Goal: Contribute content: Contribute content

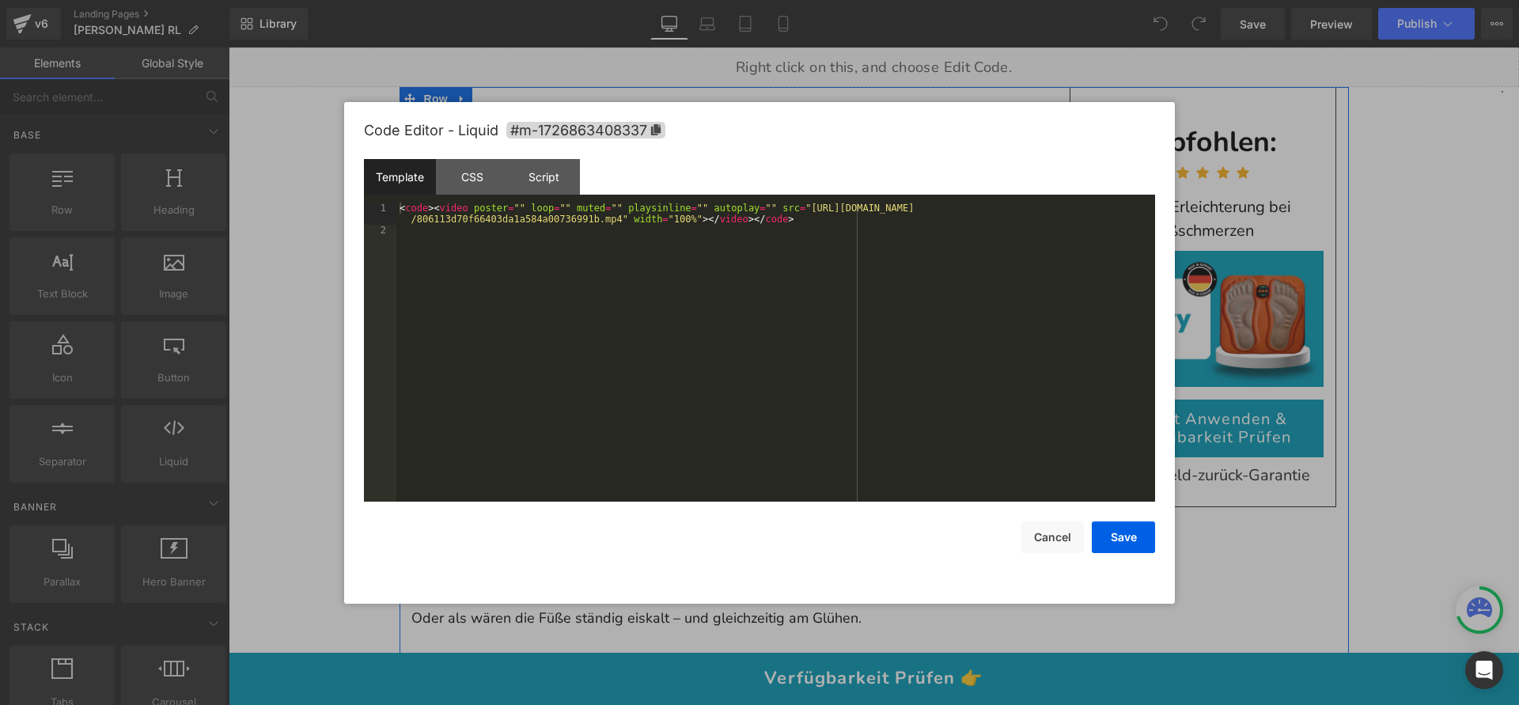
click at [733, 331] on div "Liquid" at bounding box center [715, 344] width 609 height 40
drag, startPoint x: 810, startPoint y: 203, endPoint x: 623, endPoint y: 218, distance: 188.0
click at [623, 218] on div "< code > < video poster = "" loop = "" muted = "" playsinline = "" autoplay = "…" at bounding box center [775, 369] width 759 height 332
click at [1120, 547] on button "Save" at bounding box center [1123, 537] width 63 height 32
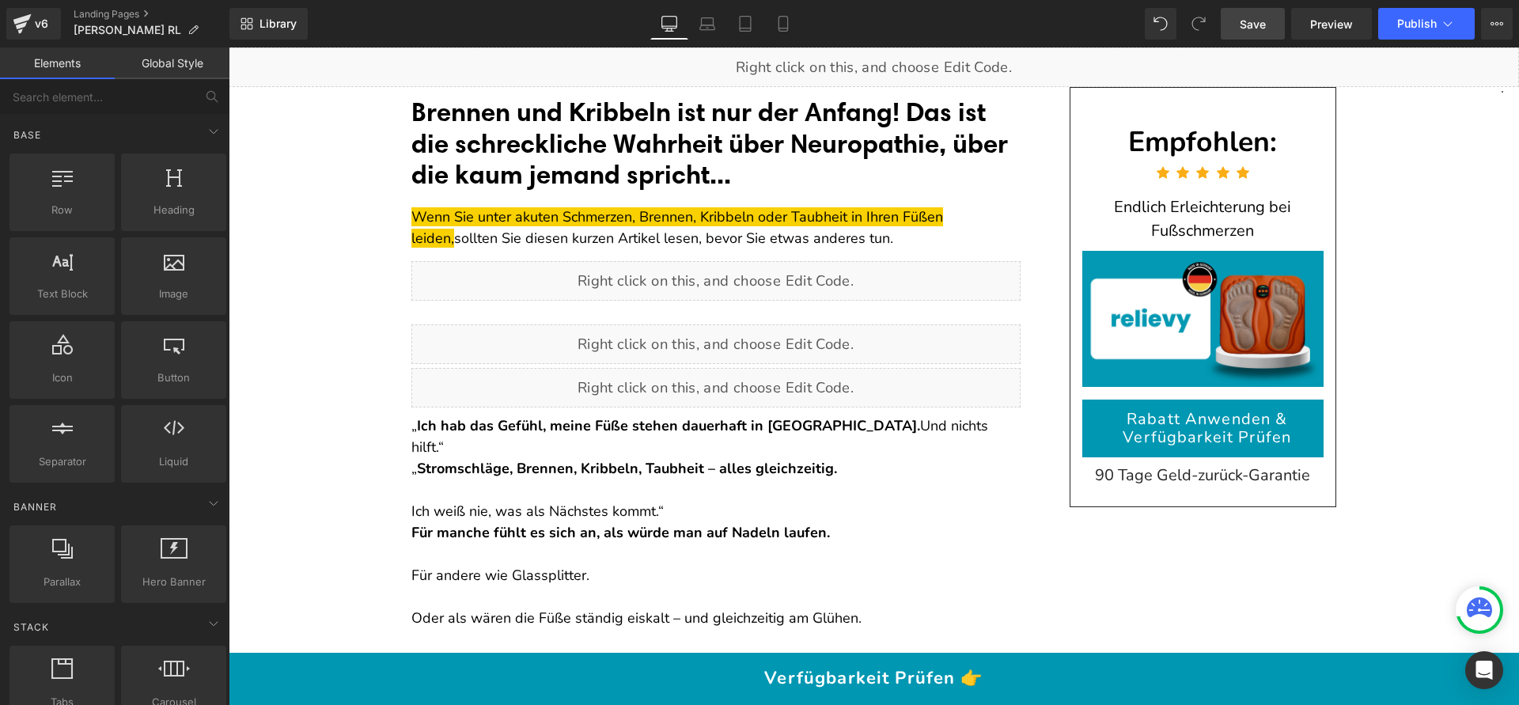
click at [1247, 17] on span "Save" at bounding box center [1253, 24] width 26 height 17
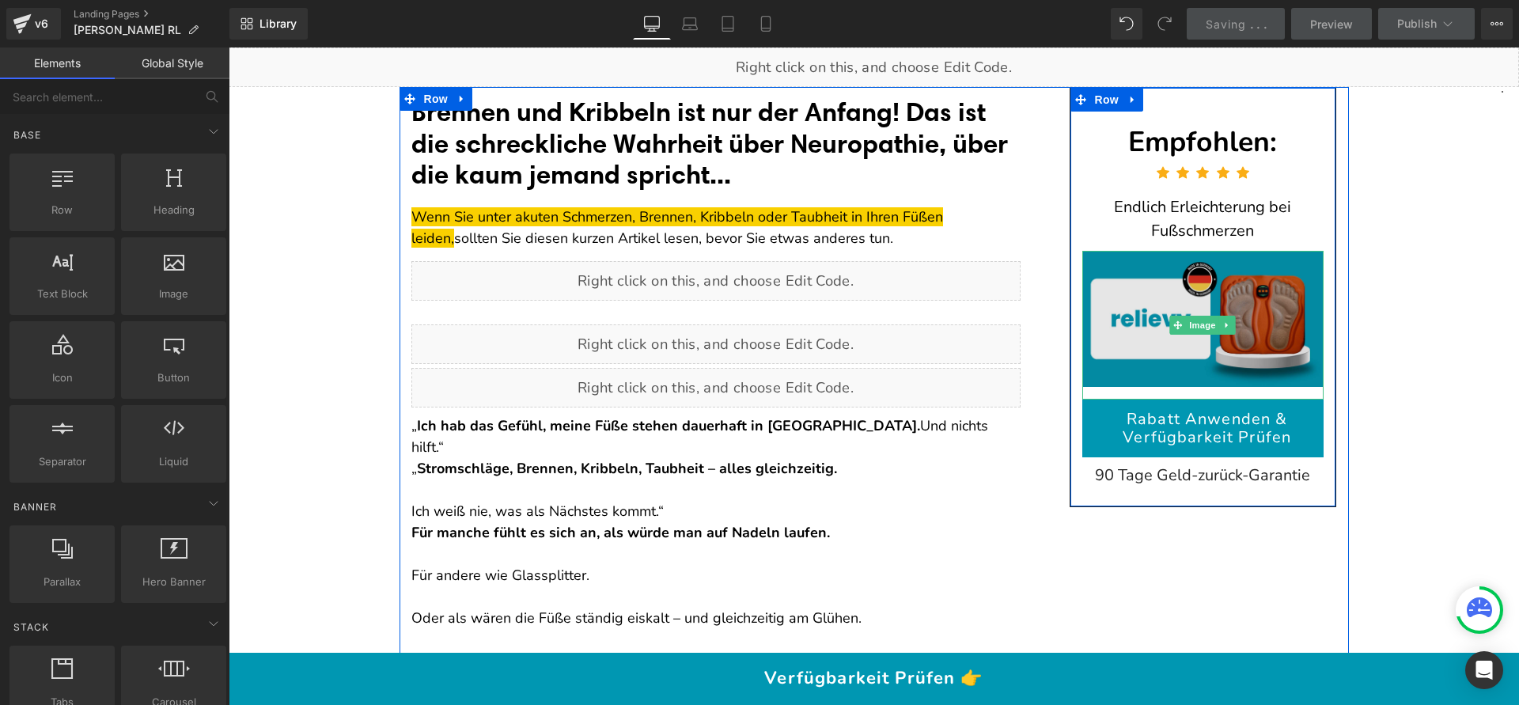
click at [1142, 293] on img at bounding box center [1203, 325] width 242 height 149
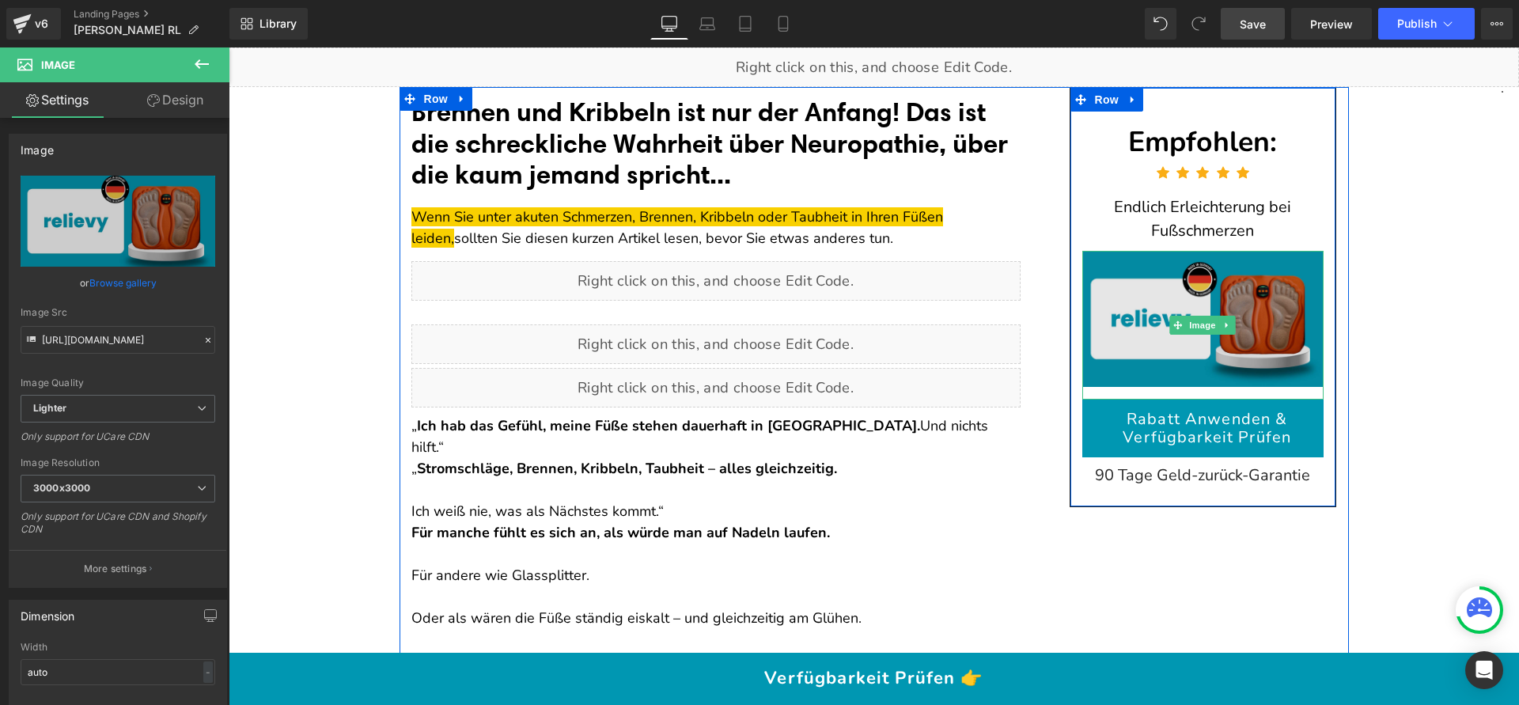
click at [1224, 300] on img at bounding box center [1203, 325] width 242 height 149
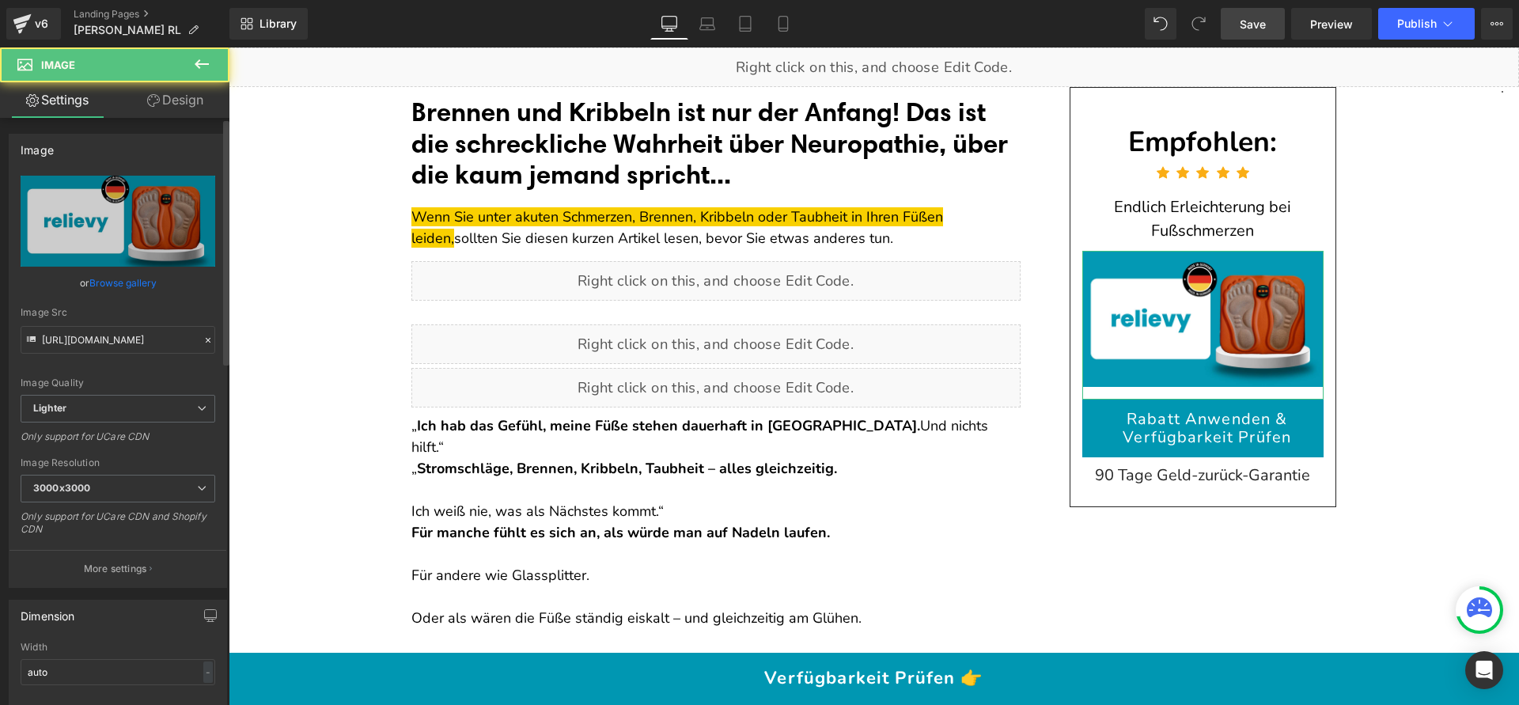
click at [115, 280] on link "Browse gallery" at bounding box center [122, 283] width 67 height 28
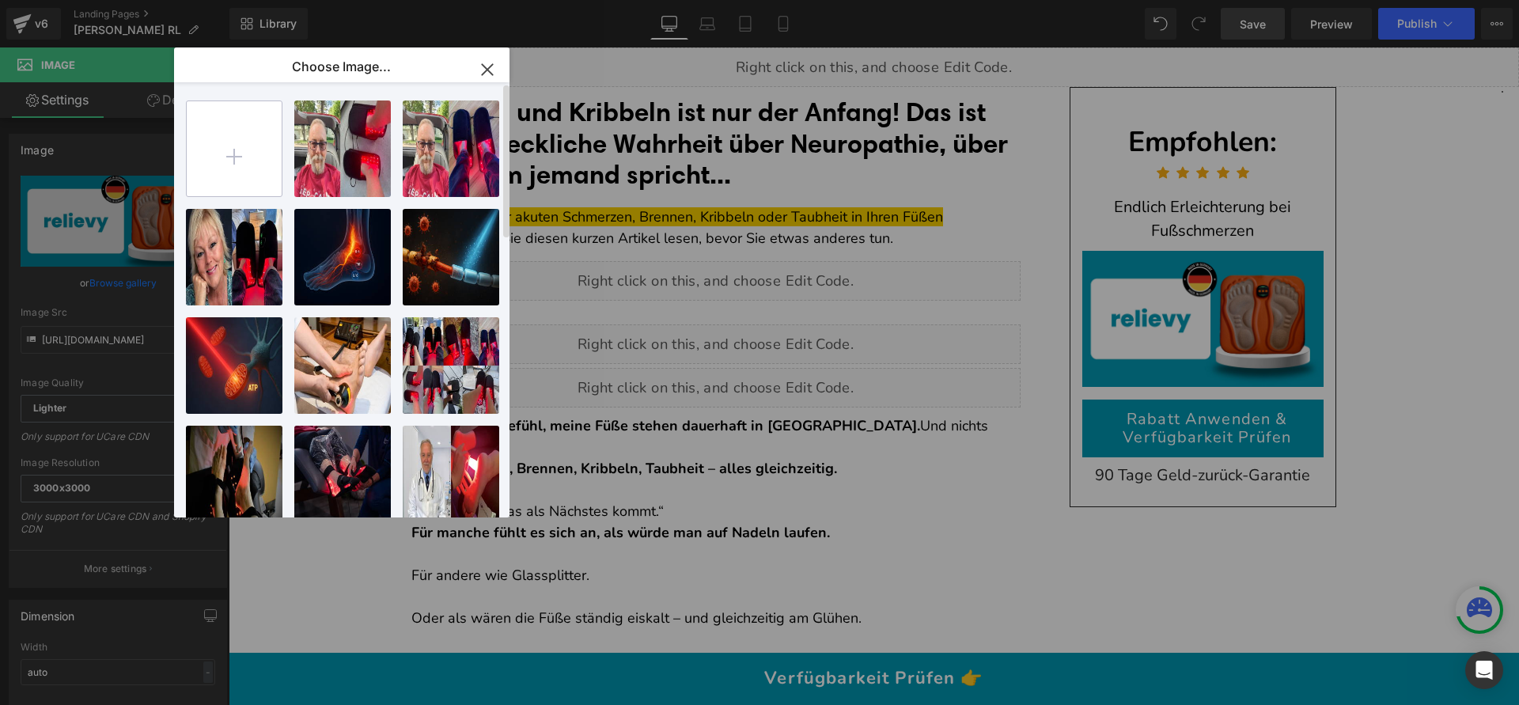
click at [241, 156] on input "file" at bounding box center [234, 148] width 95 height 95
type input "C:\fakepath\Copy of gif (1069 x 690 px) (3).jpg"
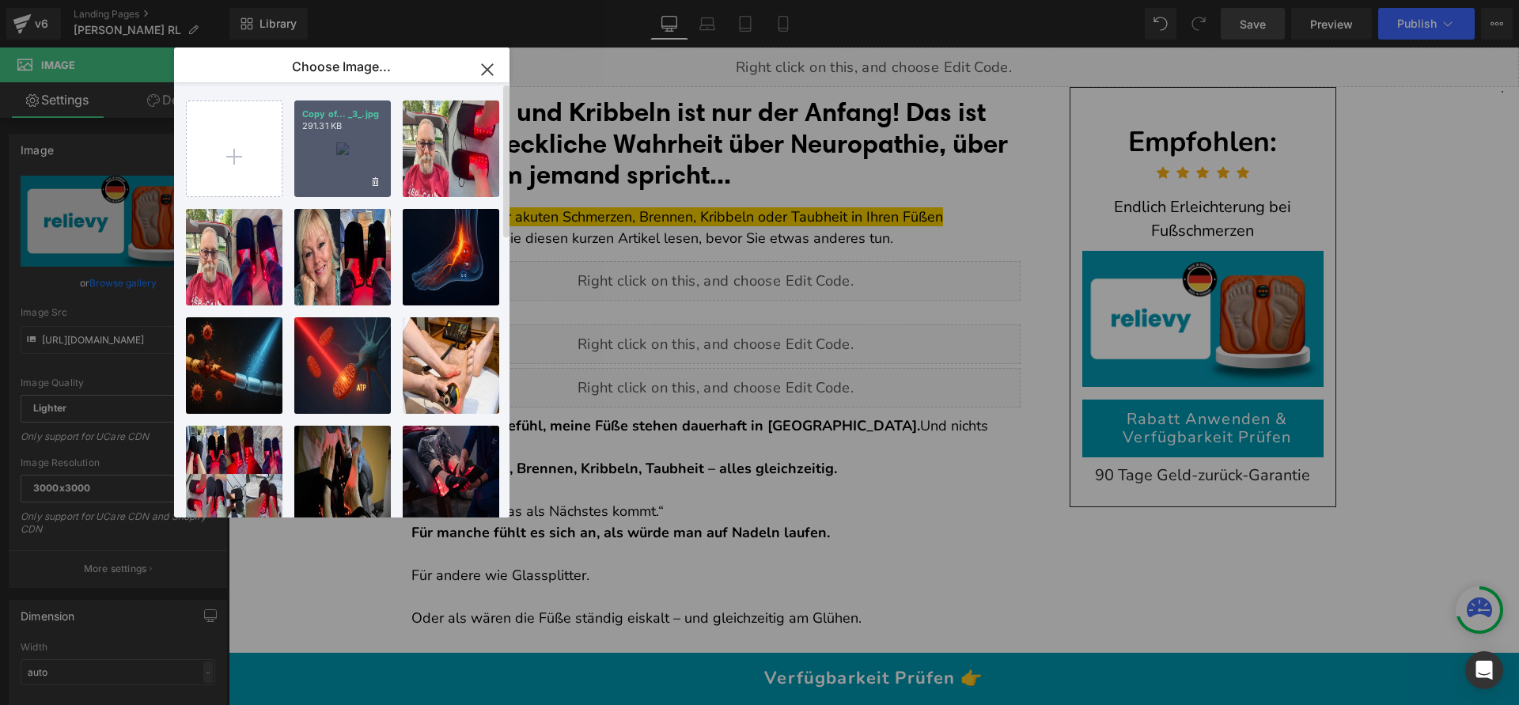
click at [351, 177] on div "Copy of... _3_.jpg 291.31 KB" at bounding box center [342, 148] width 97 height 97
type input "[URL][DOMAIN_NAME]"
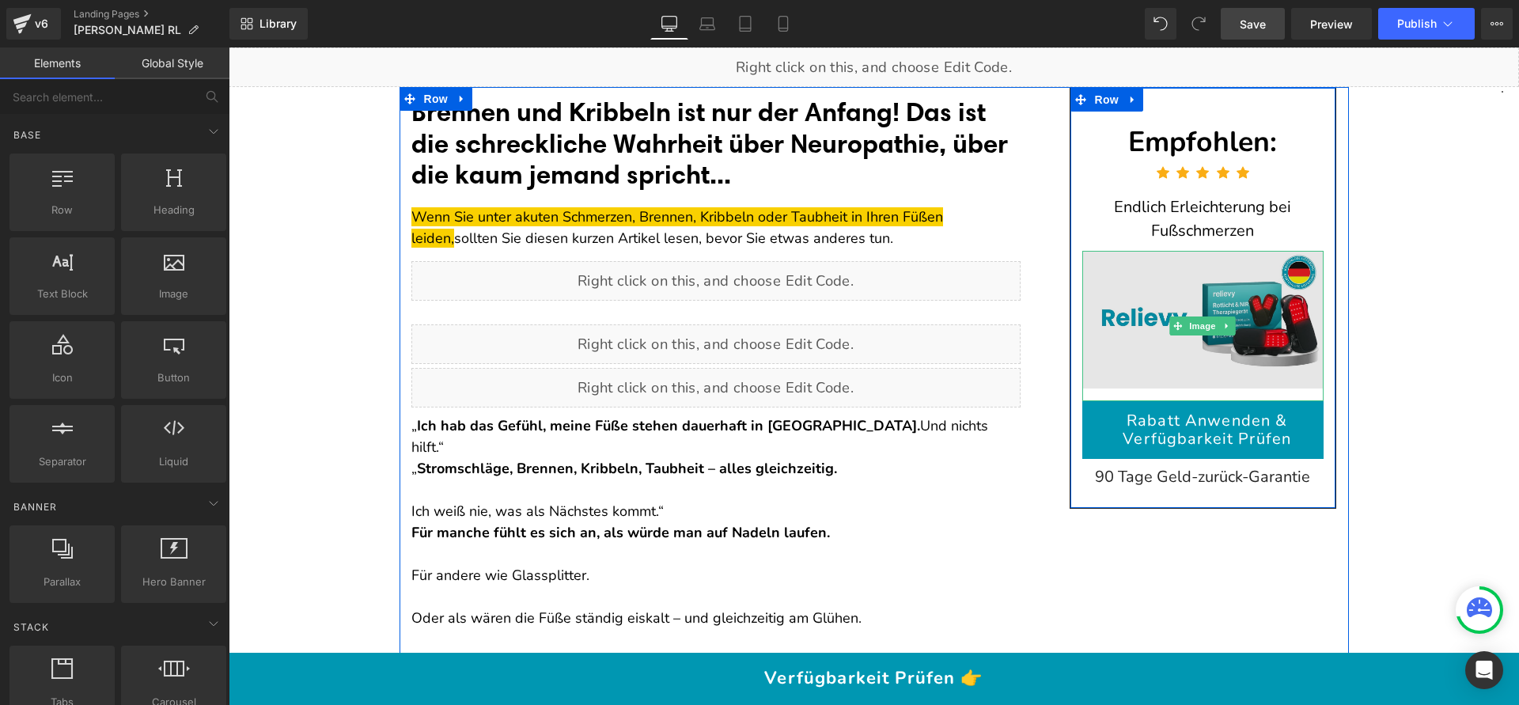
click at [1240, 320] on img at bounding box center [1203, 326] width 242 height 150
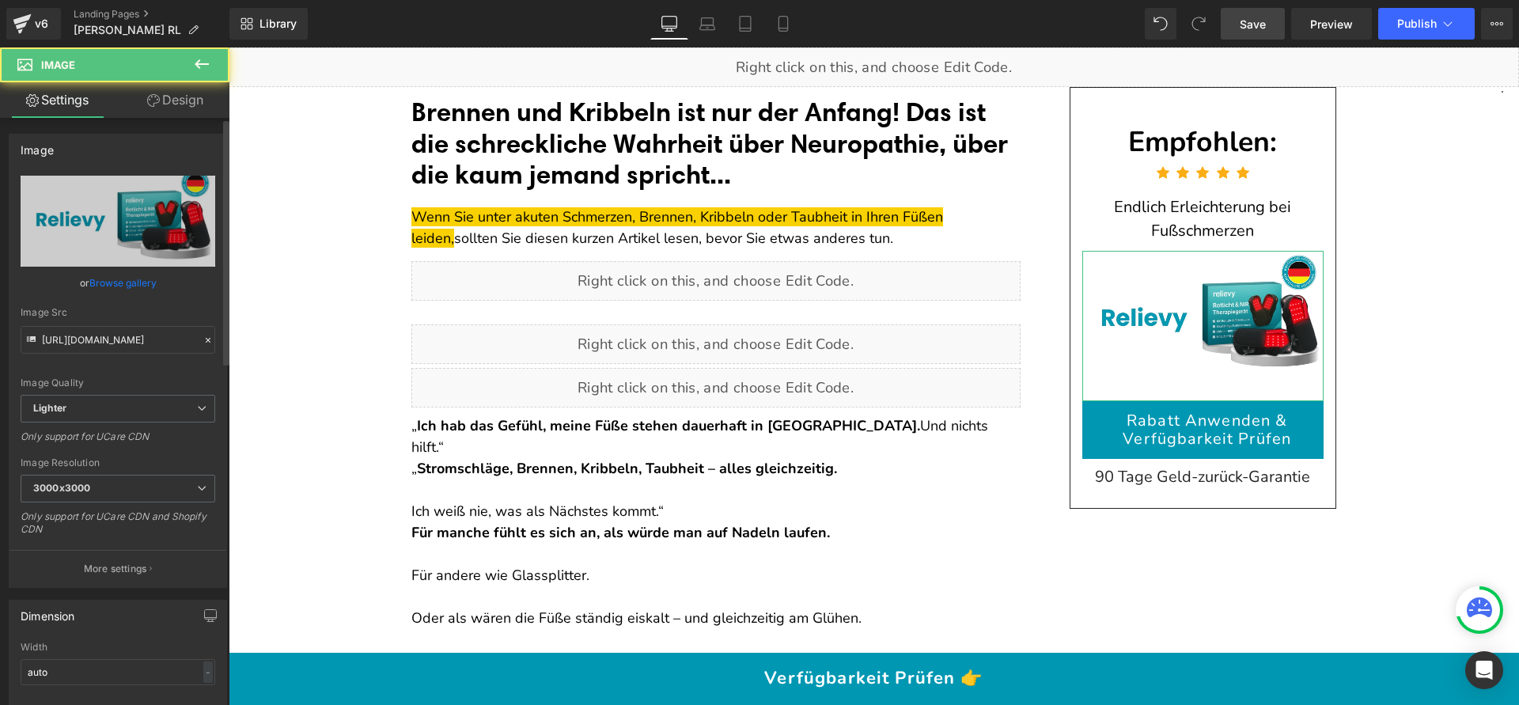
click at [116, 287] on link "Browse gallery" at bounding box center [122, 283] width 67 height 28
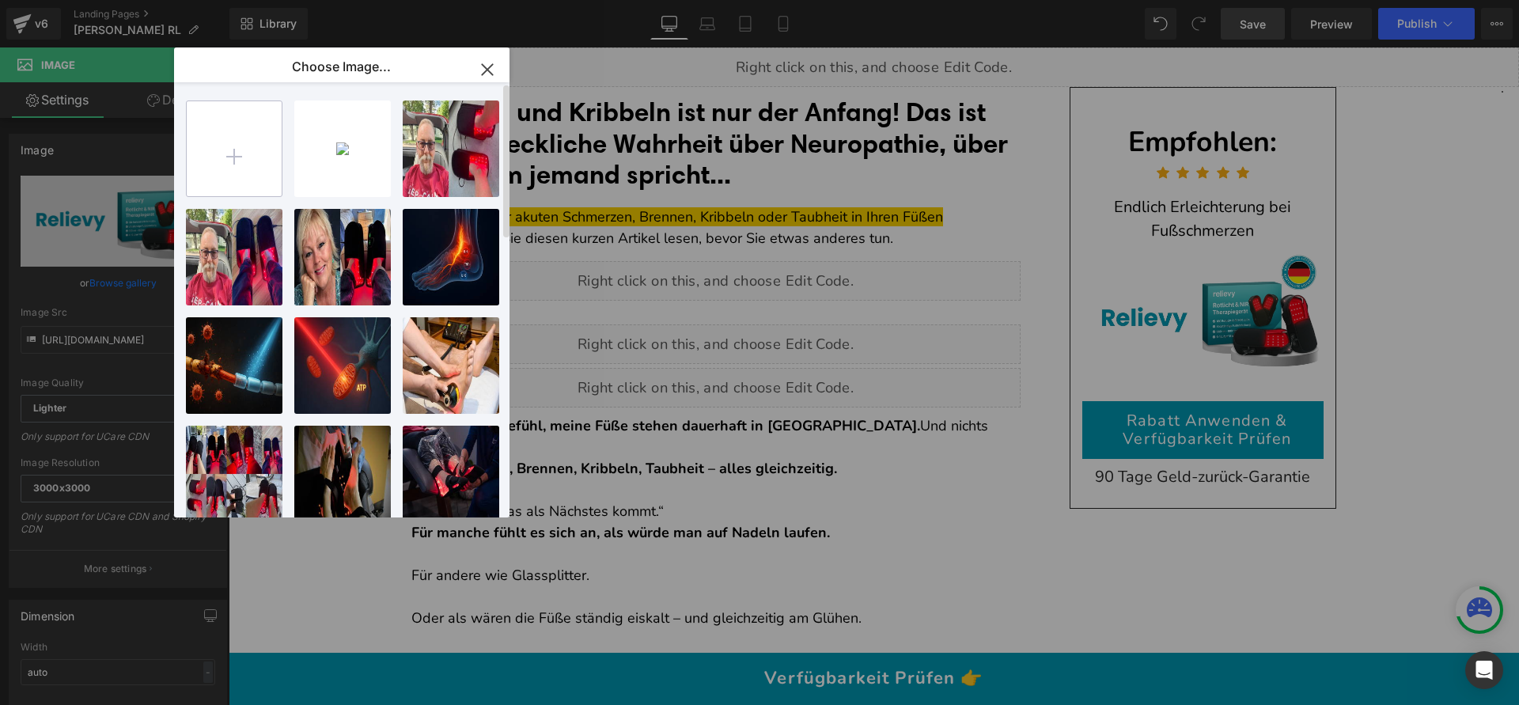
click at [210, 160] on input "file" at bounding box center [234, 148] width 95 height 95
type input "C:\fakepath\Copy of gif (1069 x 690 px) (4).jpg"
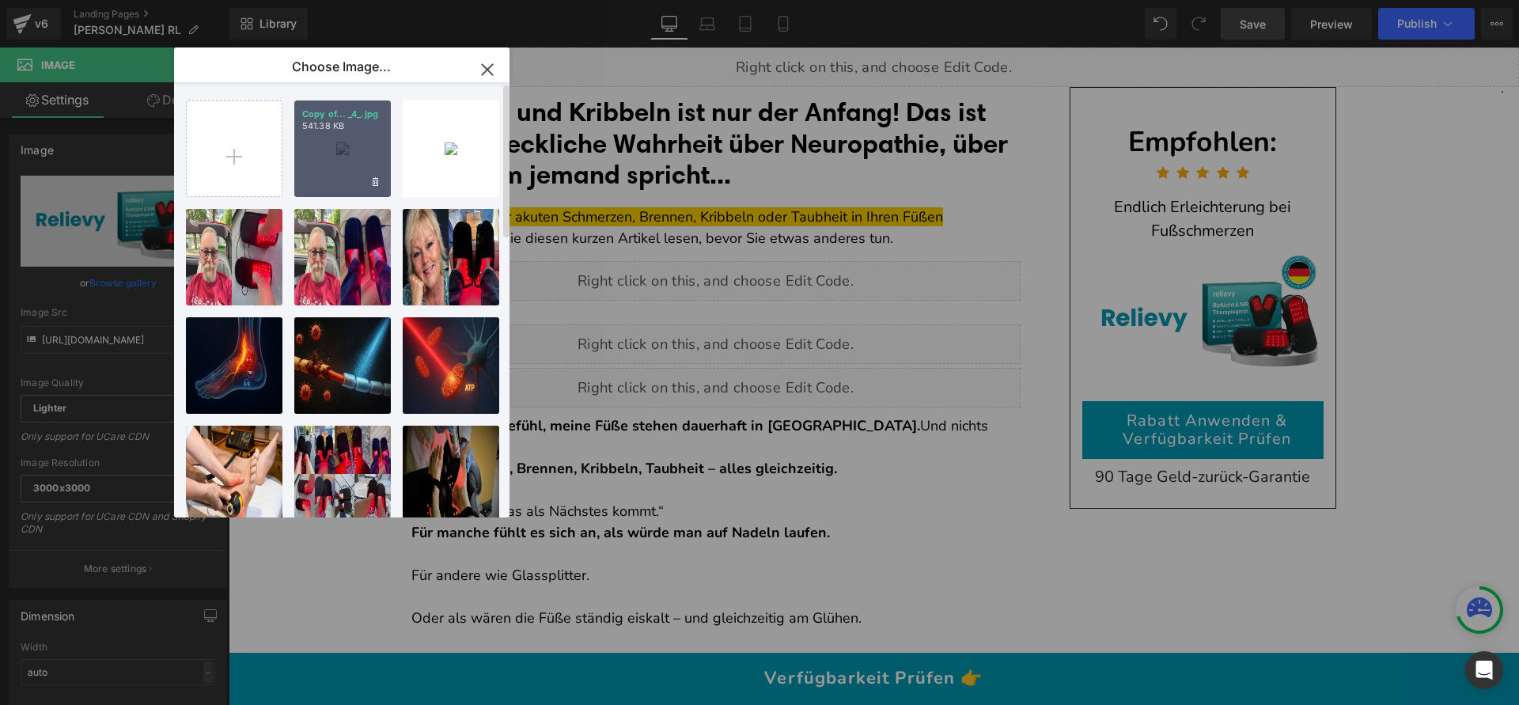
click at [366, 164] on div "Copy of... _4_.jpg 541.38 KB" at bounding box center [342, 148] width 97 height 97
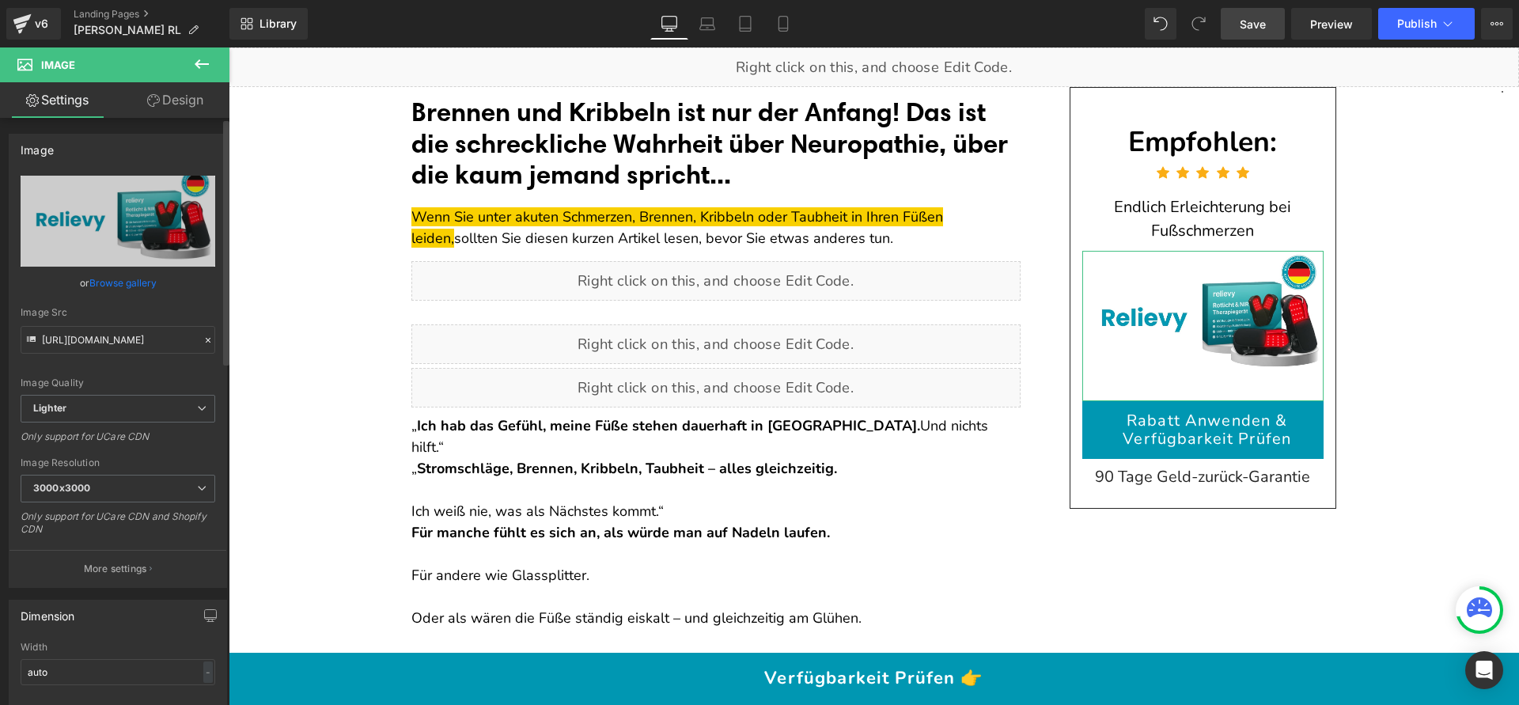
click at [148, 293] on link "Browse gallery" at bounding box center [122, 283] width 67 height 28
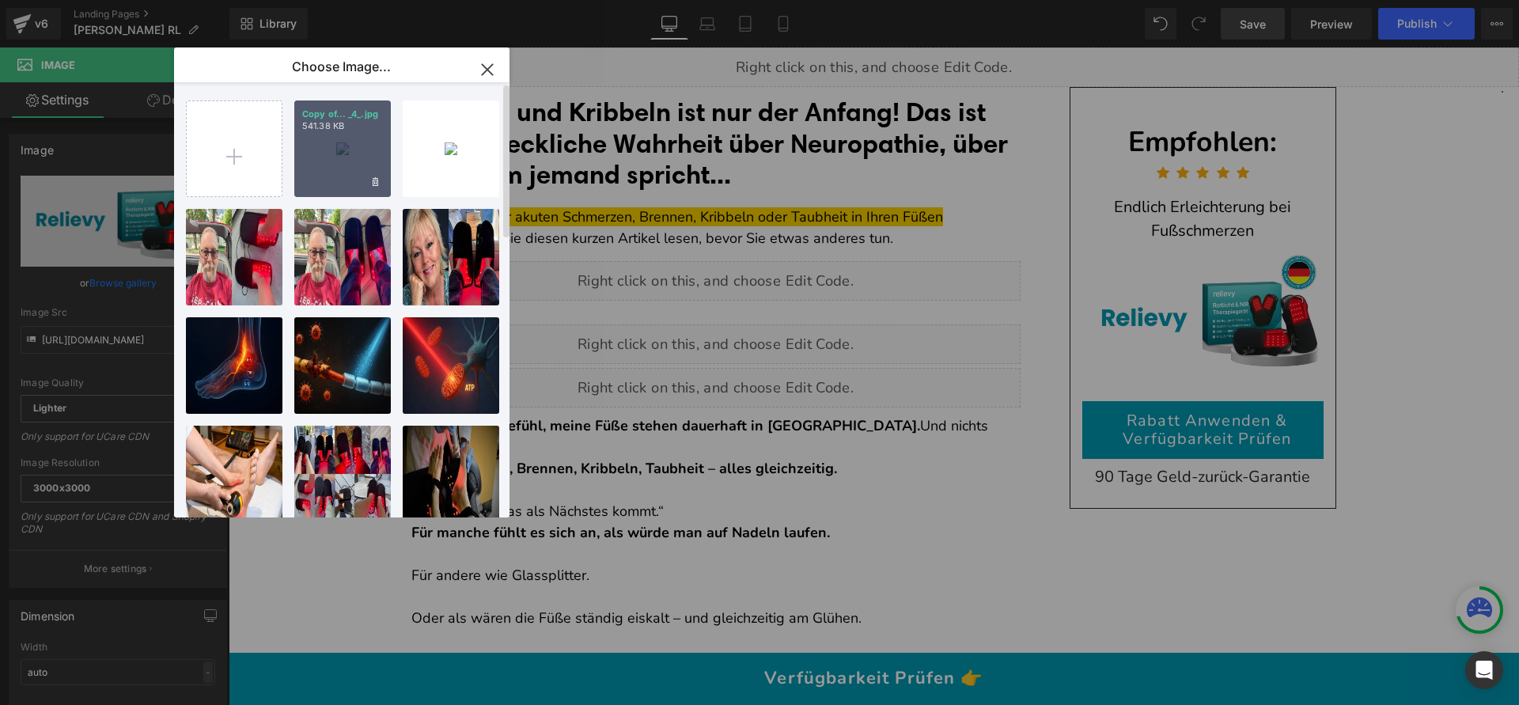
click at [330, 151] on div "Copy of... _4_.jpg 541.38 KB" at bounding box center [342, 148] width 97 height 97
type input "[URL][DOMAIN_NAME]"
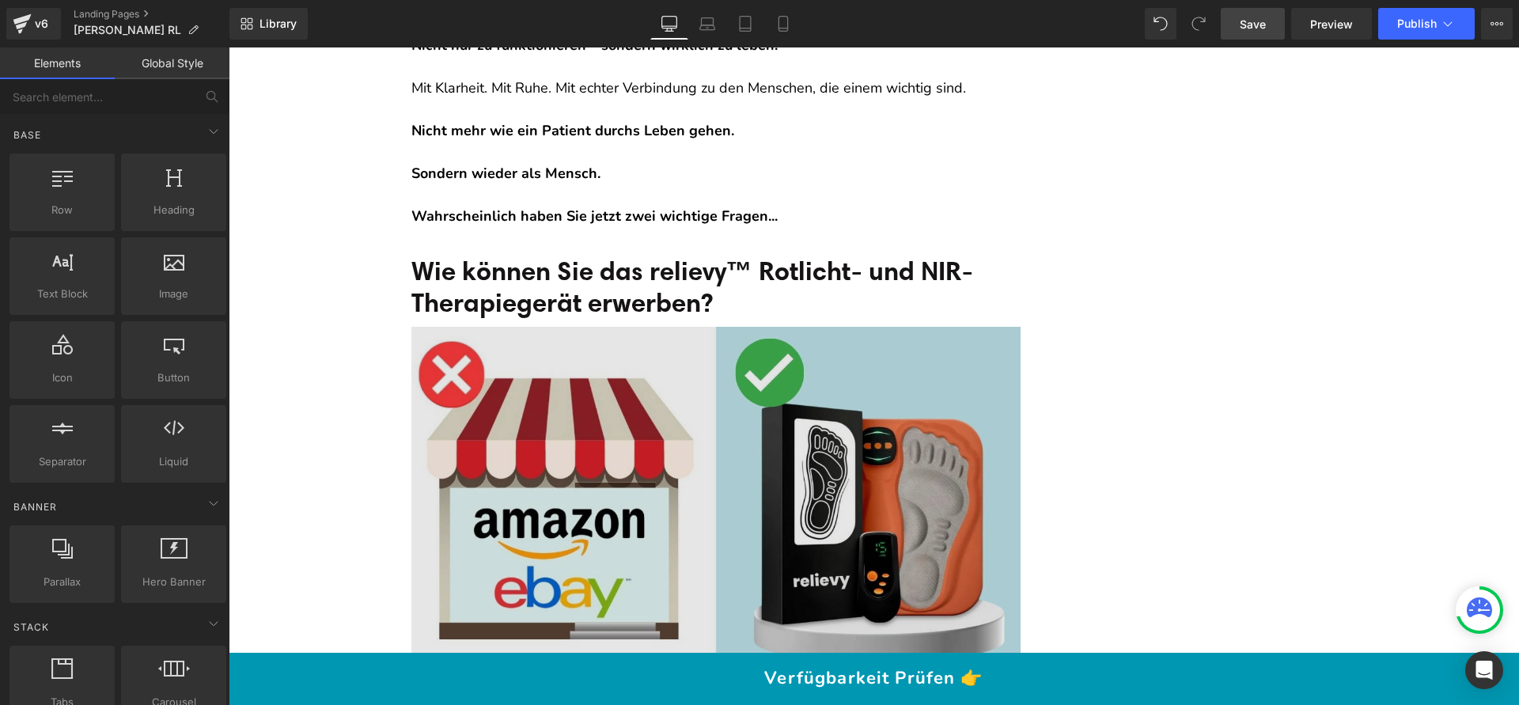
scroll to position [14559, 0]
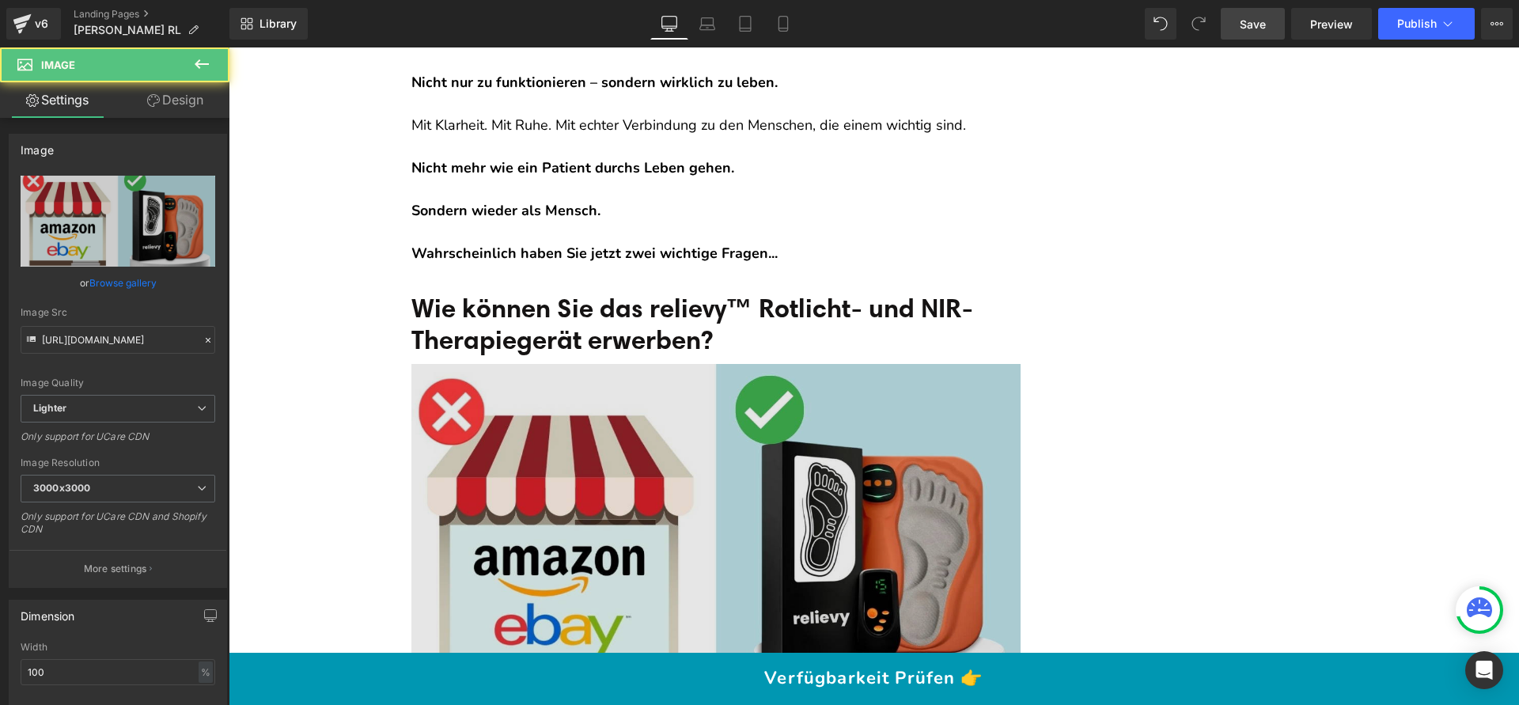
click at [598, 364] on img at bounding box center [715, 537] width 609 height 347
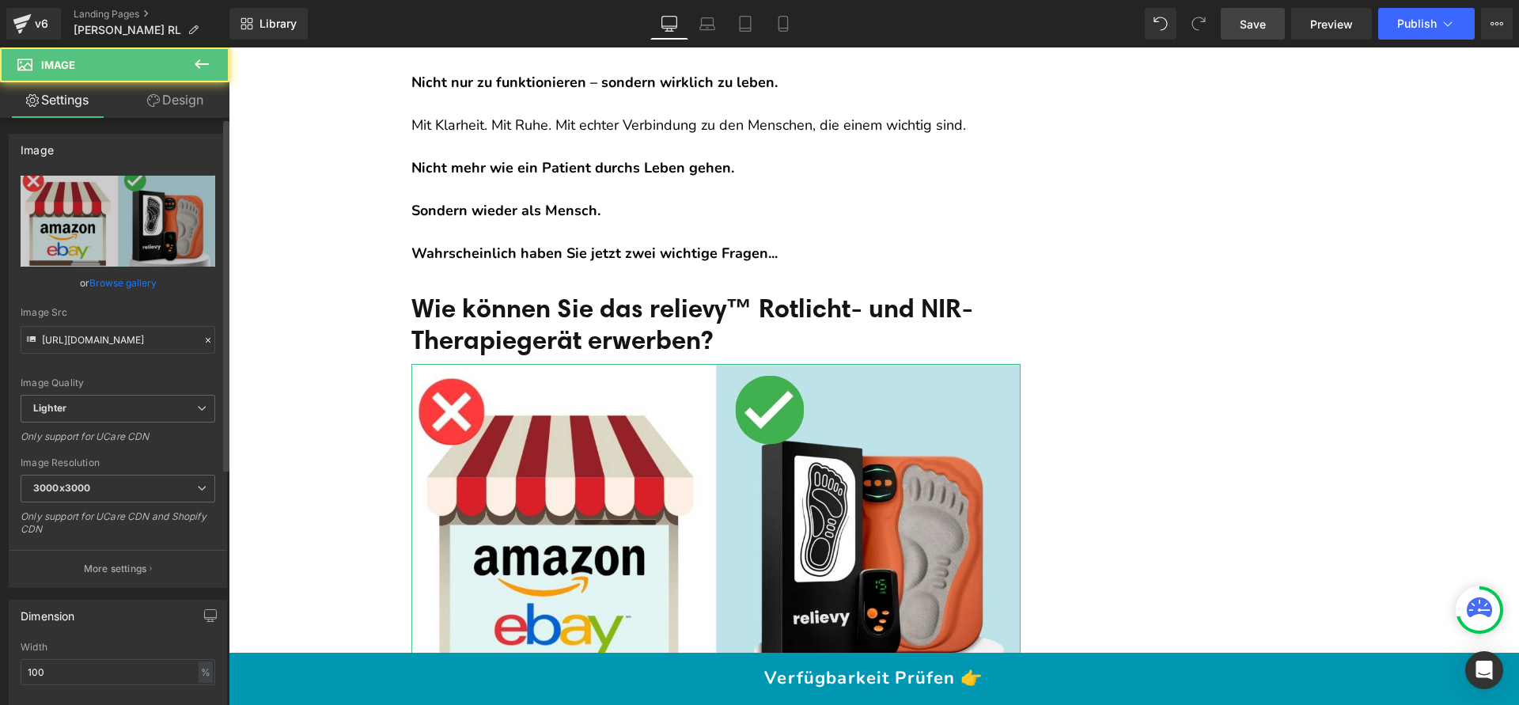
click at [137, 277] on link "Browse gallery" at bounding box center [122, 283] width 67 height 28
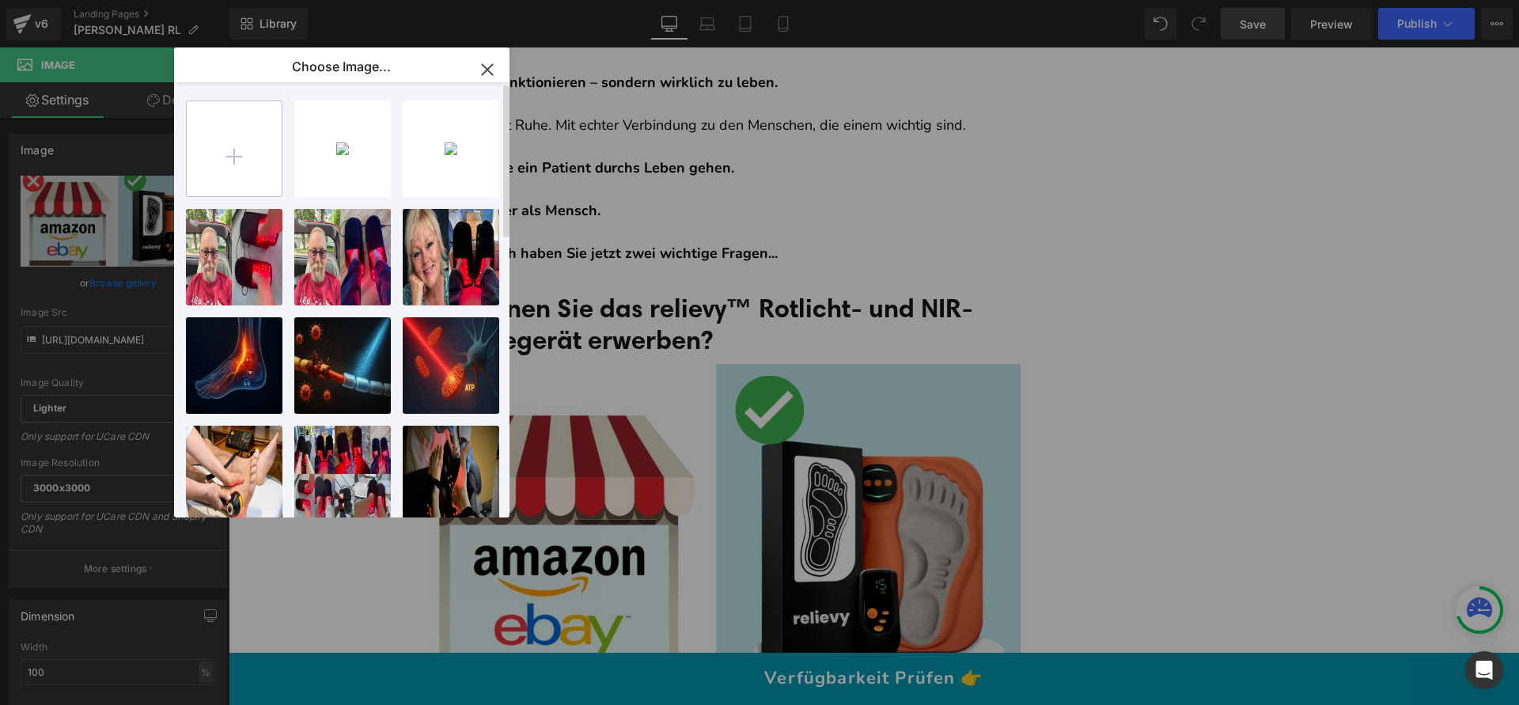
click at [212, 139] on input "file" at bounding box center [234, 148] width 95 height 95
type input "C:\fakepath\Bekannt aus (1211 x 681 px) (5).jpg"
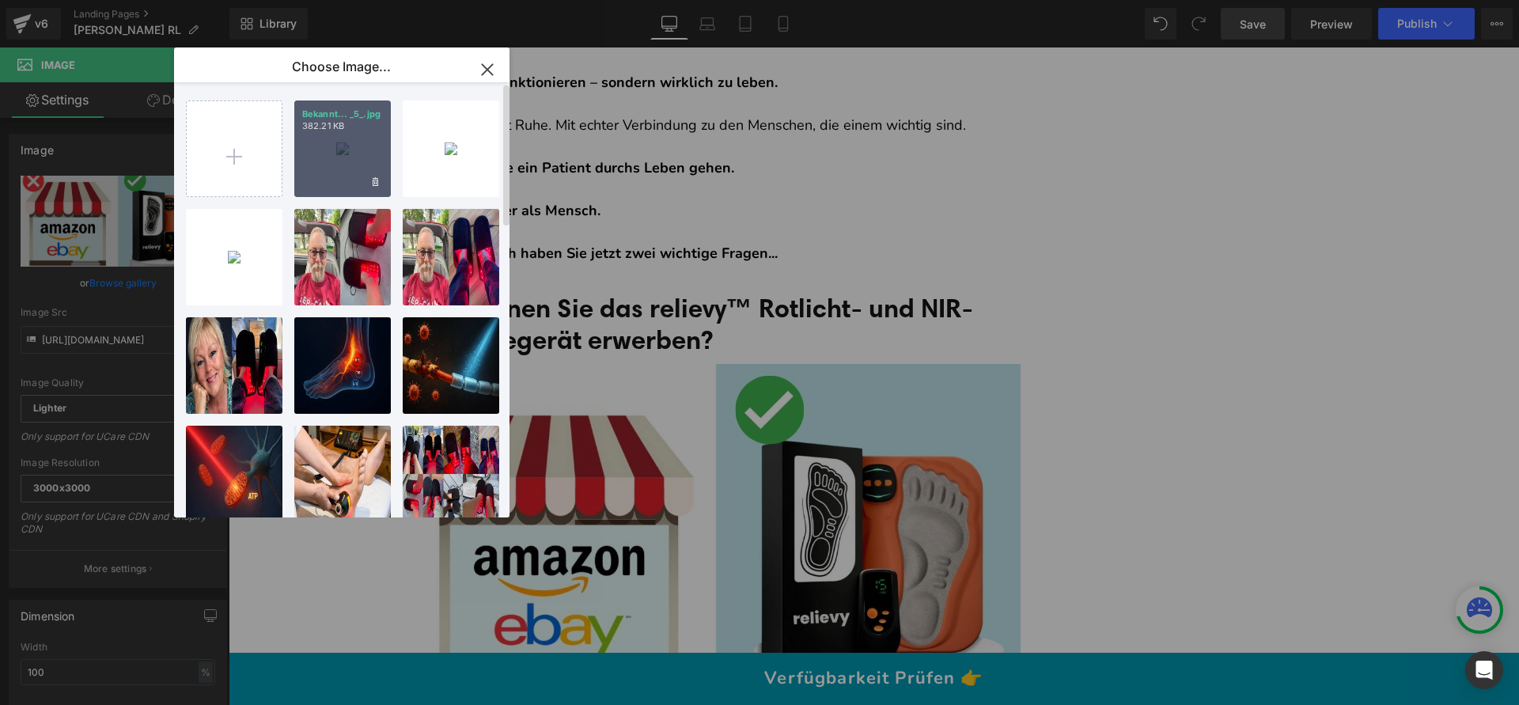
click at [351, 159] on div "Bekannt... _5_.jpg 382.21 KB" at bounding box center [342, 148] width 97 height 97
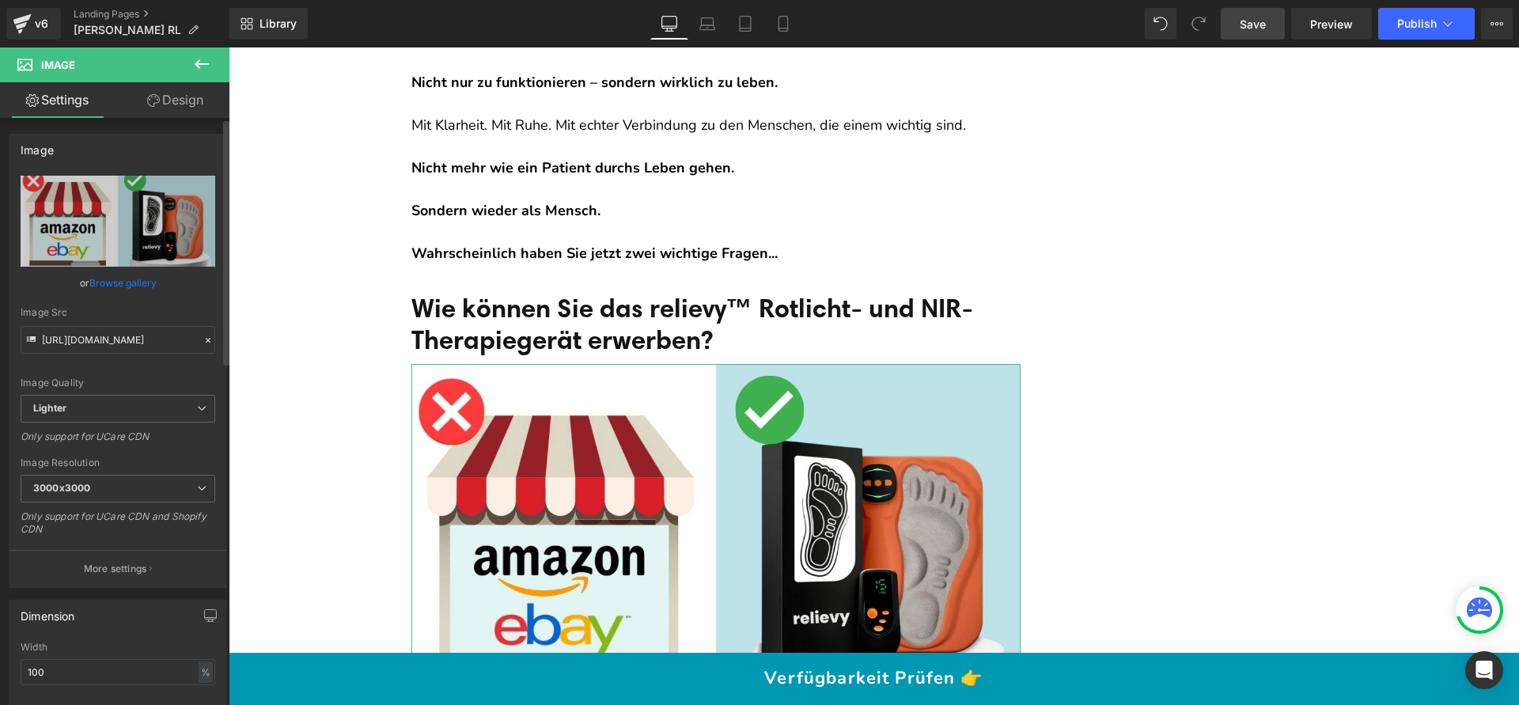
click at [138, 282] on link "Browse gallery" at bounding box center [122, 283] width 67 height 28
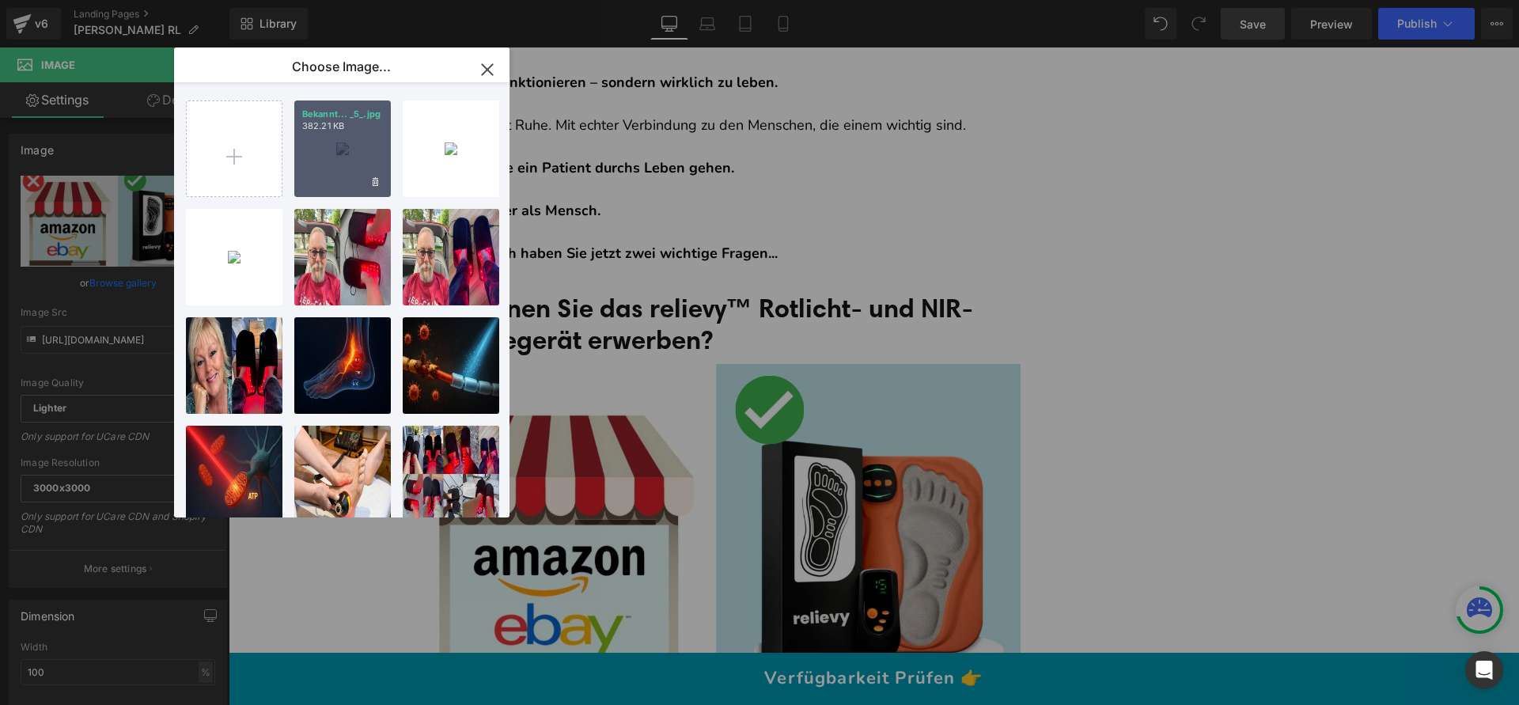
click at [343, 153] on div "Bekannt... _5_.jpg 382.21 KB" at bounding box center [342, 148] width 97 height 97
type input "[URL][DOMAIN_NAME]"
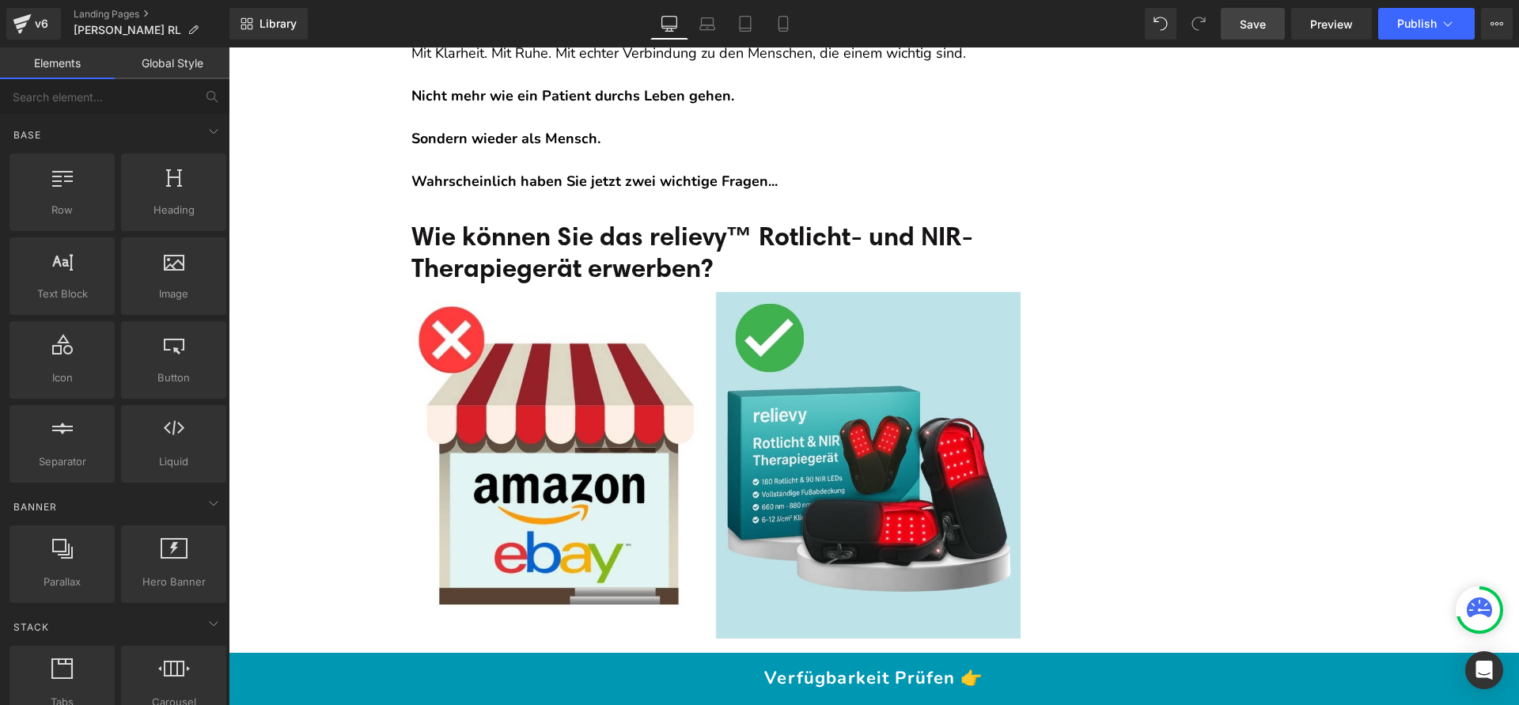
scroll to position [14633, 0]
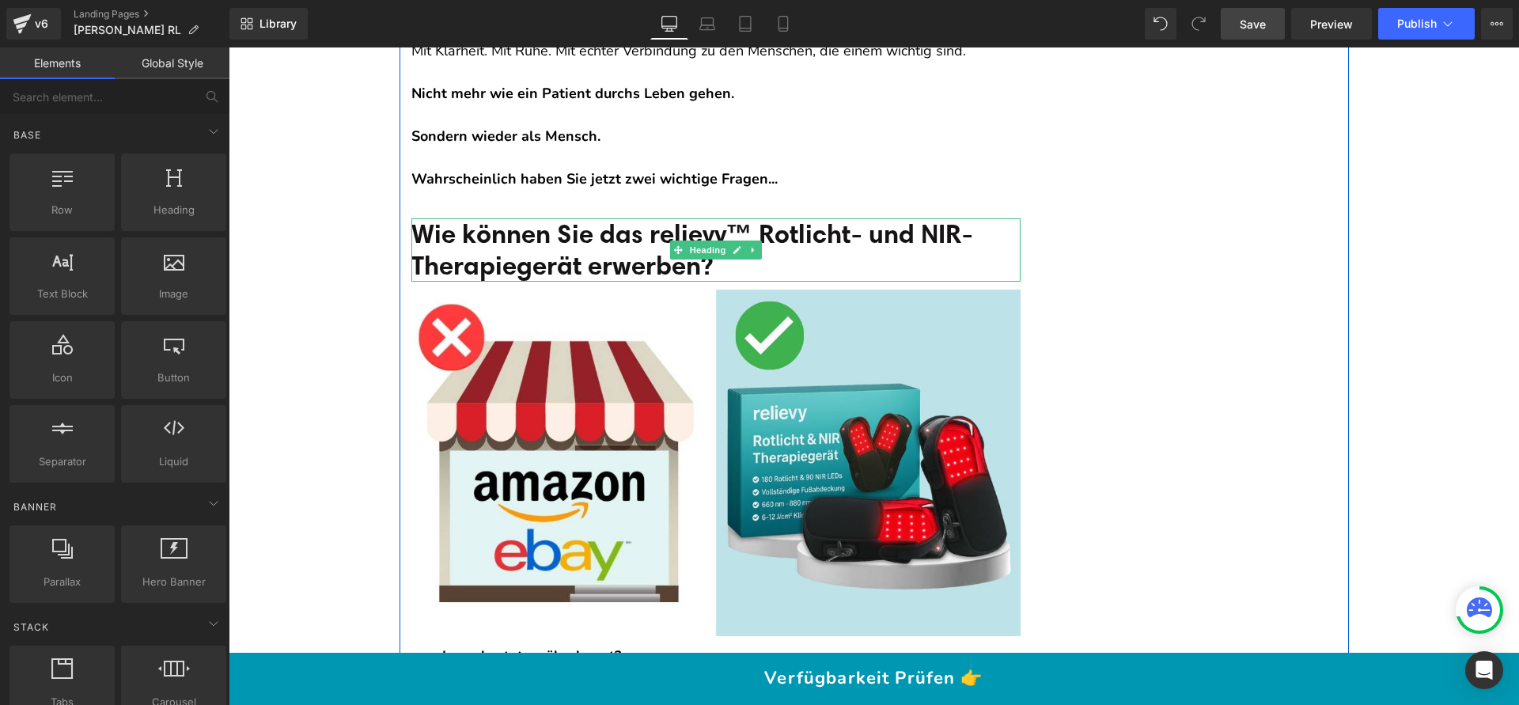
click at [599, 218] on span "Wie können Sie das relievy™ Rotlicht- und NIR-Therapiegerät erwerben?" at bounding box center [692, 249] width 562 height 63
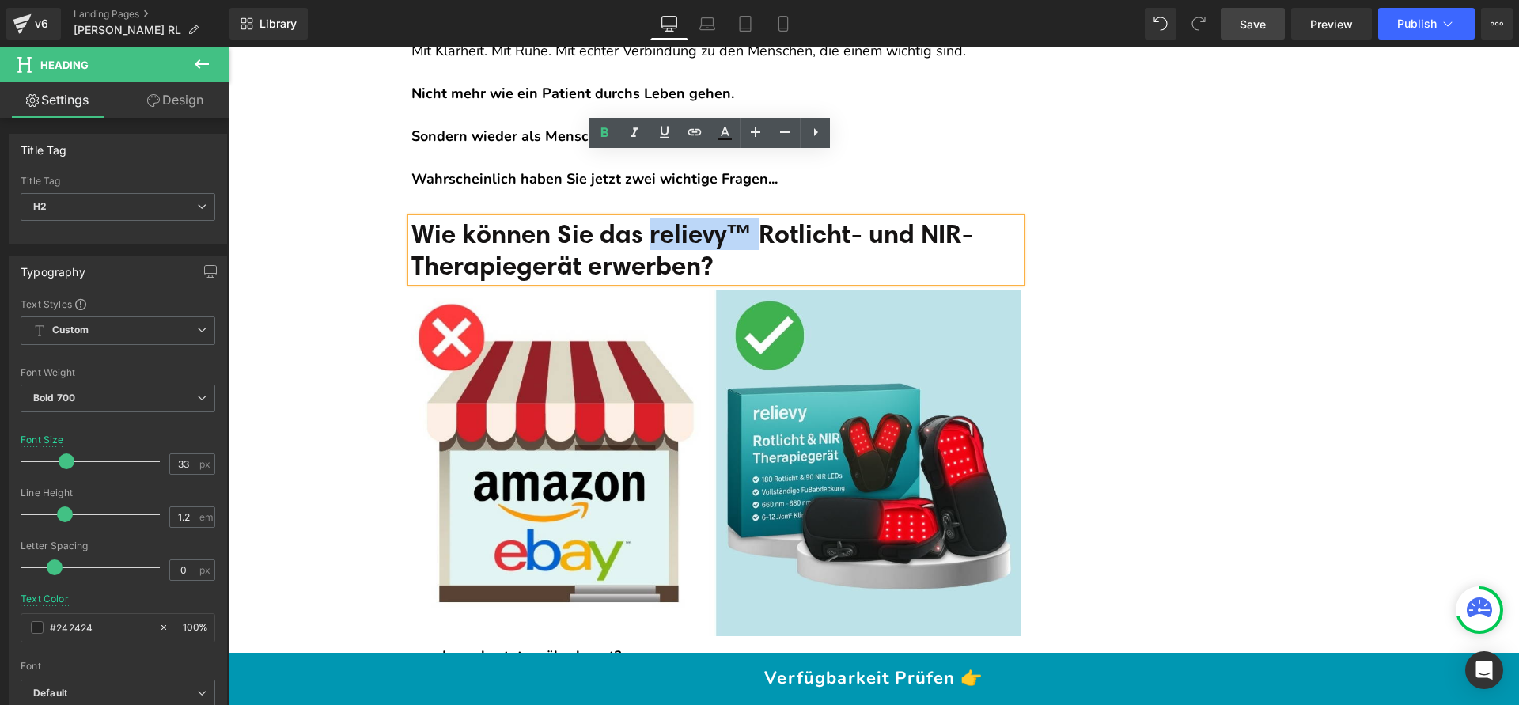
drag, startPoint x: 763, startPoint y: 164, endPoint x: 661, endPoint y: 161, distance: 102.9
click at [661, 218] on span "Wie können Sie das relievy™ Rotlicht- und NIR-Therapiegerät erwerben?" at bounding box center [692, 249] width 562 height 63
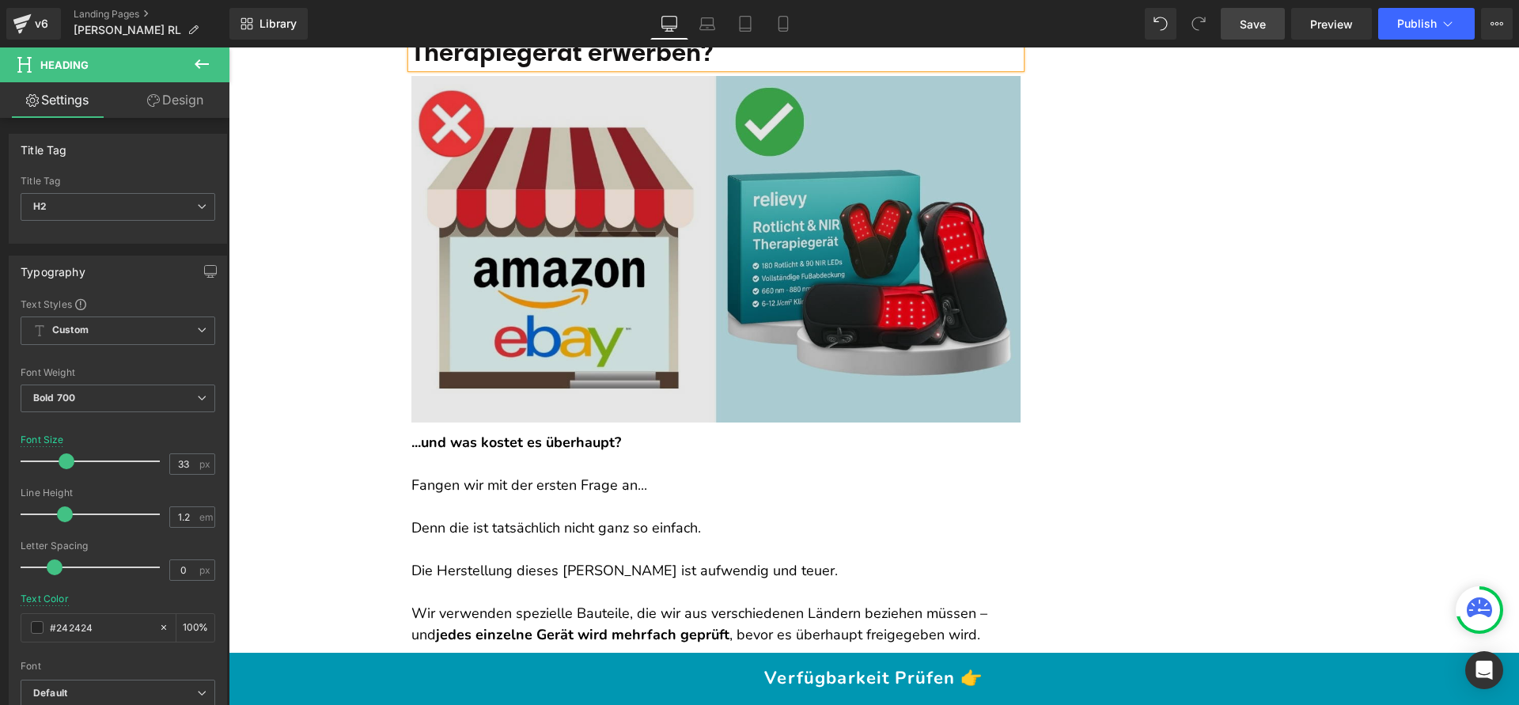
scroll to position [14620, 0]
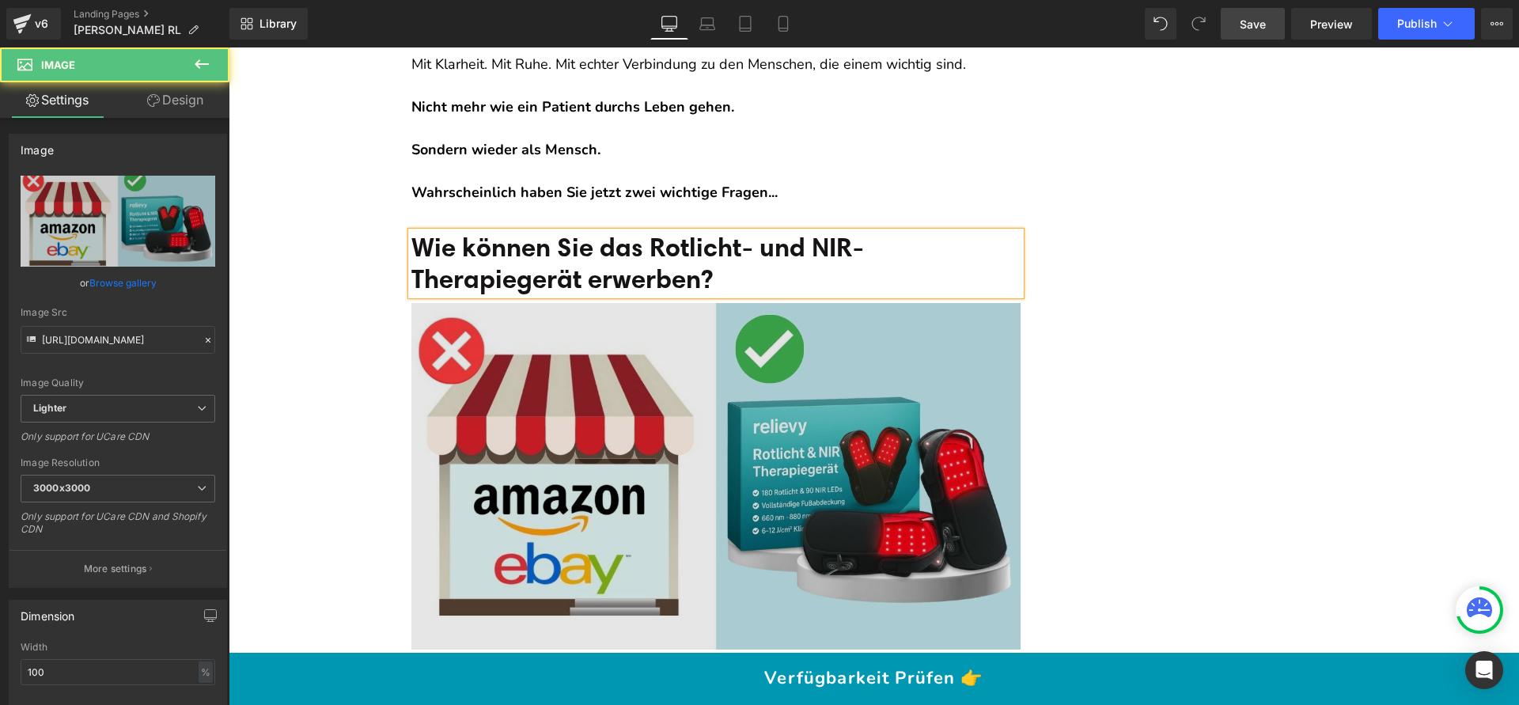
click at [613, 312] on img at bounding box center [715, 476] width 609 height 347
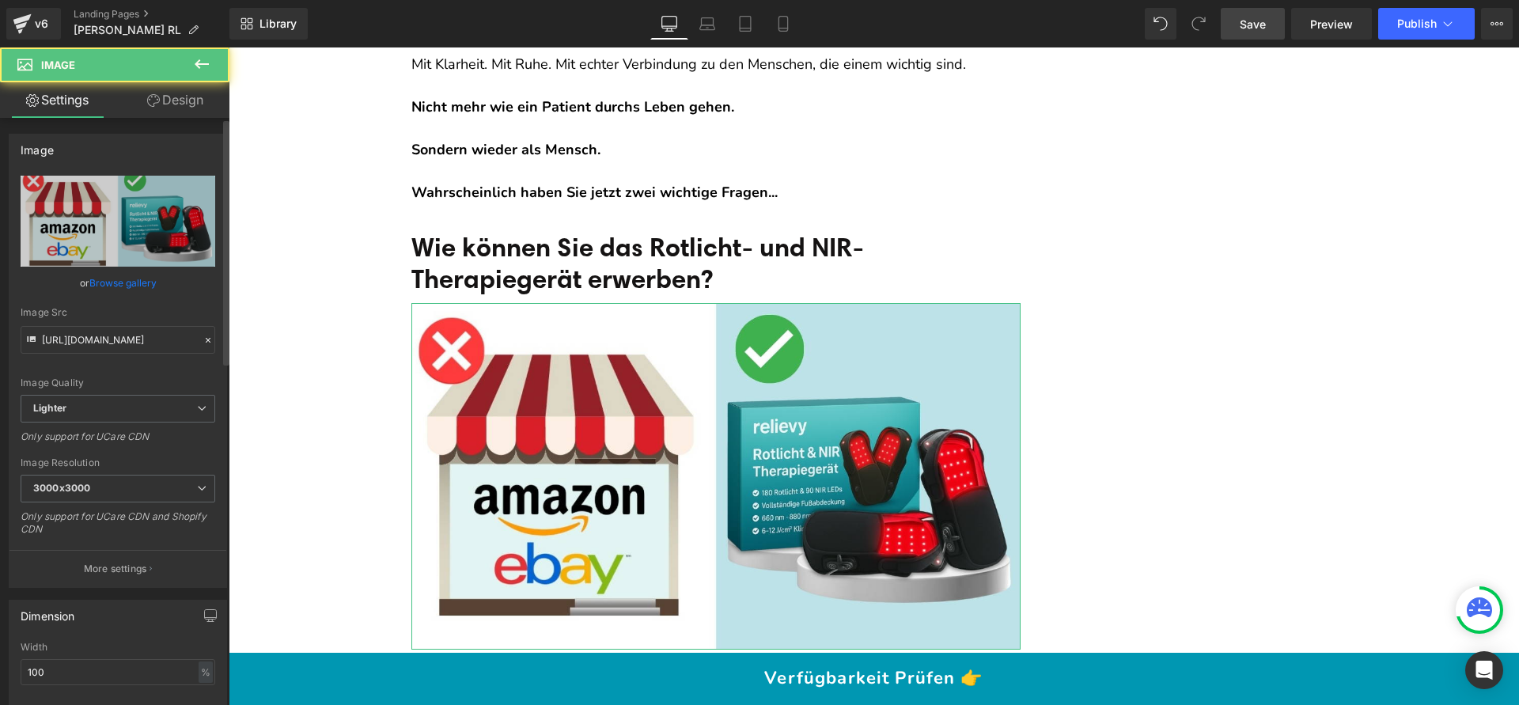
click at [147, 282] on link "Browse gallery" at bounding box center [122, 283] width 67 height 28
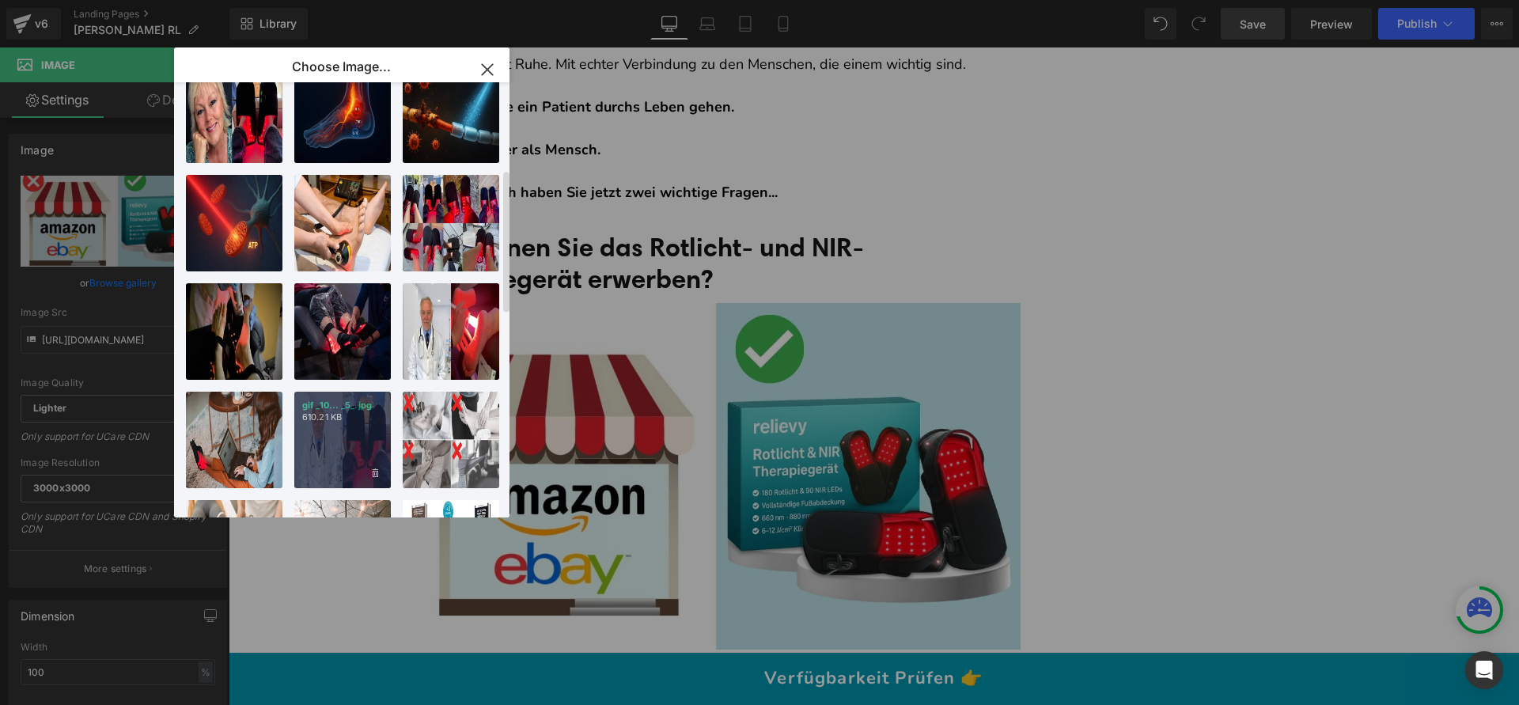
scroll to position [268, 0]
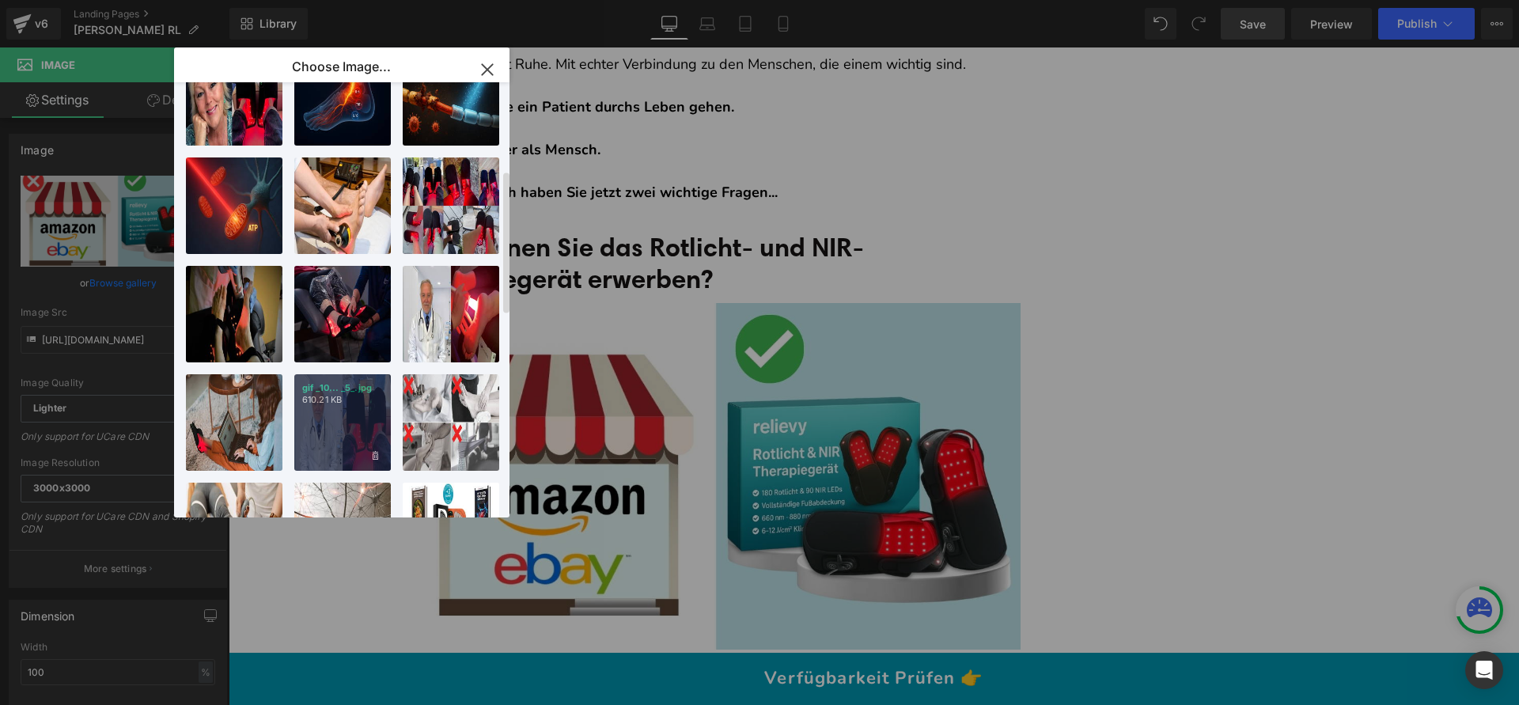
click at [338, 403] on p "610.21 KB" at bounding box center [342, 400] width 81 height 12
type input "[URL][DOMAIN_NAME]"
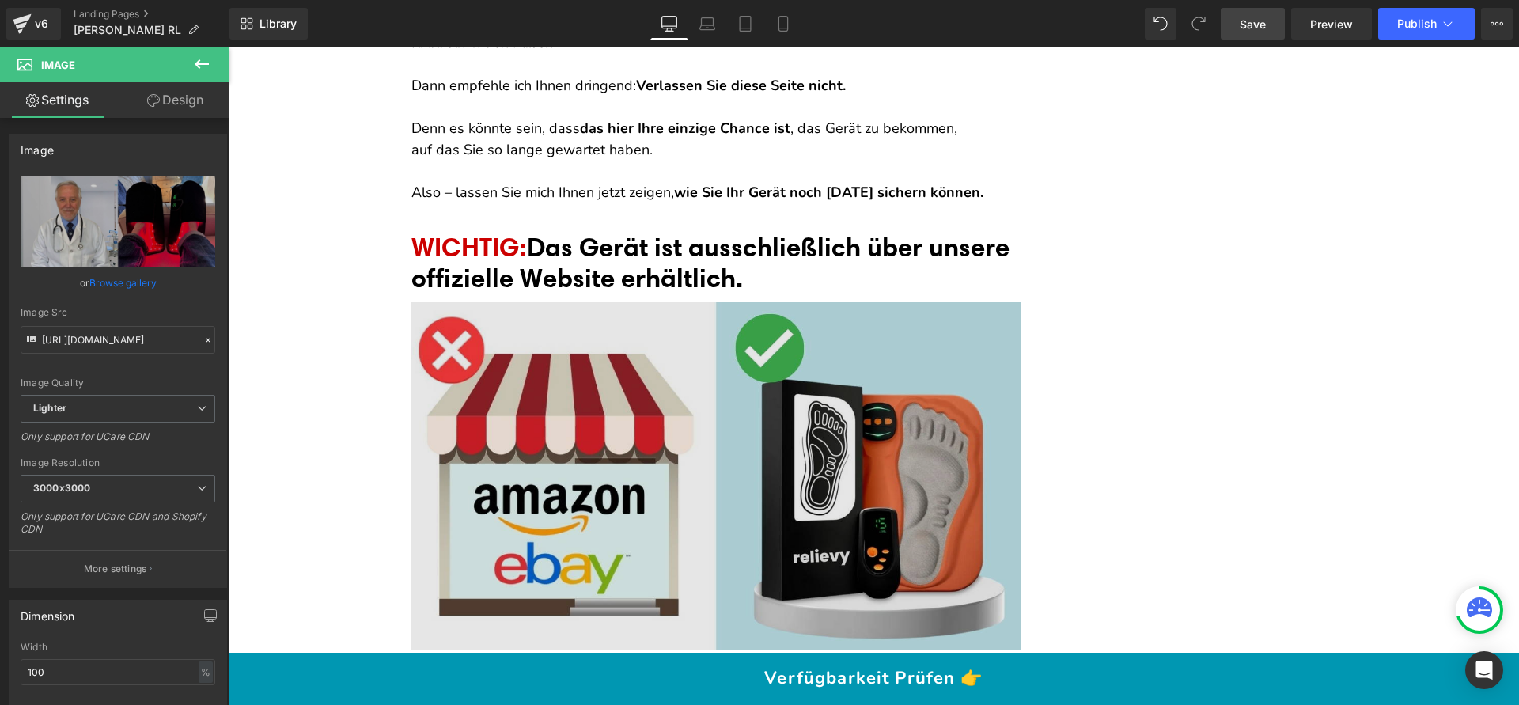
scroll to position [16380, 0]
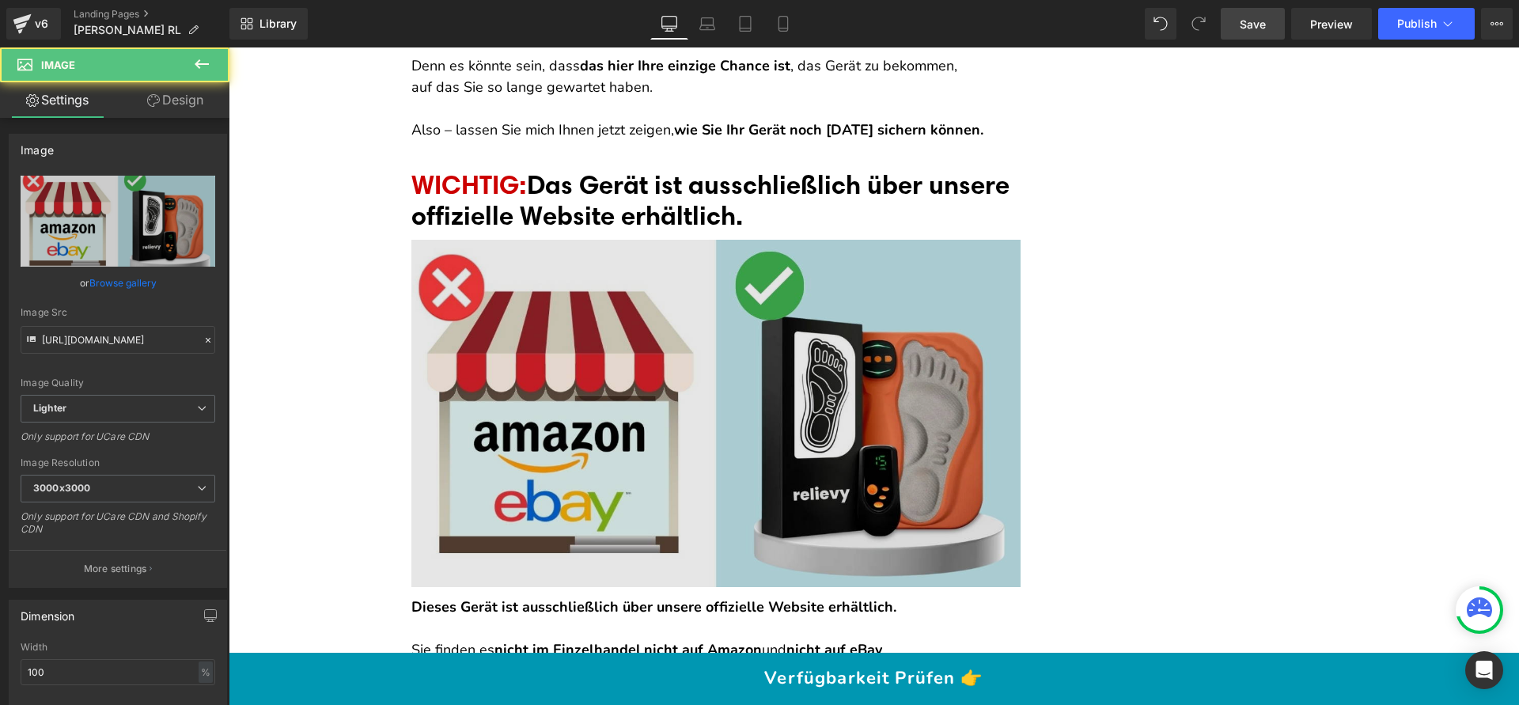
click at [502, 309] on img at bounding box center [715, 413] width 609 height 347
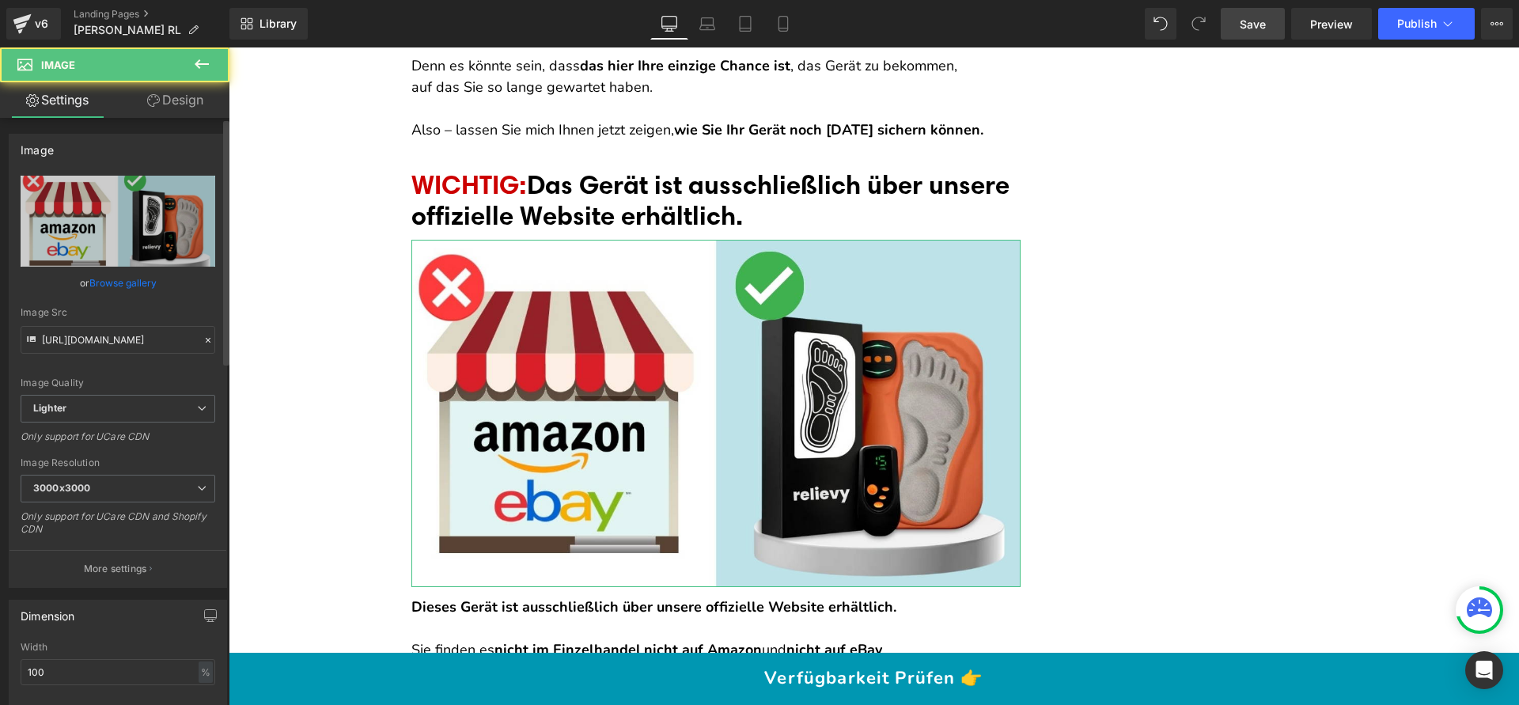
click at [126, 289] on link "Browse gallery" at bounding box center [122, 283] width 67 height 28
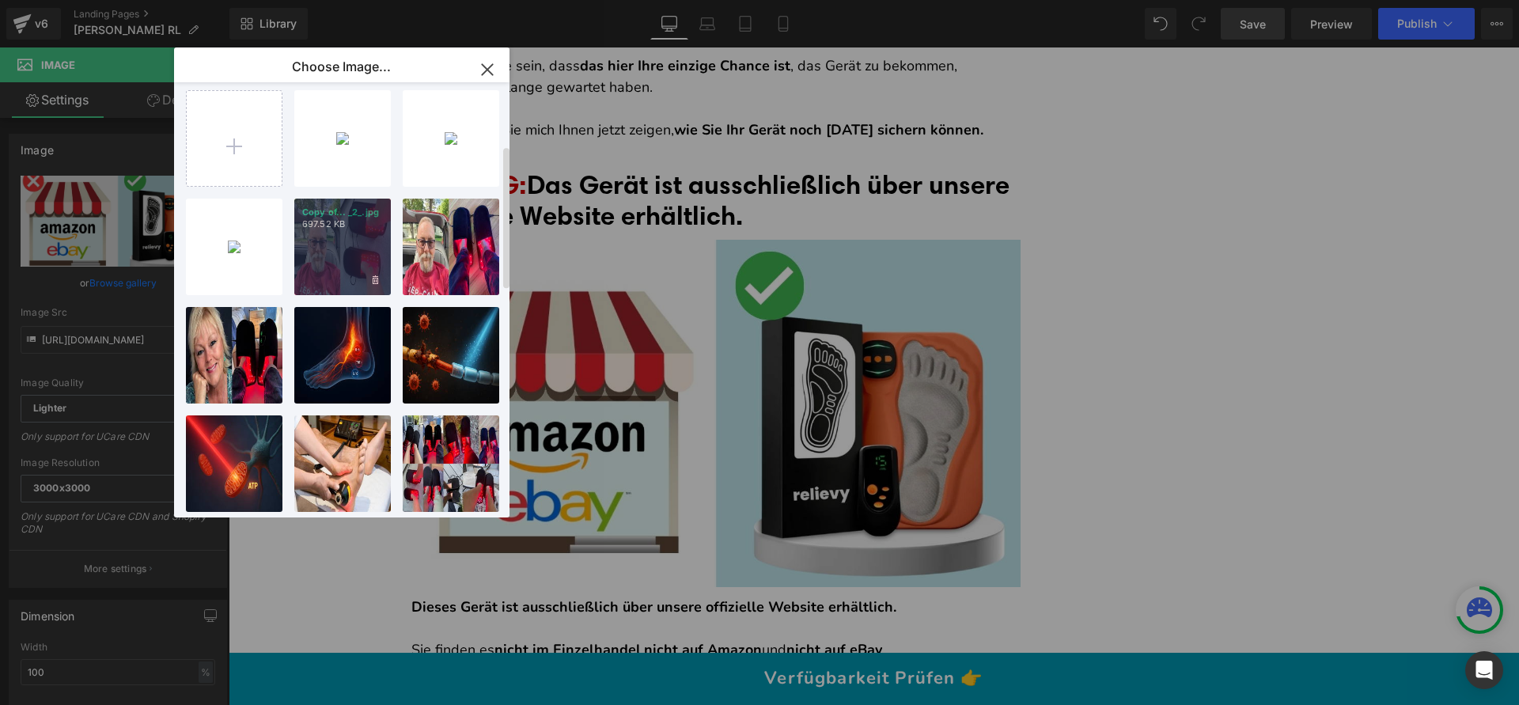
scroll to position [0, 0]
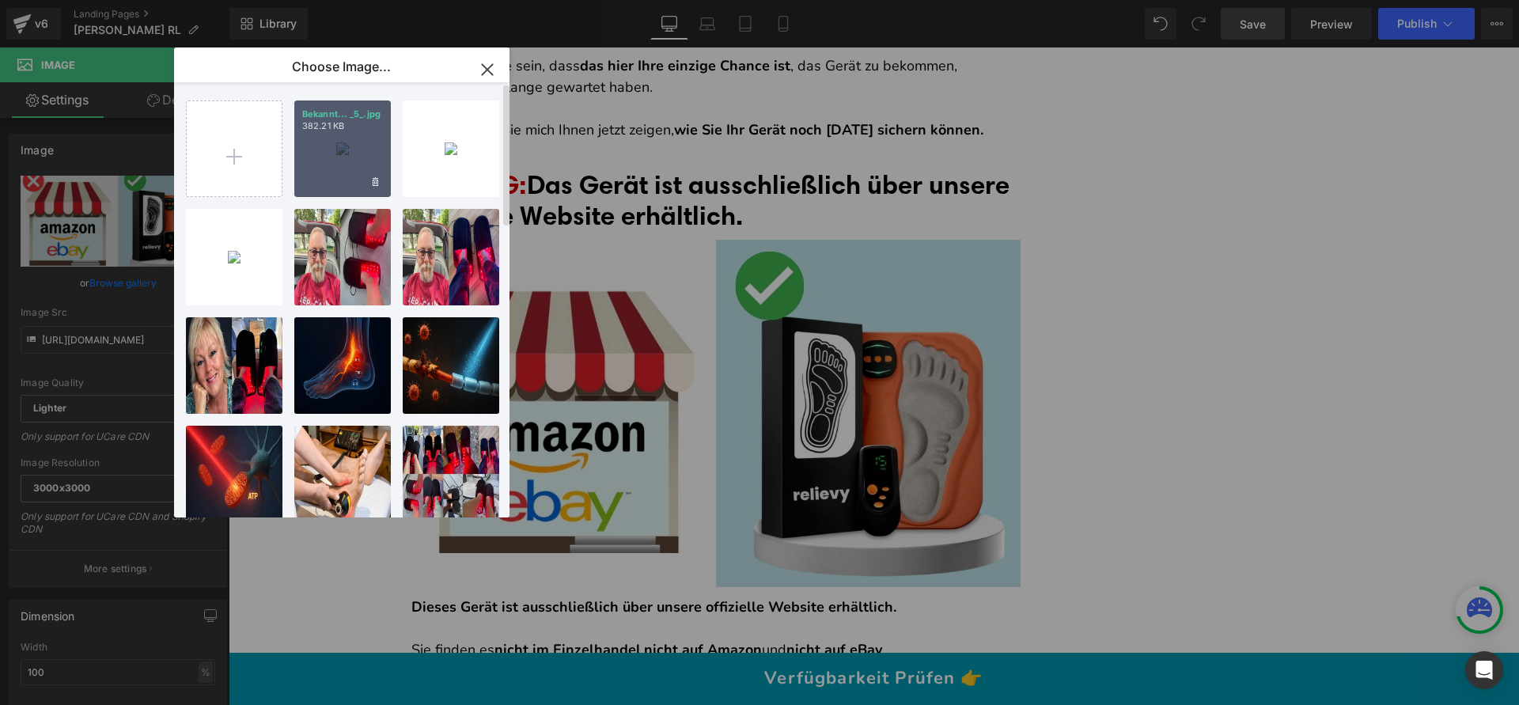
click at [346, 152] on div "Bekannt... _5_.jpg 382.21 KB" at bounding box center [342, 148] width 97 height 97
type input "[URL][DOMAIN_NAME]"
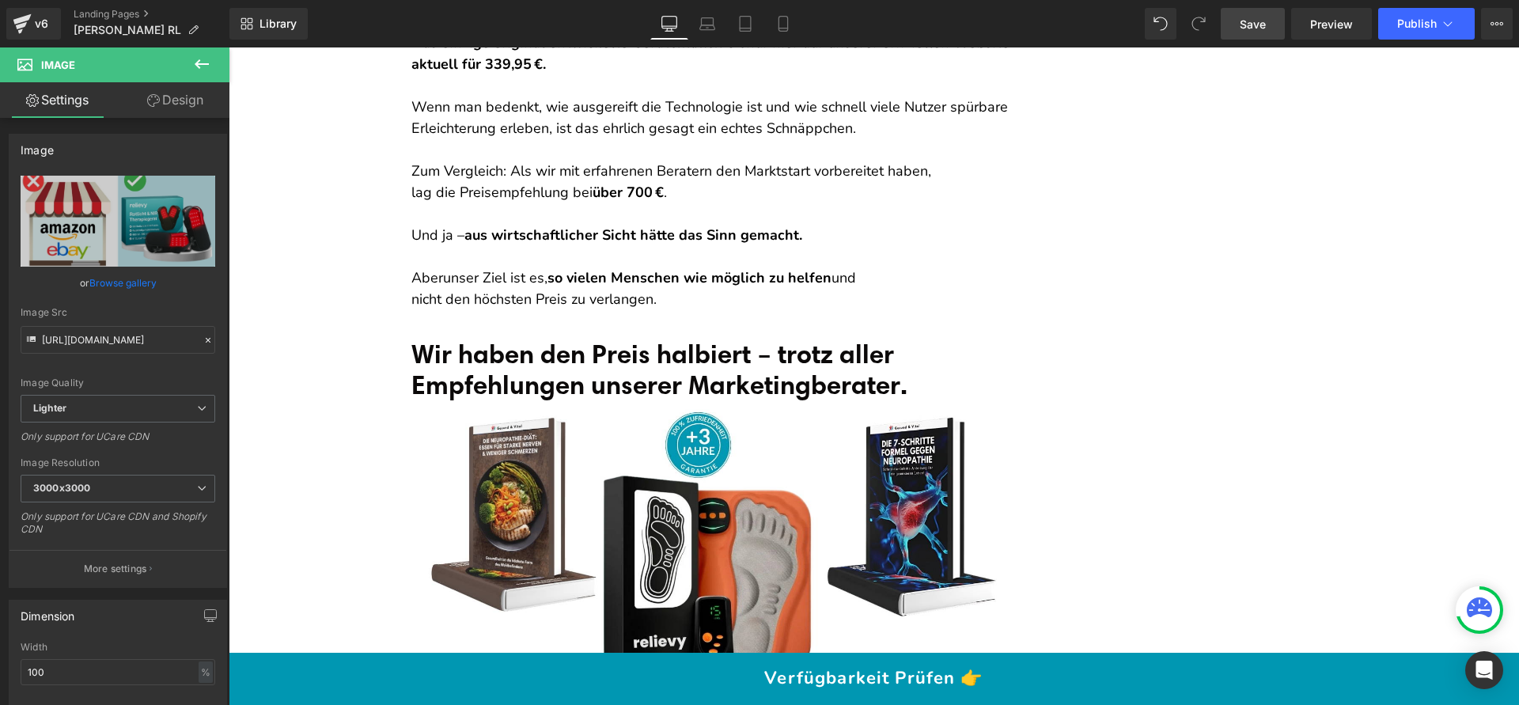
scroll to position [17230, 0]
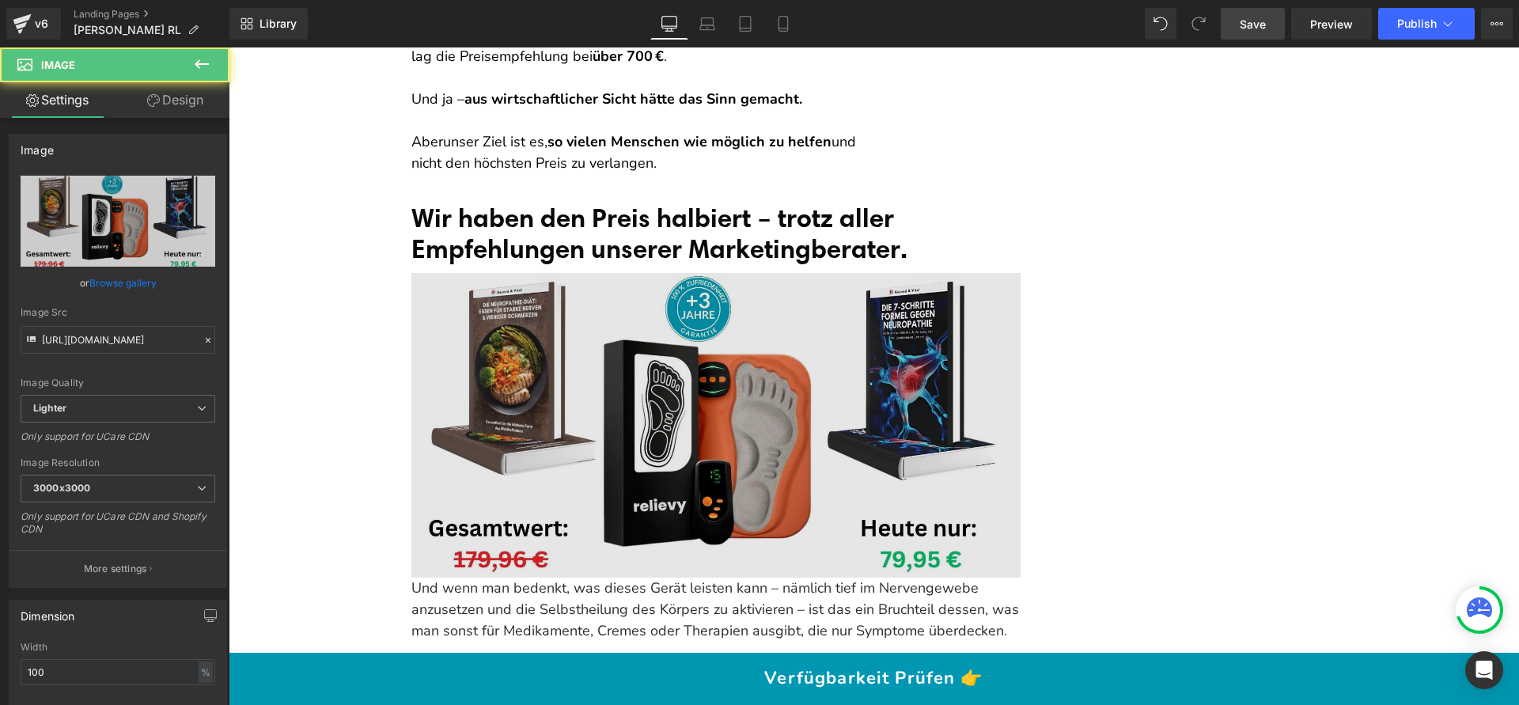
click at [478, 273] on img at bounding box center [715, 425] width 609 height 305
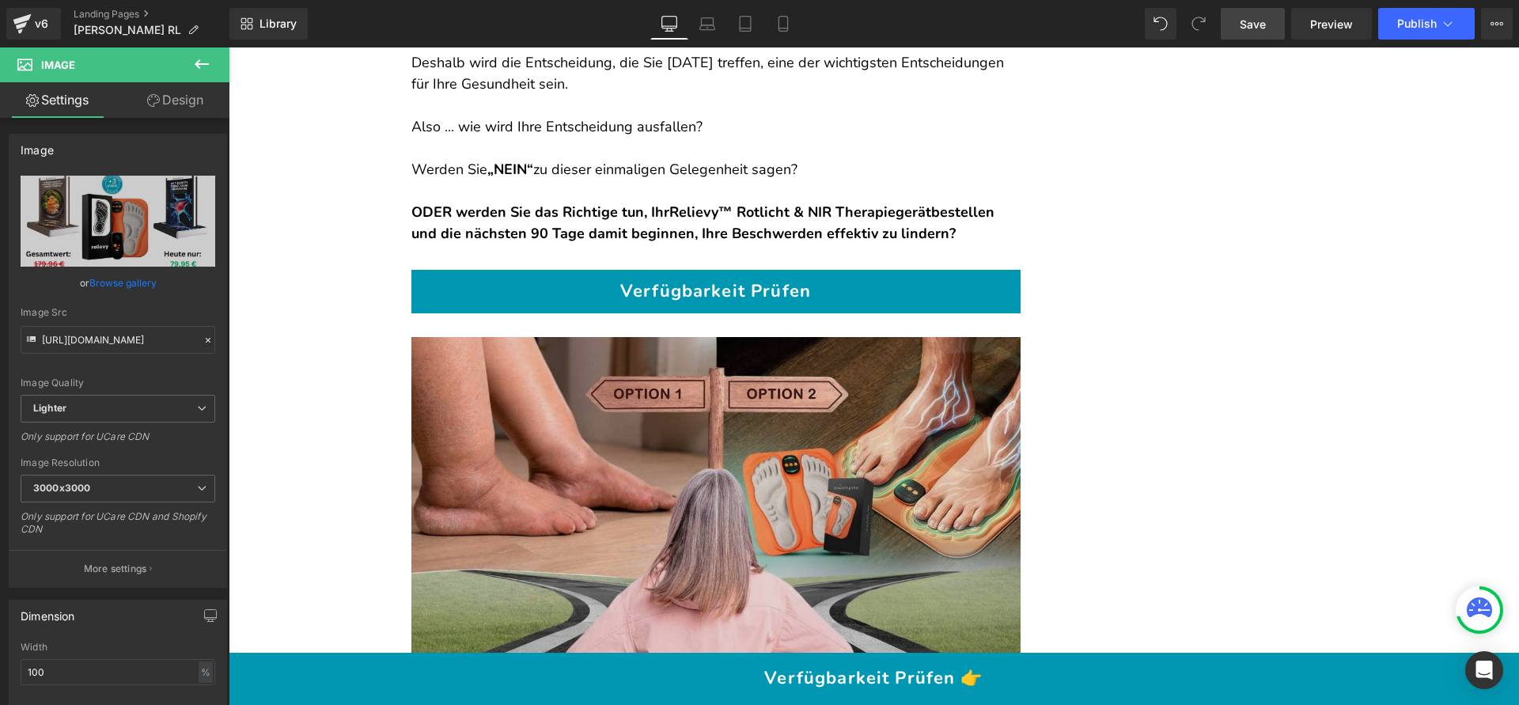
scroll to position [21621, 0]
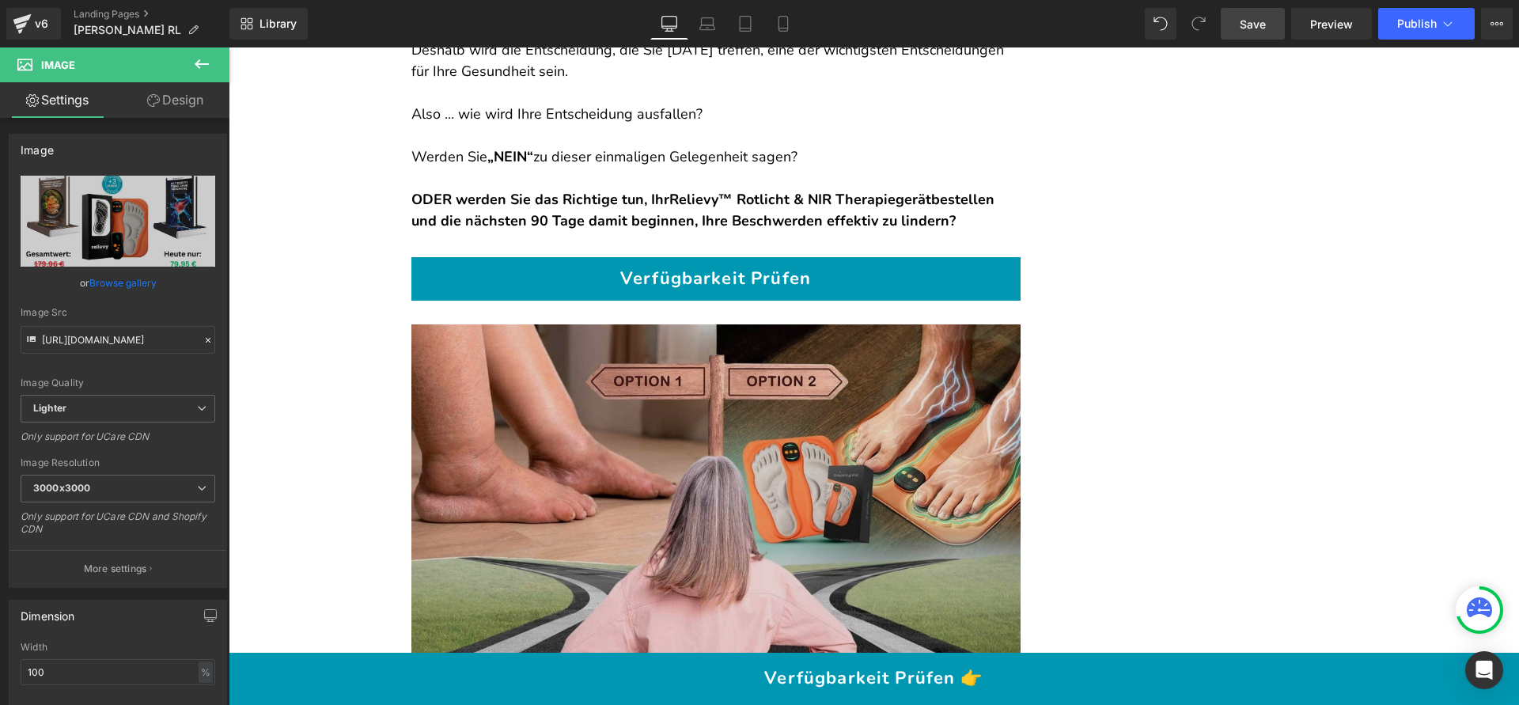
click at [550, 324] on img at bounding box center [715, 497] width 609 height 347
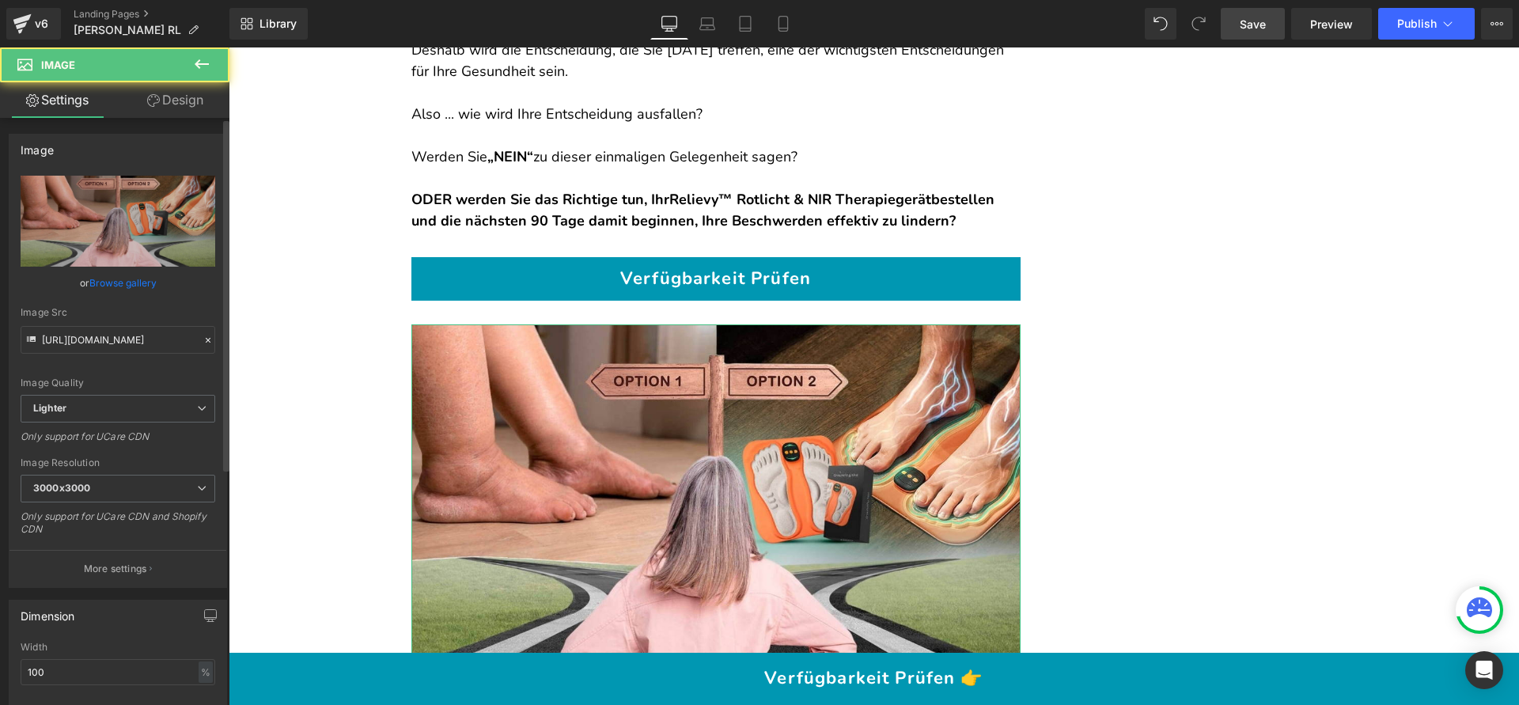
click at [153, 282] on link "Browse gallery" at bounding box center [122, 283] width 67 height 28
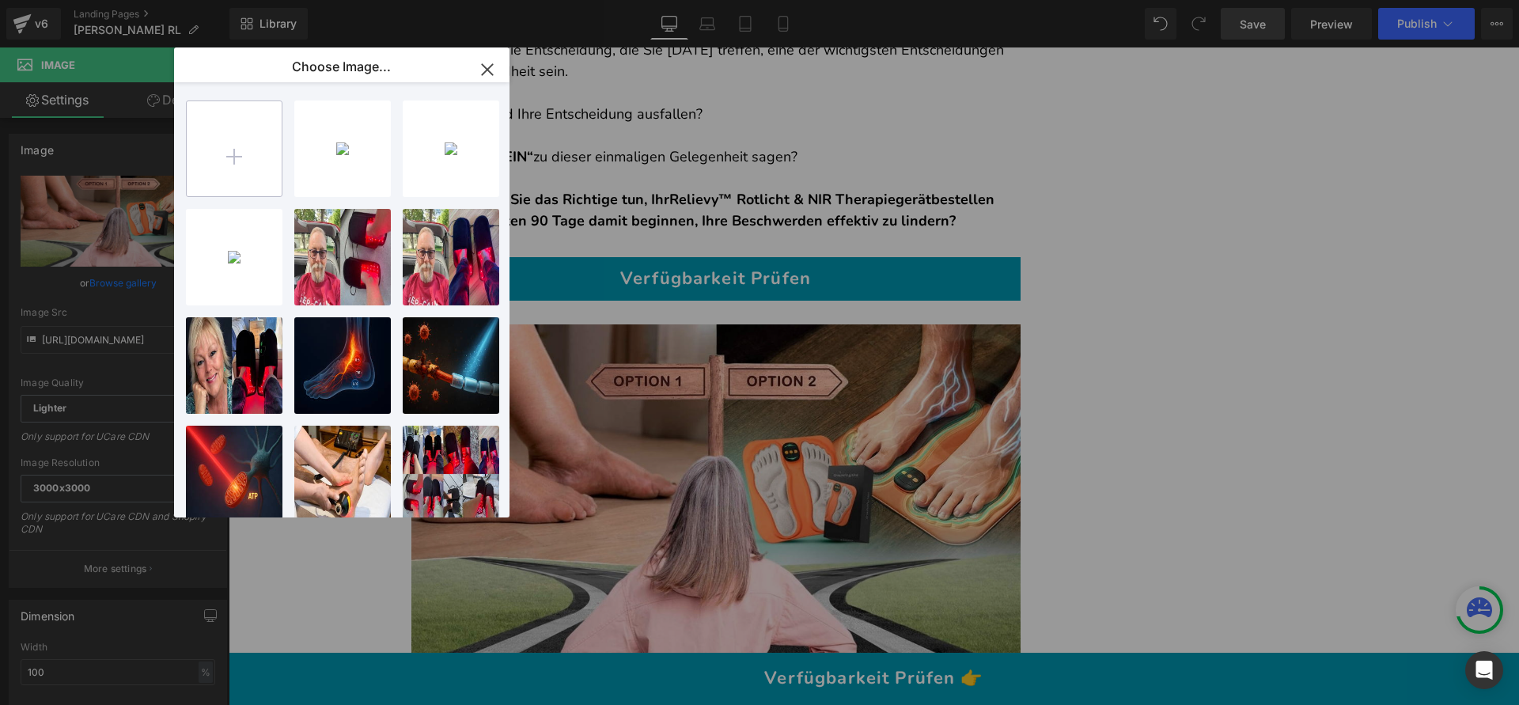
click at [244, 152] on input "file" at bounding box center [234, 148] width 95 height 95
type input "C:\fakepath\Bekannt aus (1211 x 681 px) (3).jpg"
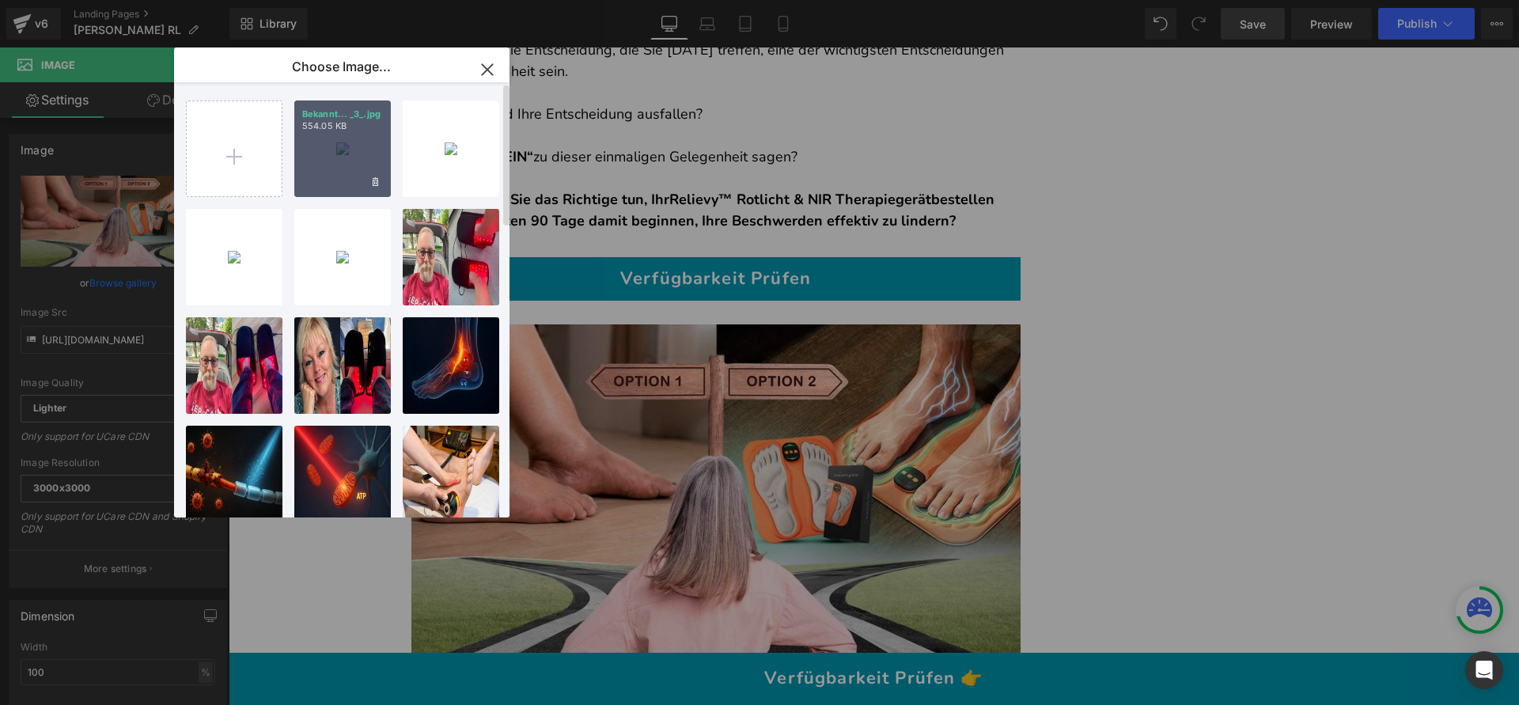
click at [345, 169] on div "Bekannt... _3_.jpg 554.05 KB" at bounding box center [342, 148] width 97 height 97
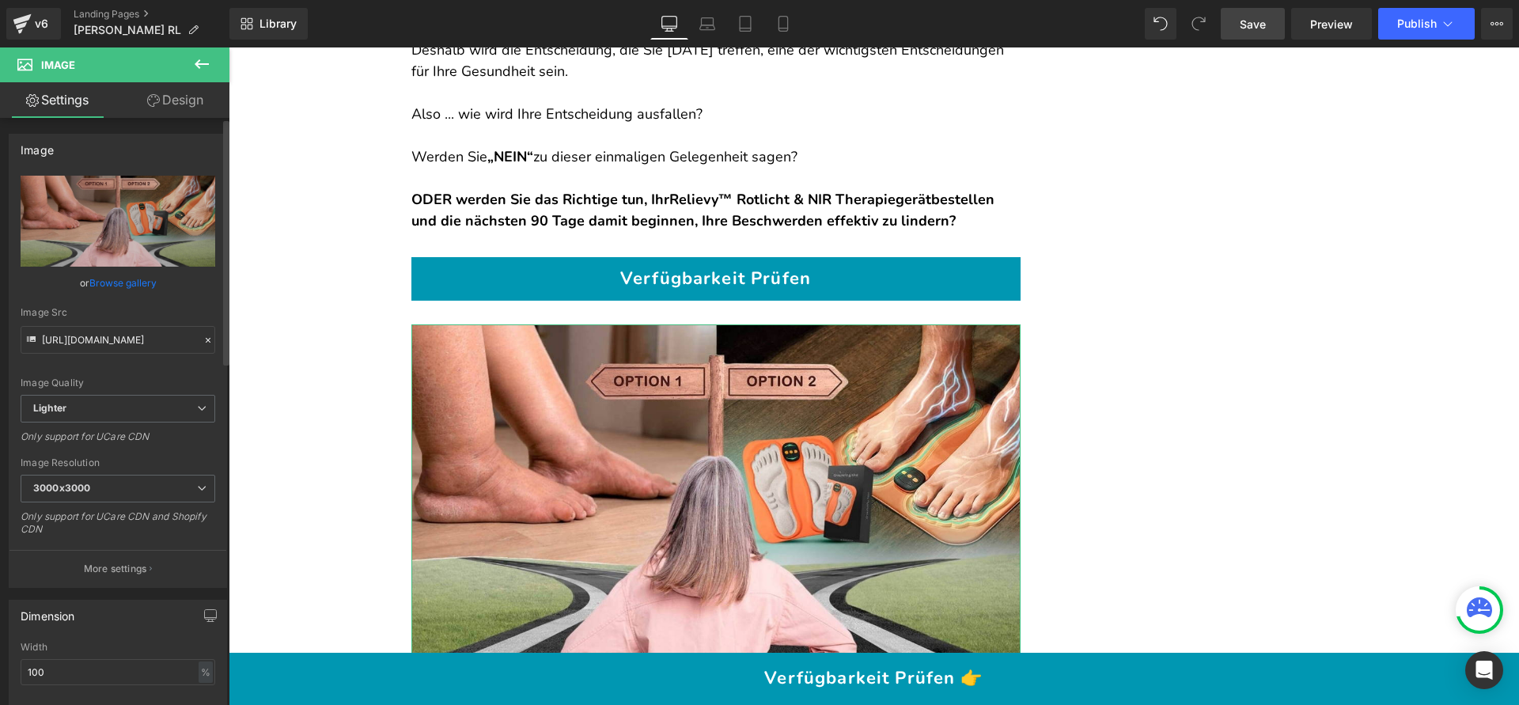
click at [143, 282] on link "Browse gallery" at bounding box center [122, 283] width 67 height 28
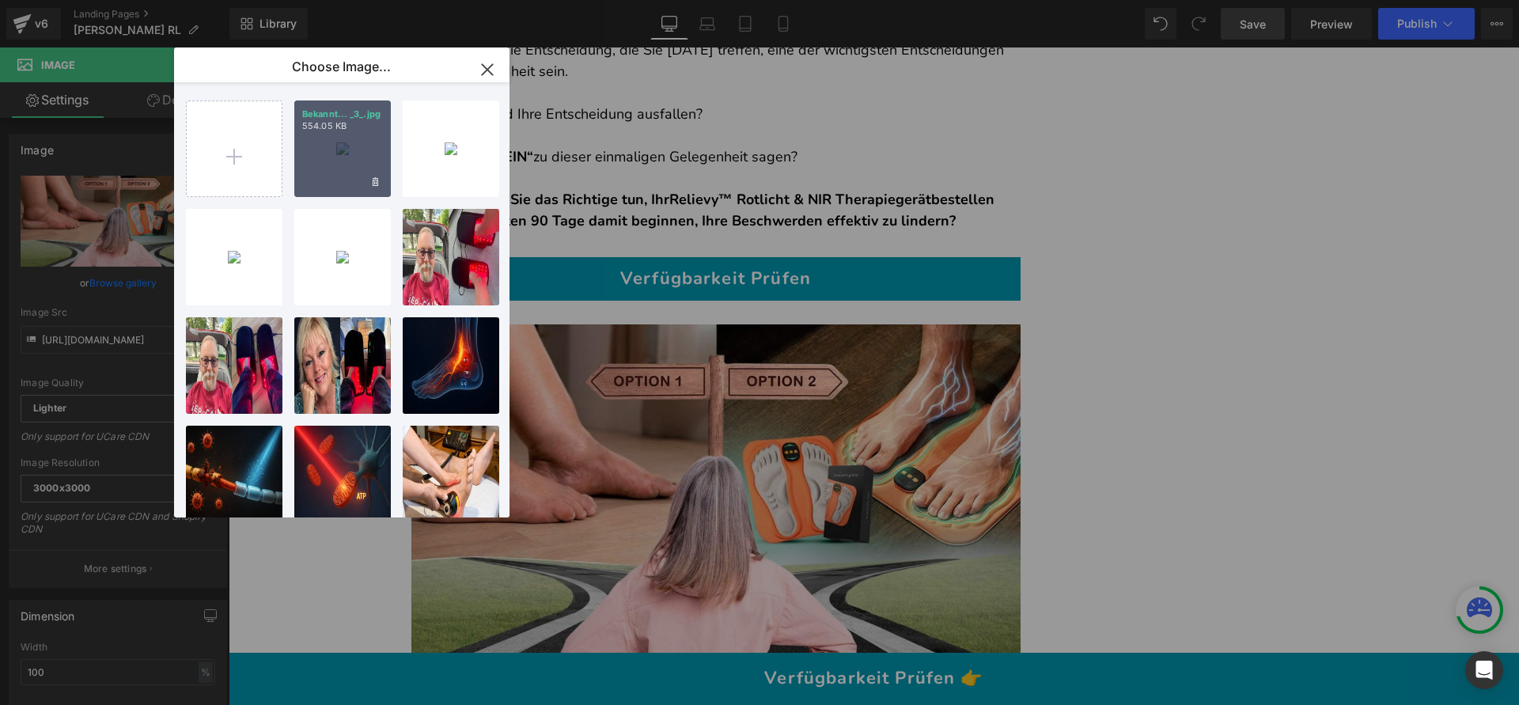
click at [345, 164] on div "Bekannt... _3_.jpg 554.05 KB" at bounding box center [342, 148] width 97 height 97
type input "[URL][DOMAIN_NAME]"
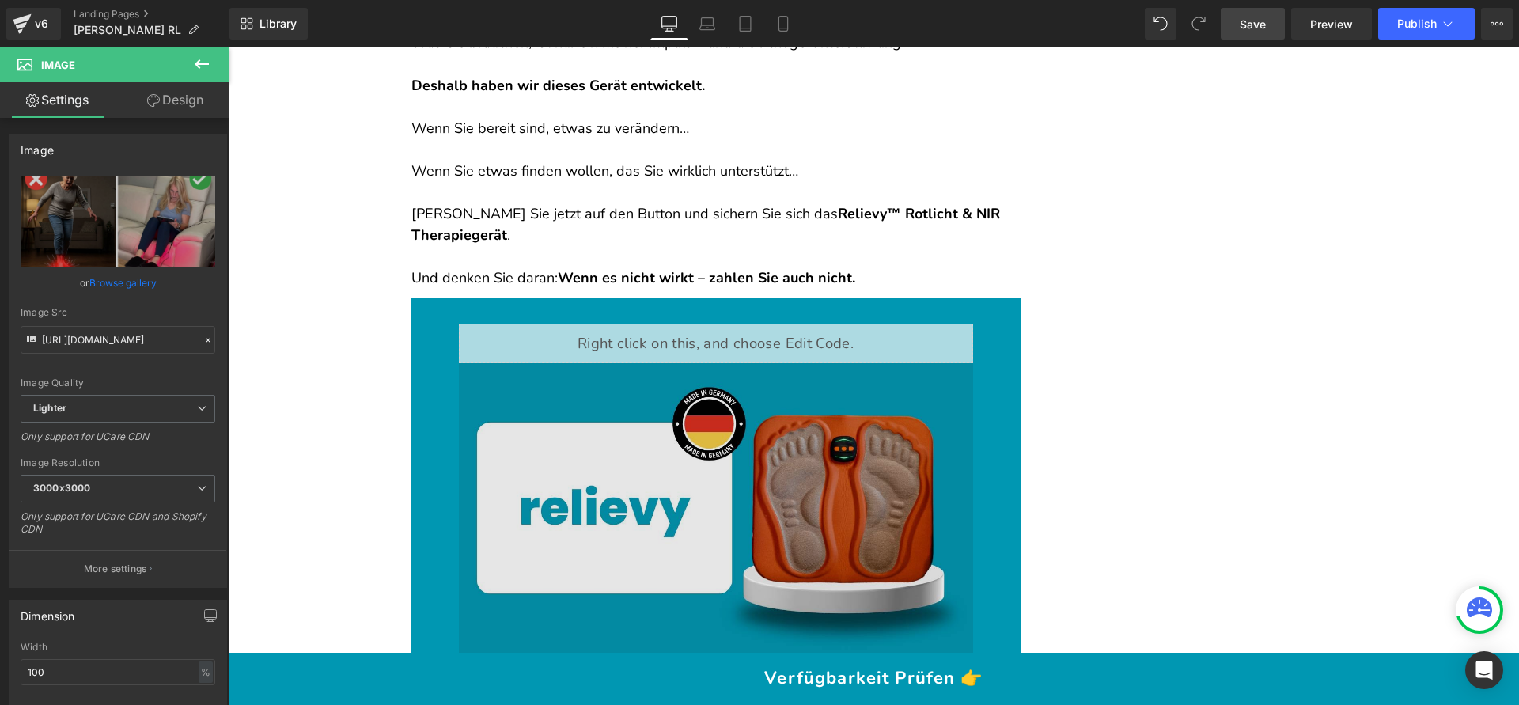
scroll to position [22808, 0]
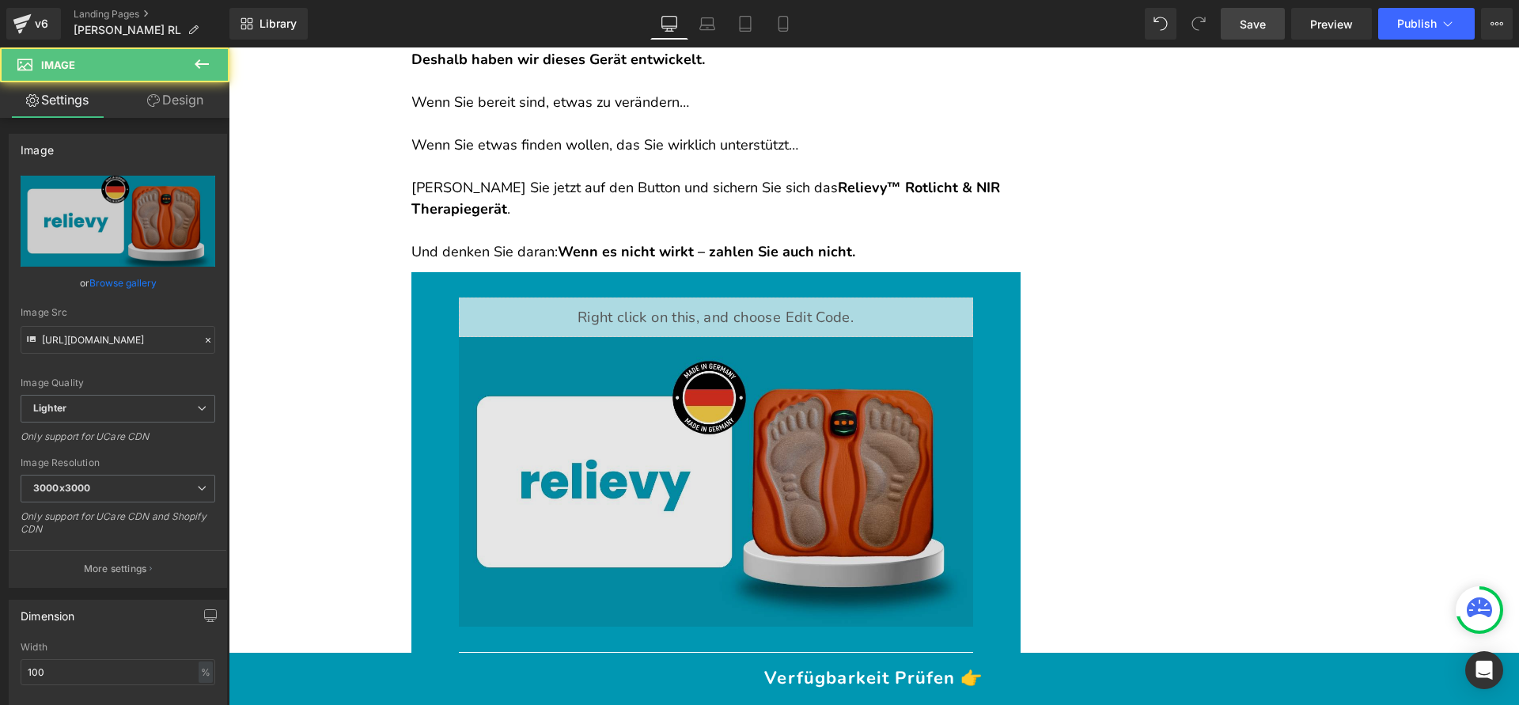
click at [661, 383] on img at bounding box center [716, 482] width 514 height 290
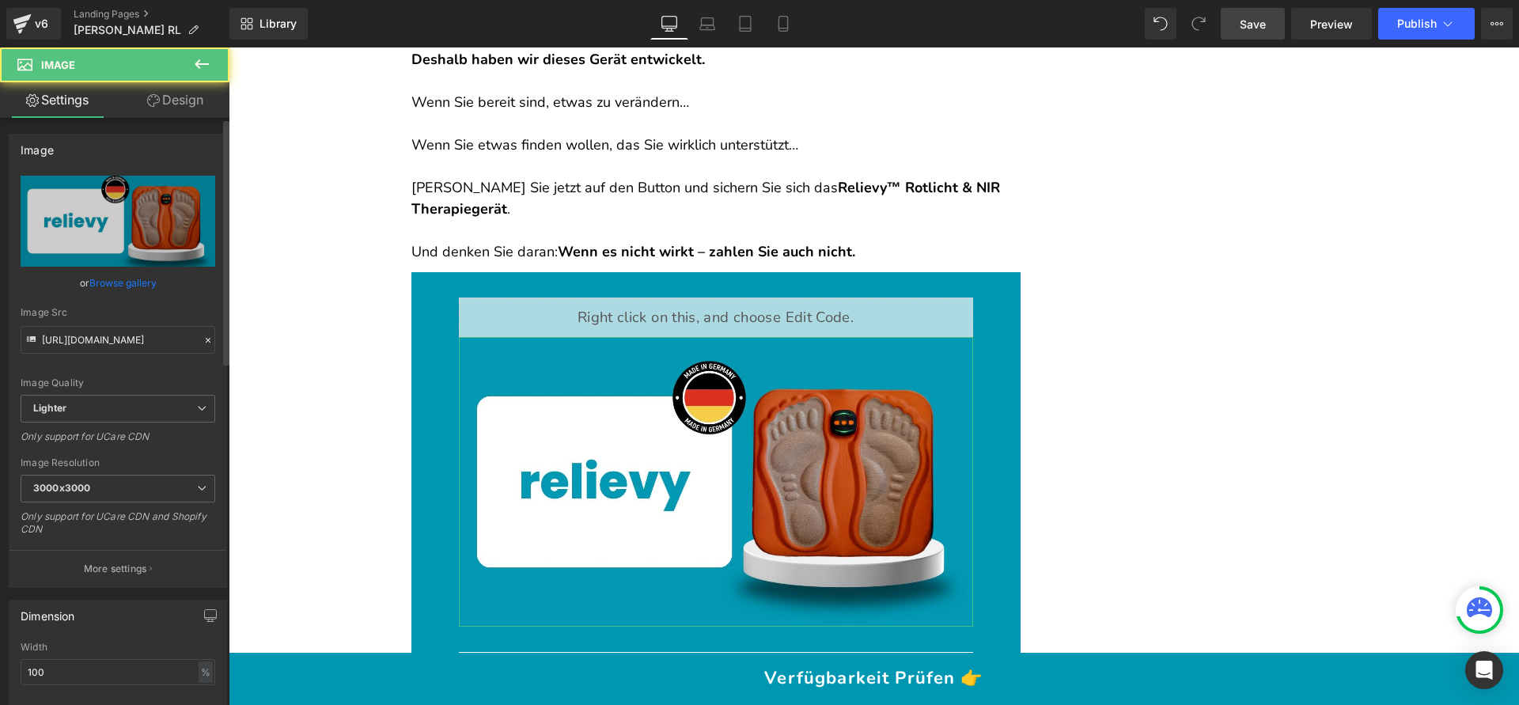
click at [153, 282] on link "Browse gallery" at bounding box center [122, 283] width 67 height 28
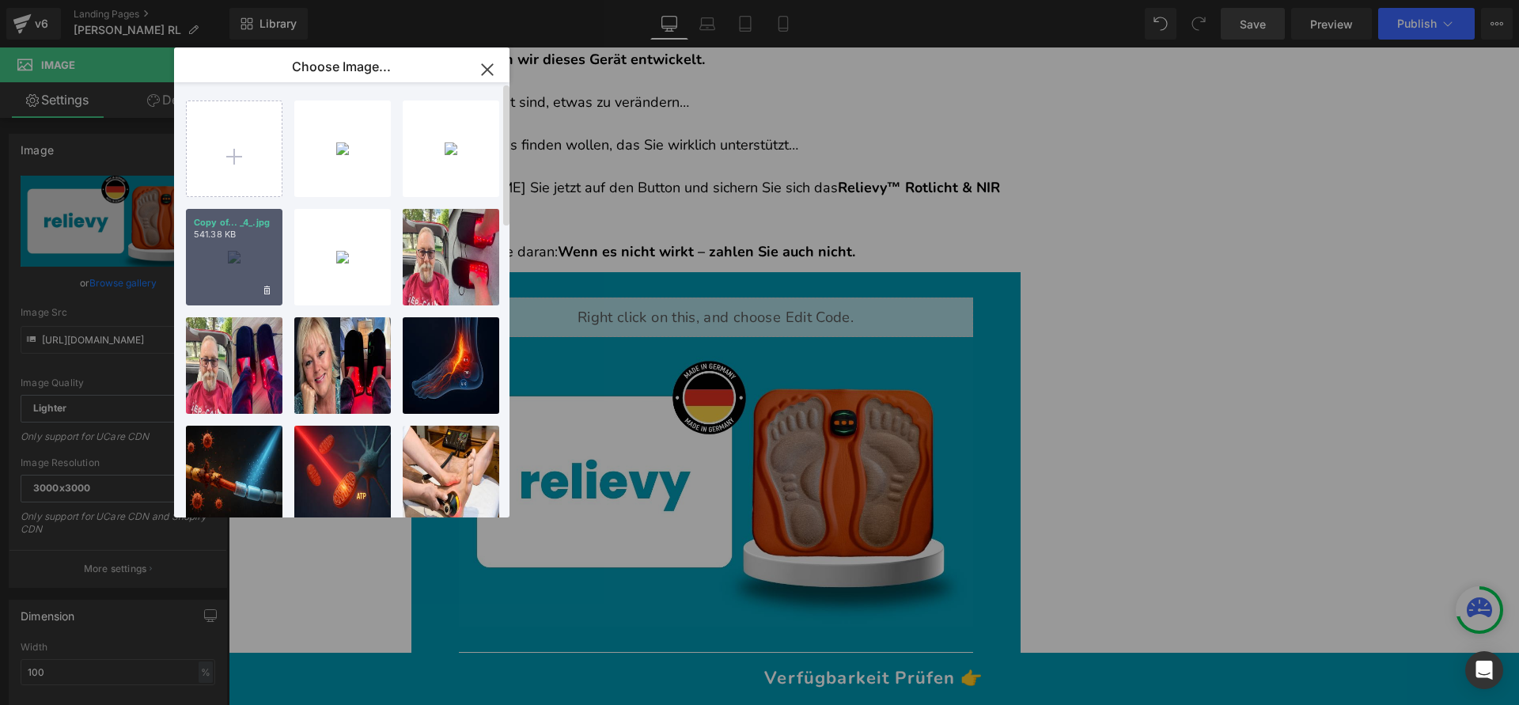
click at [232, 246] on div "Copy of... _4_.jpg 541.38 KB" at bounding box center [234, 257] width 97 height 97
type input "[URL][DOMAIN_NAME]"
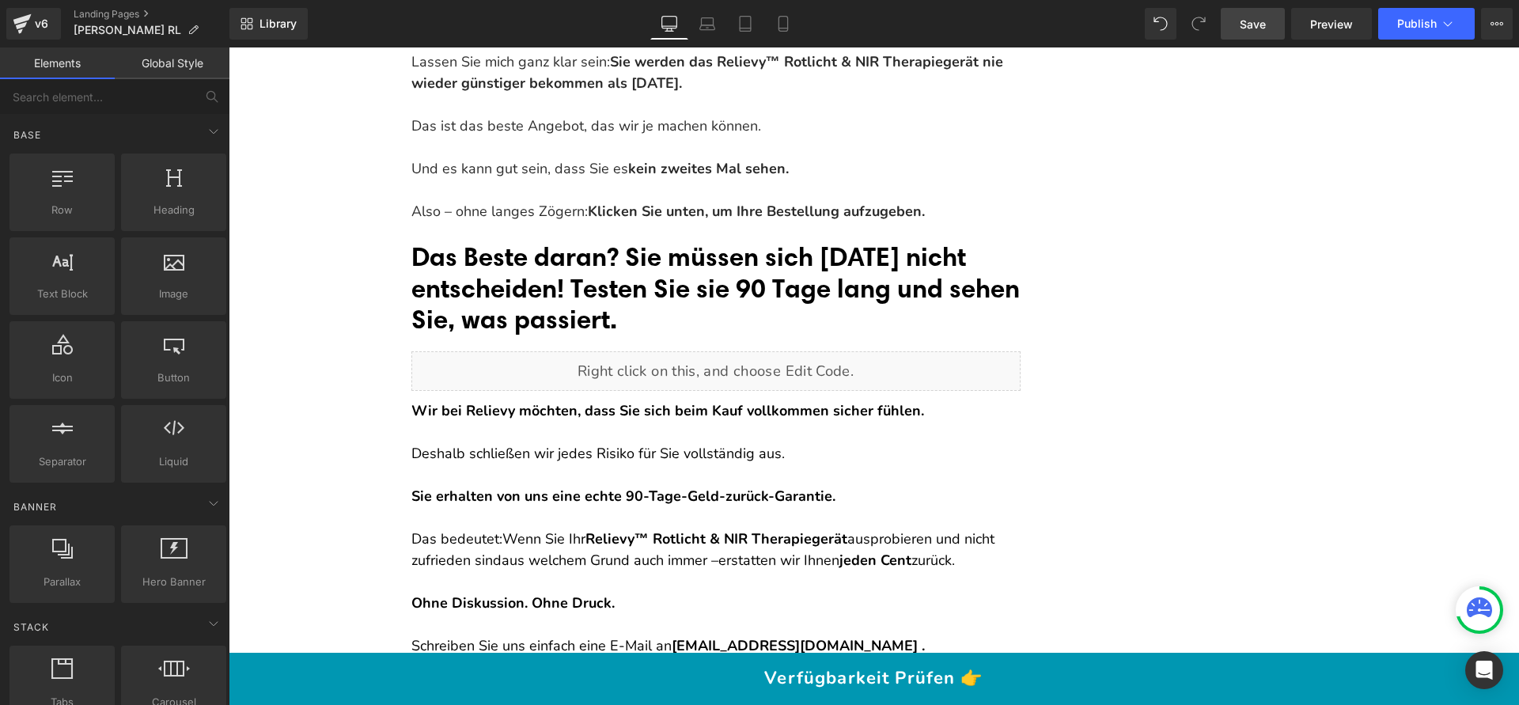
scroll to position [19596, 0]
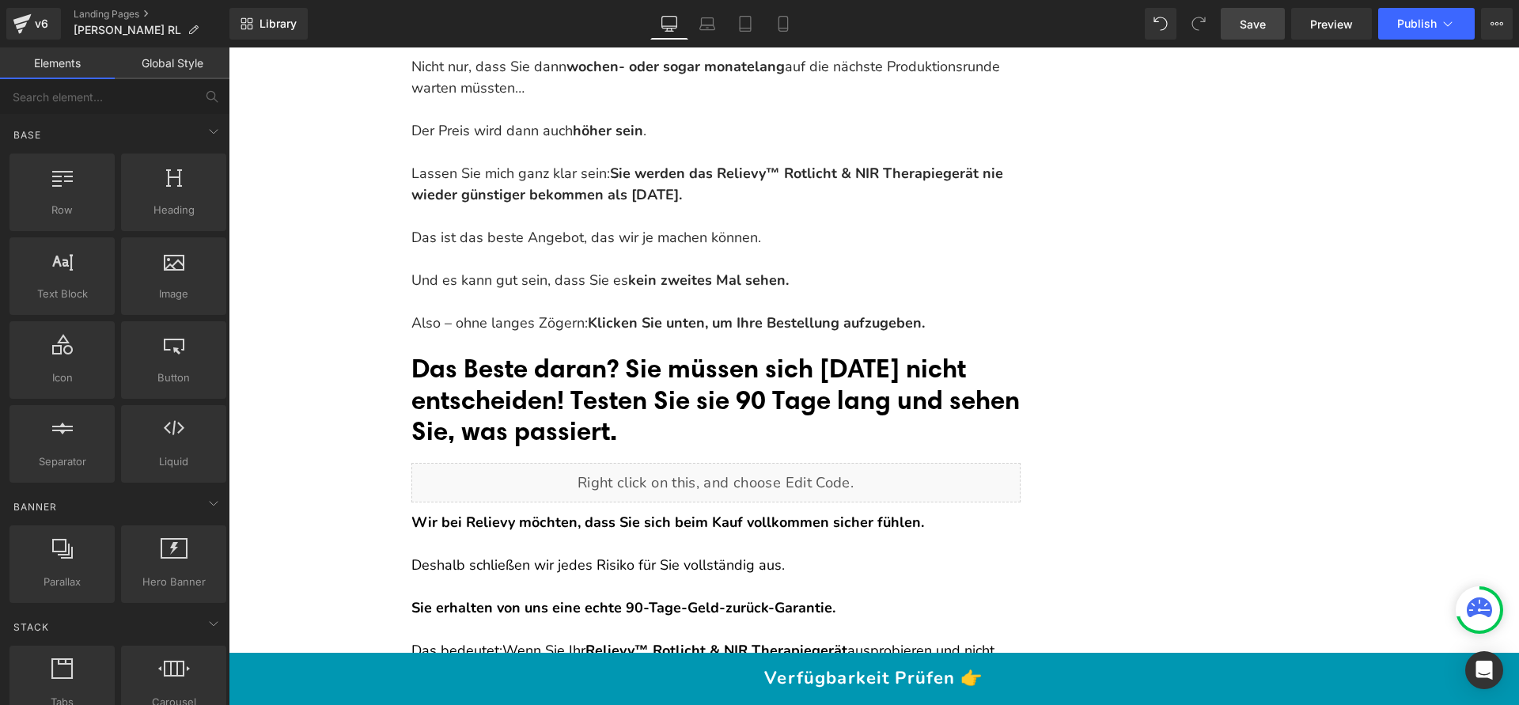
click at [1253, 29] on span "Save" at bounding box center [1253, 24] width 26 height 17
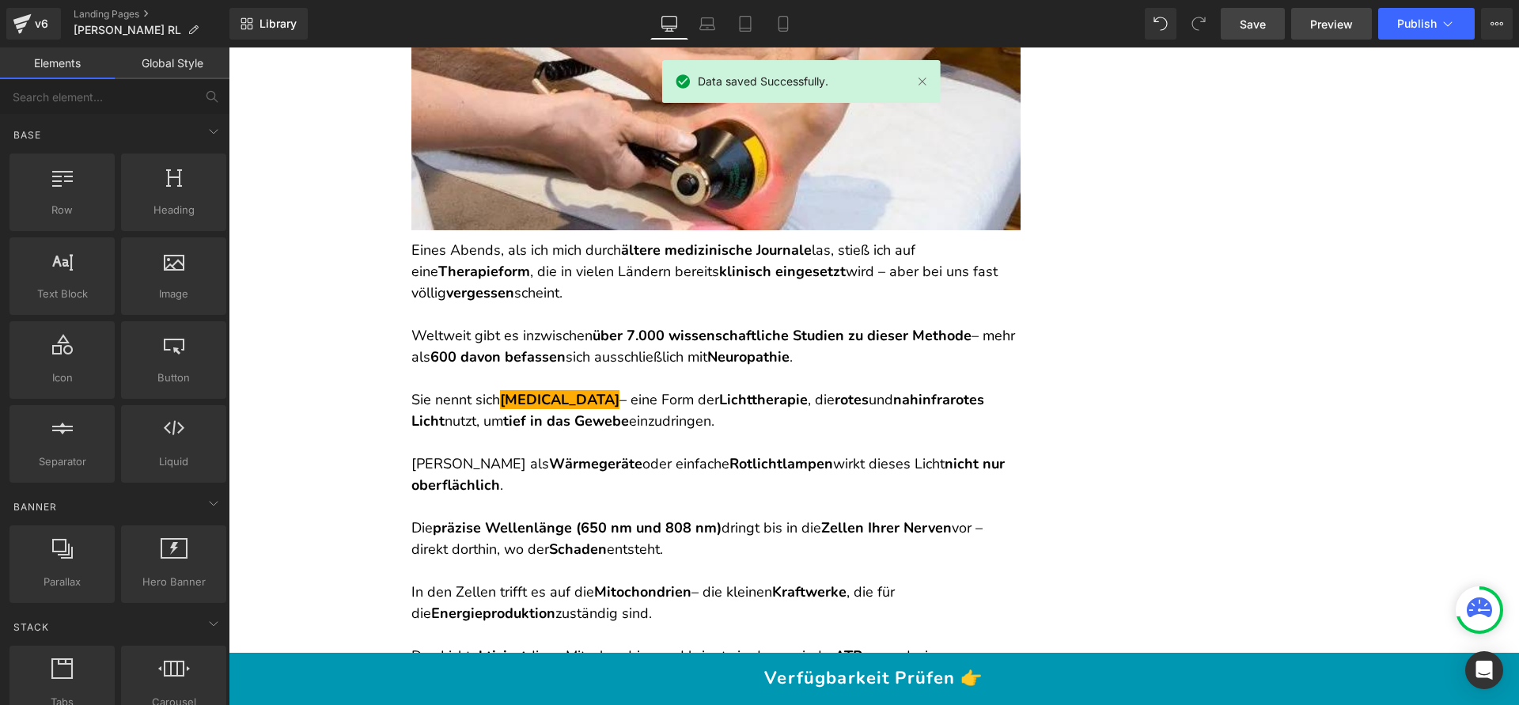
scroll to position [4058, 0]
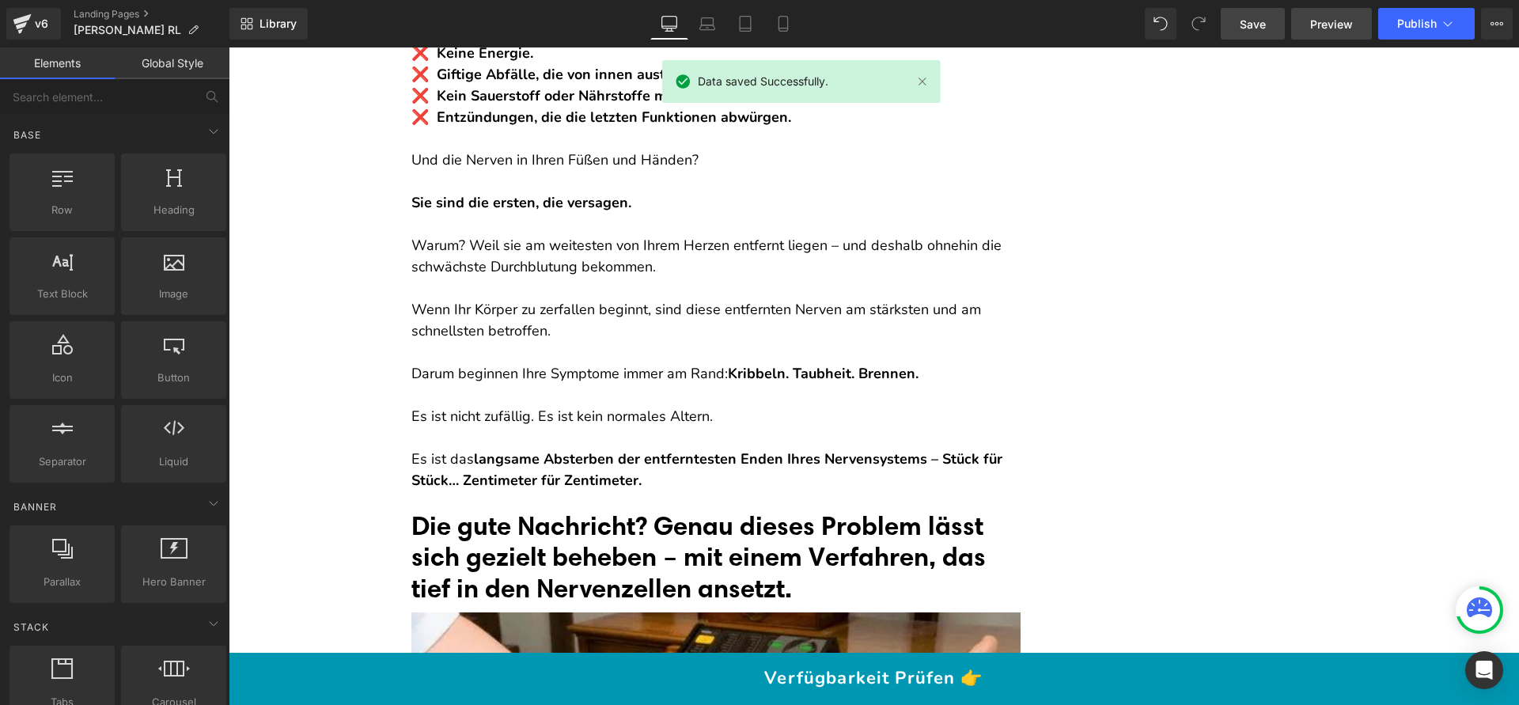
click at [1342, 24] on span "Preview" at bounding box center [1331, 24] width 43 height 17
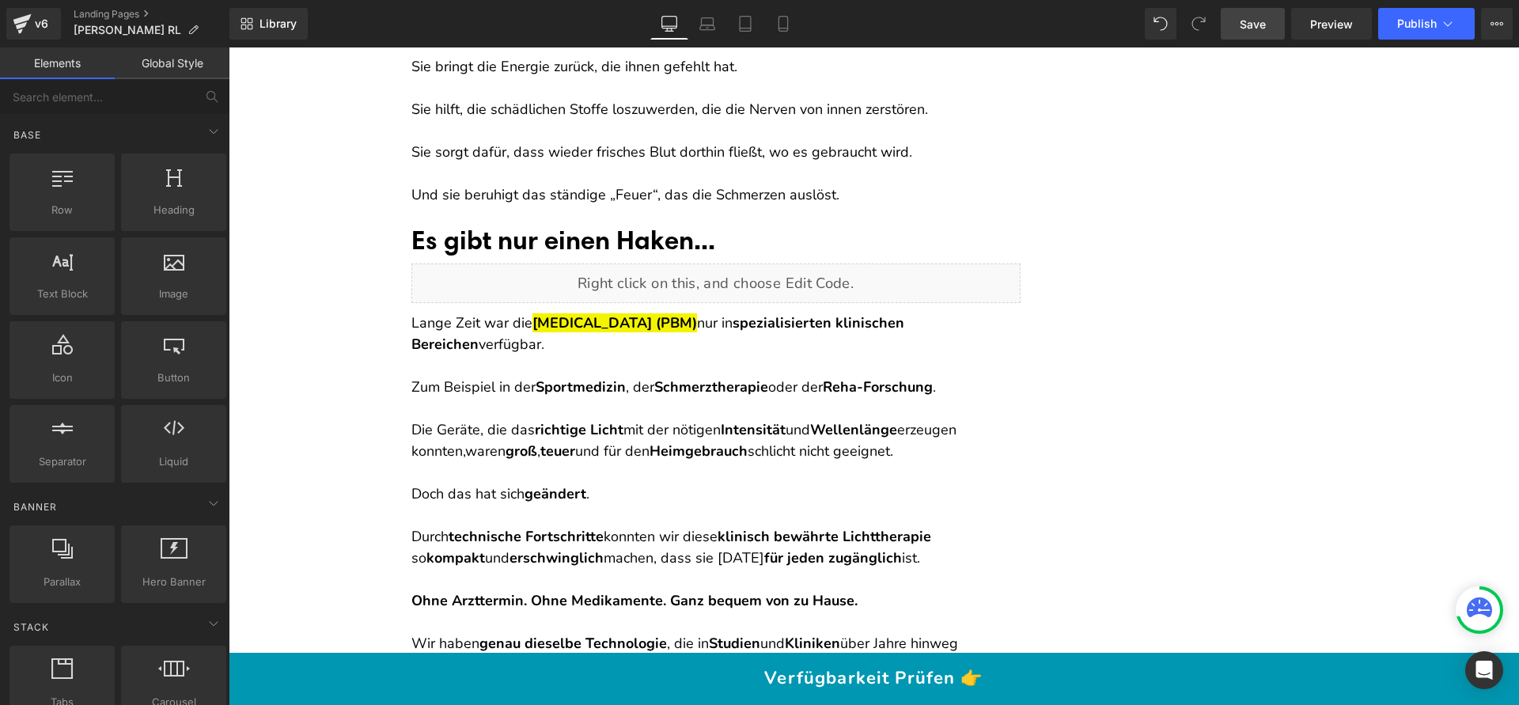
scroll to position [8529, 0]
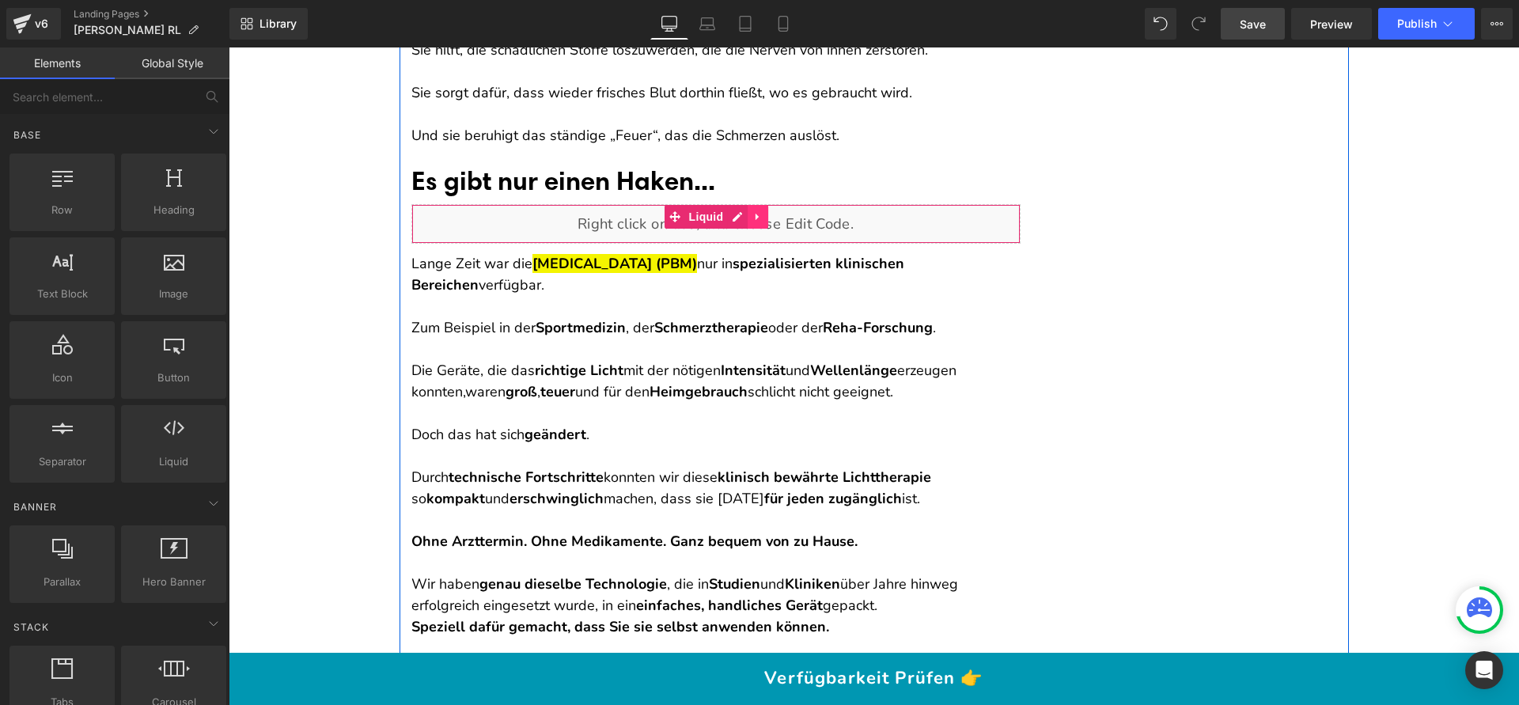
click at [759, 214] on link at bounding box center [758, 217] width 21 height 24
click at [763, 215] on icon at bounding box center [768, 216] width 11 height 11
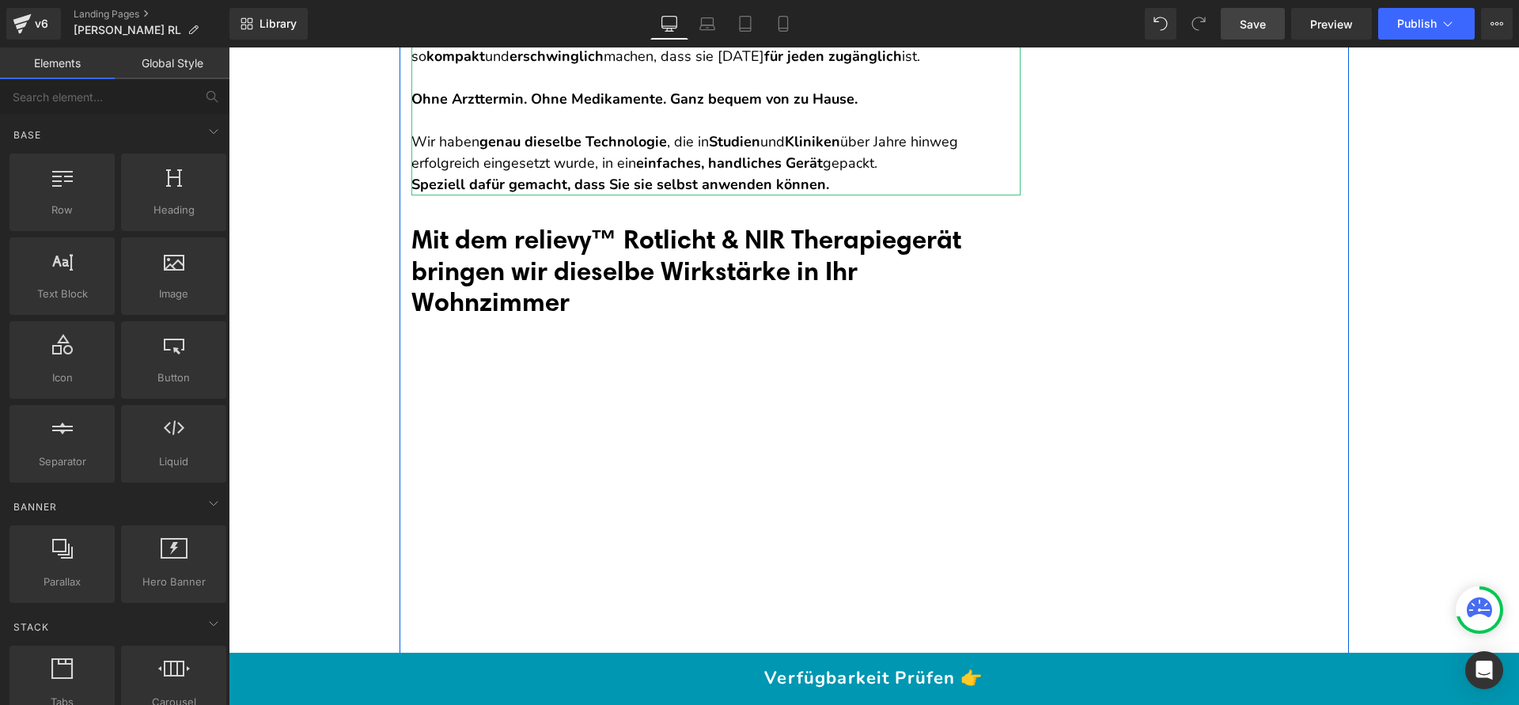
scroll to position [9069, 0]
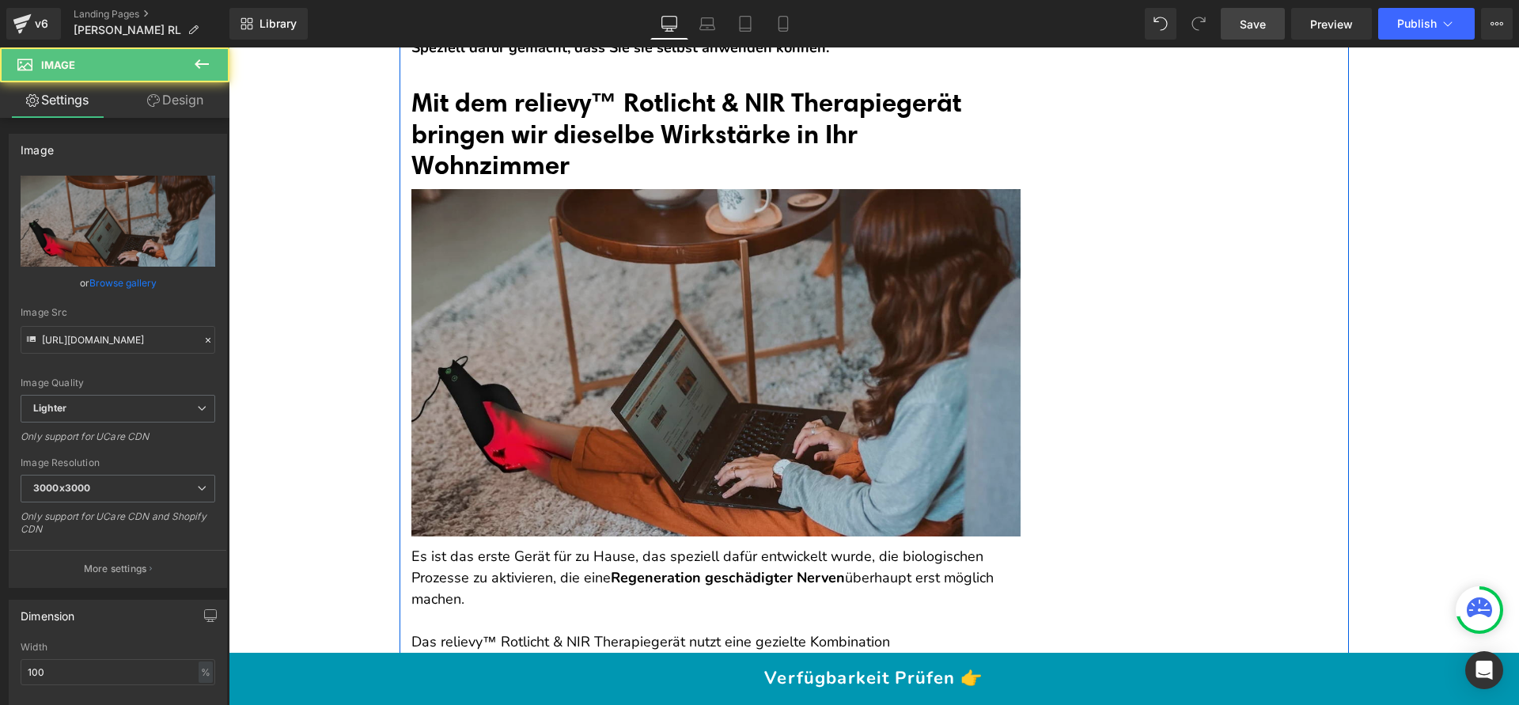
click at [733, 316] on img at bounding box center [715, 362] width 609 height 347
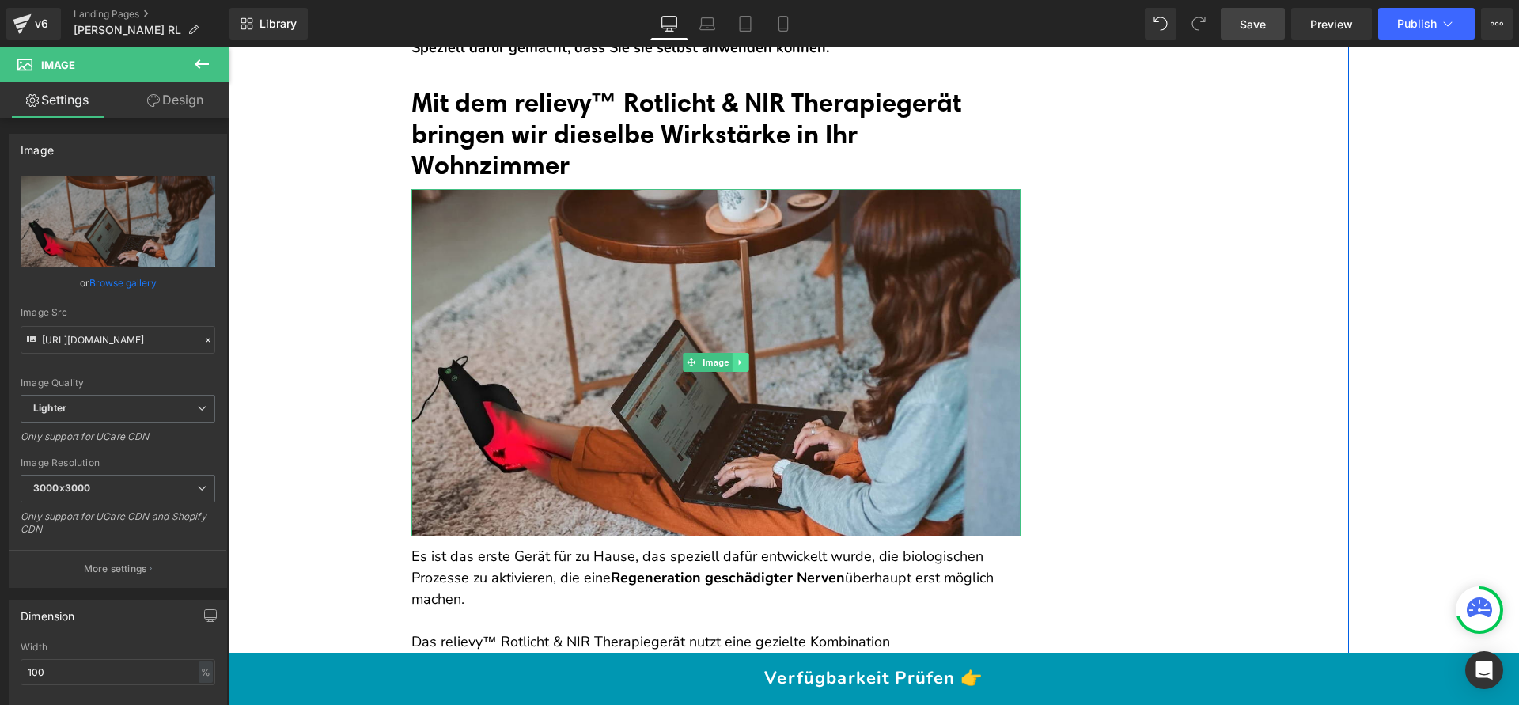
click at [738, 361] on icon at bounding box center [739, 363] width 2 height 6
click at [740, 362] on link at bounding box center [748, 362] width 17 height 19
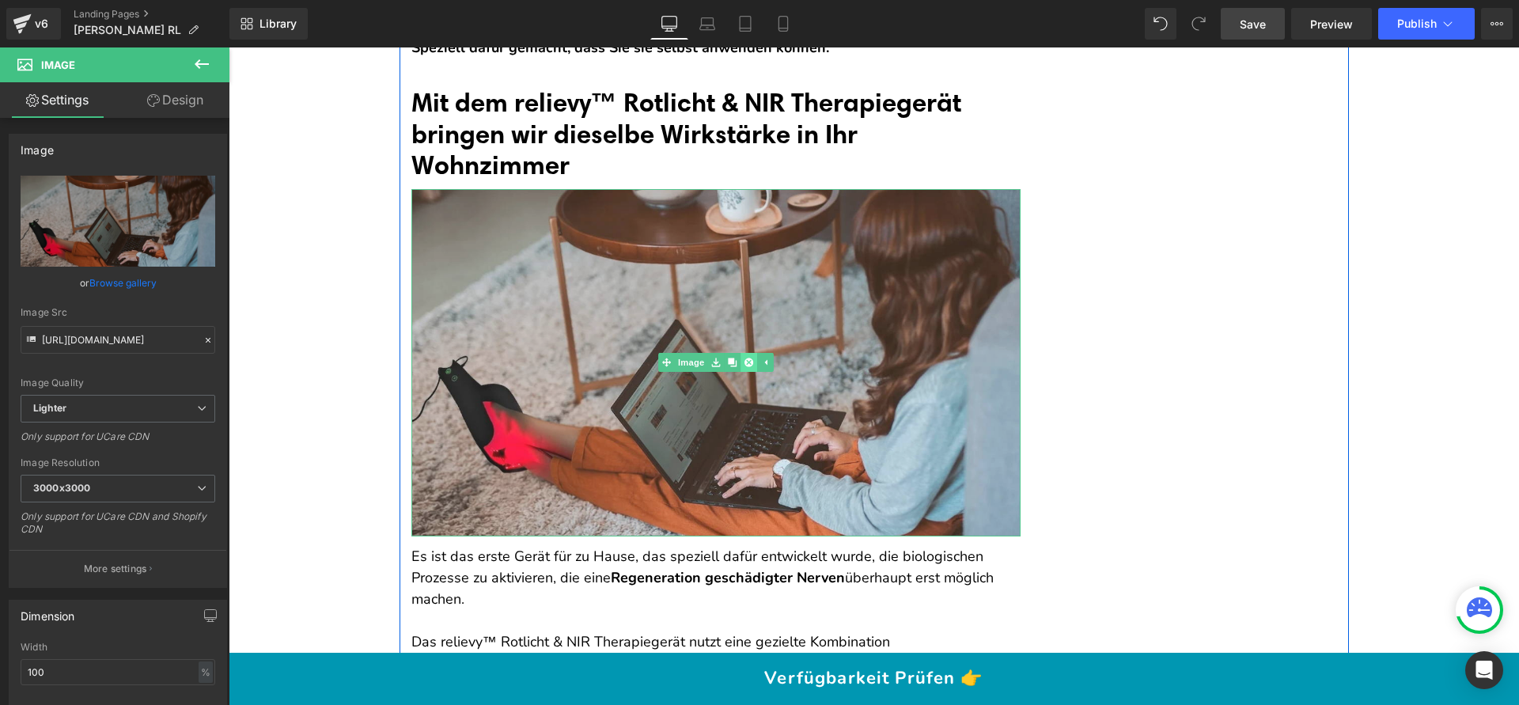
click at [740, 362] on link at bounding box center [748, 362] width 17 height 19
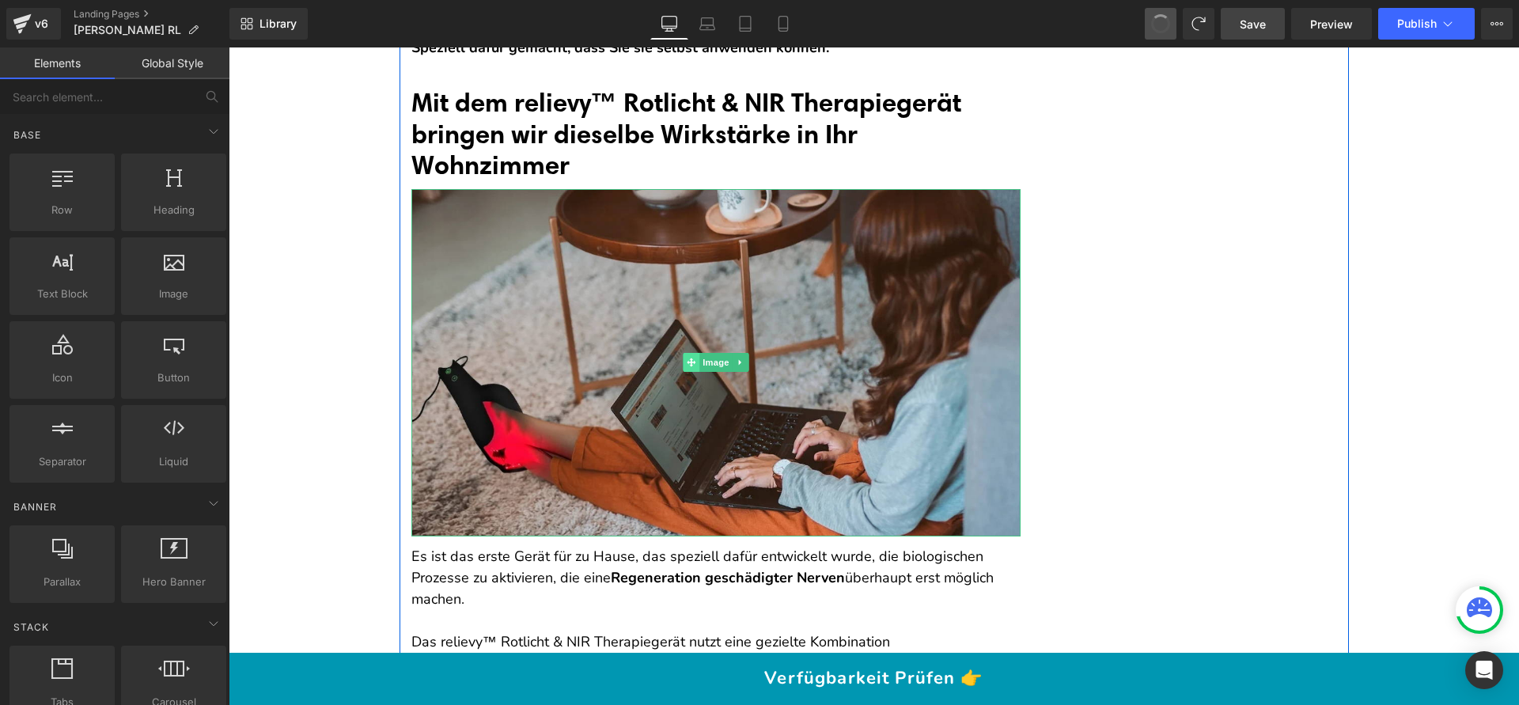
click at [684, 355] on span at bounding box center [691, 362] width 17 height 19
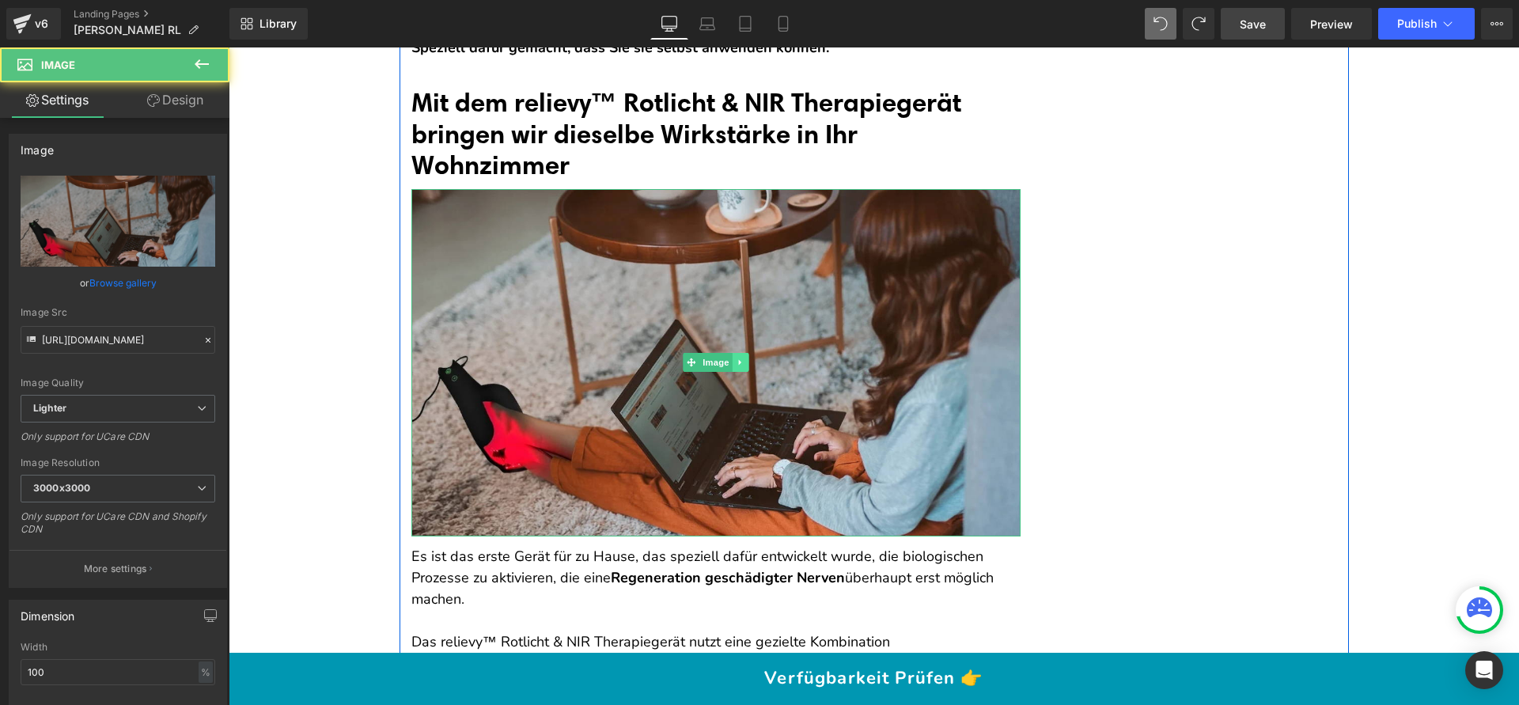
click at [736, 365] on icon at bounding box center [740, 362] width 9 height 9
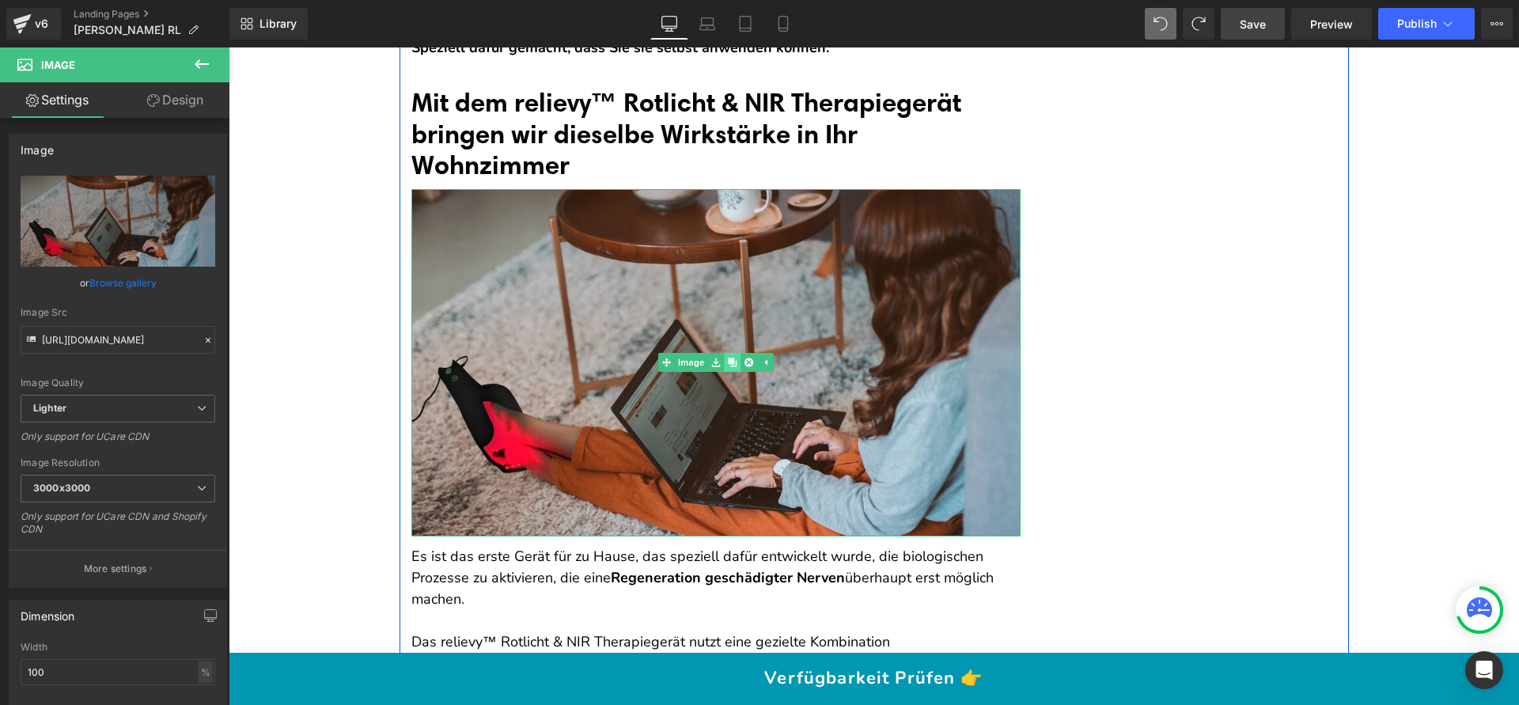
click at [728, 362] on icon at bounding box center [732, 362] width 9 height 9
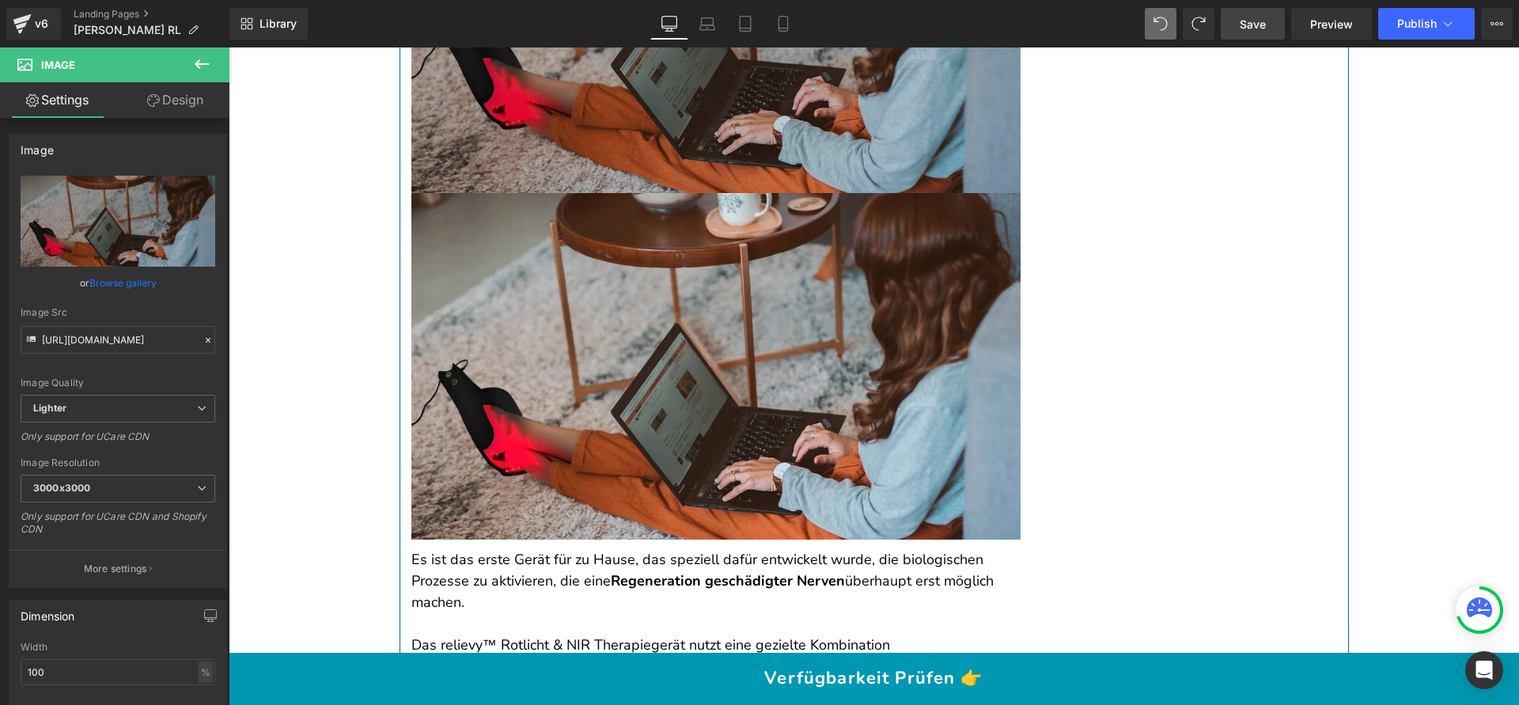
scroll to position [9206, 0]
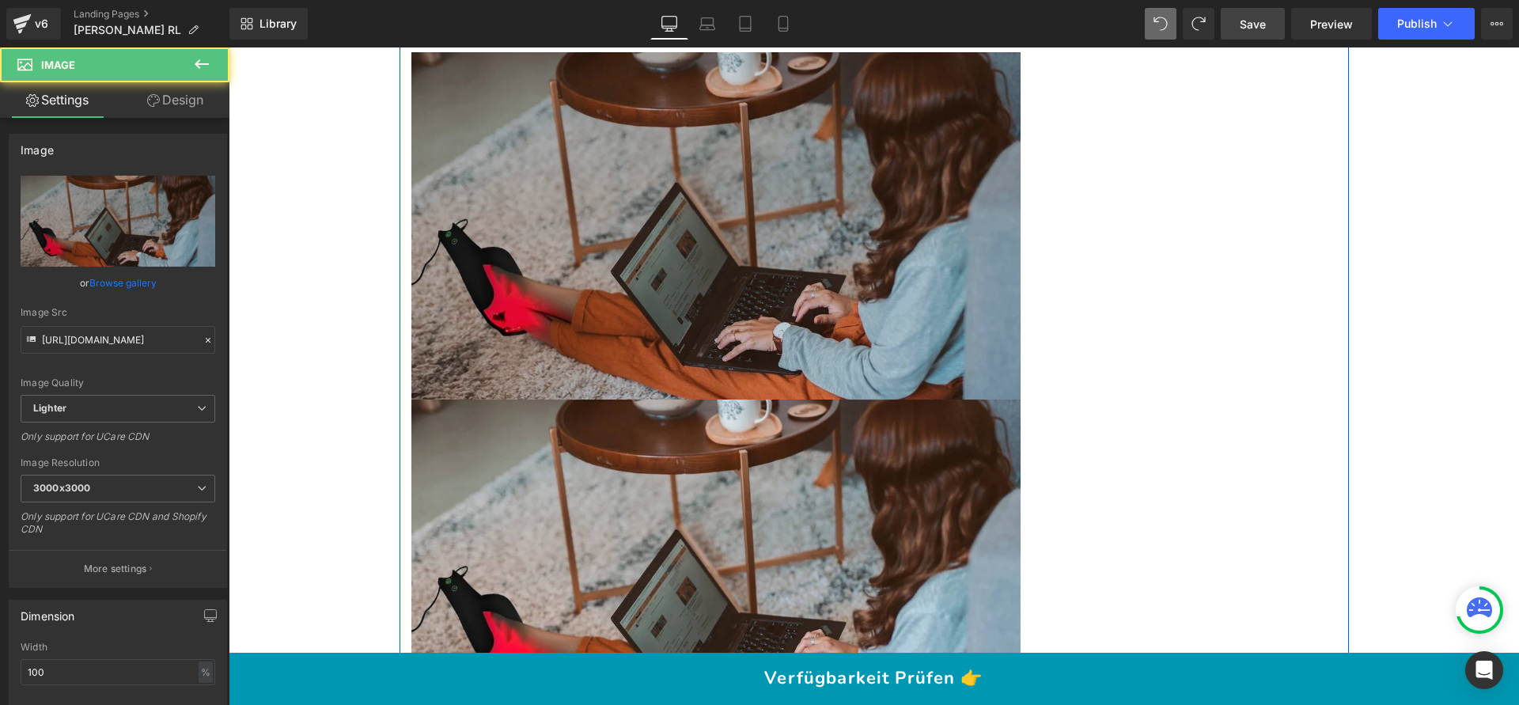
click at [713, 315] on img at bounding box center [715, 225] width 609 height 347
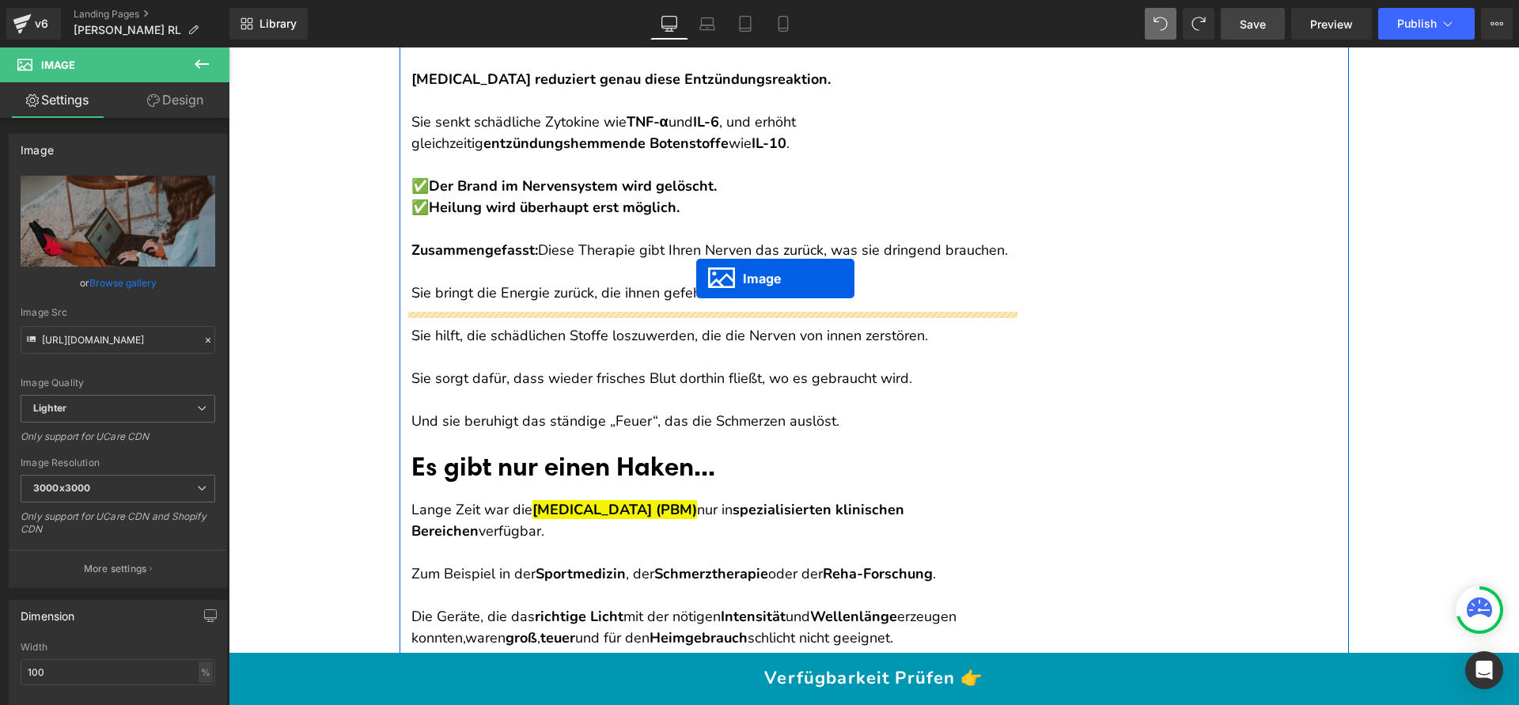
scroll to position [8217, 0]
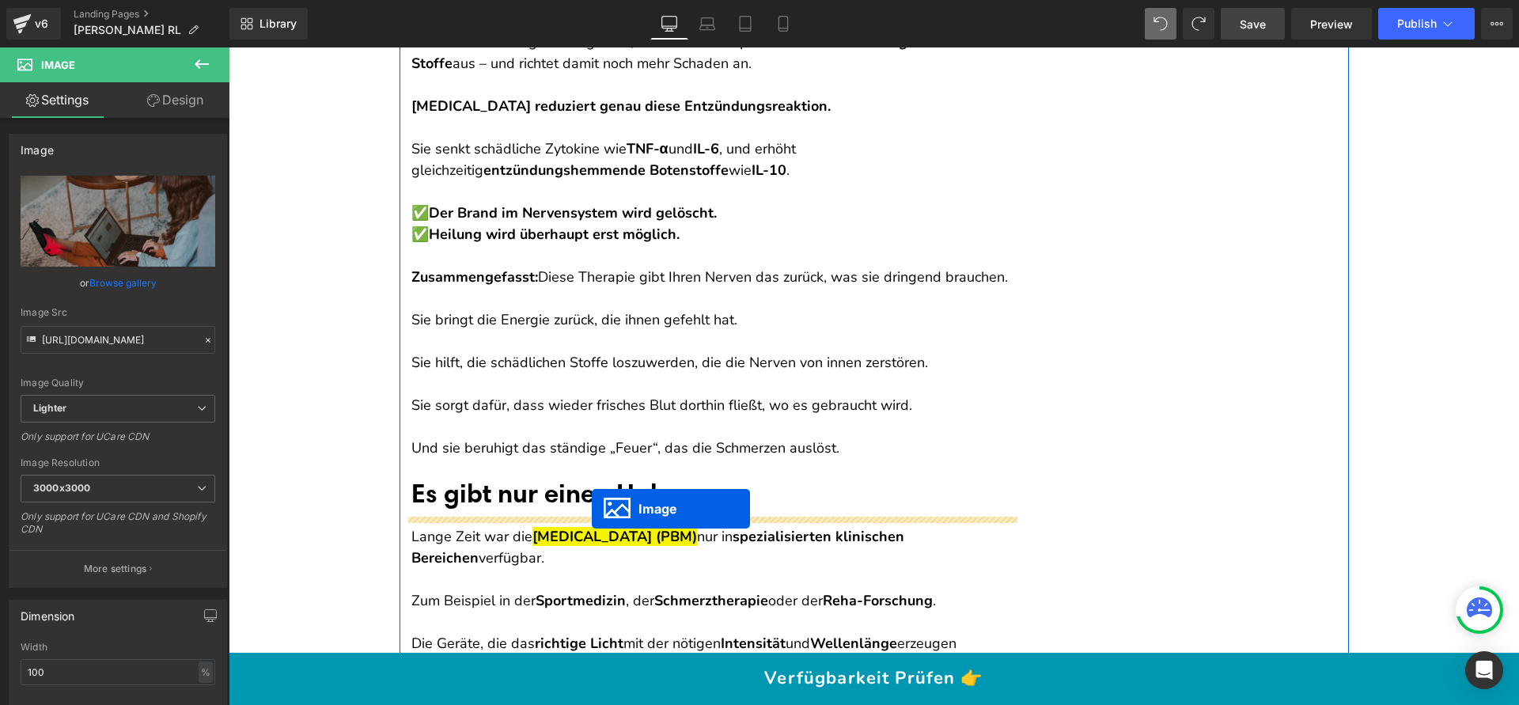
drag, startPoint x: 690, startPoint y: 225, endPoint x: 591, endPoint y: 508, distance: 300.0
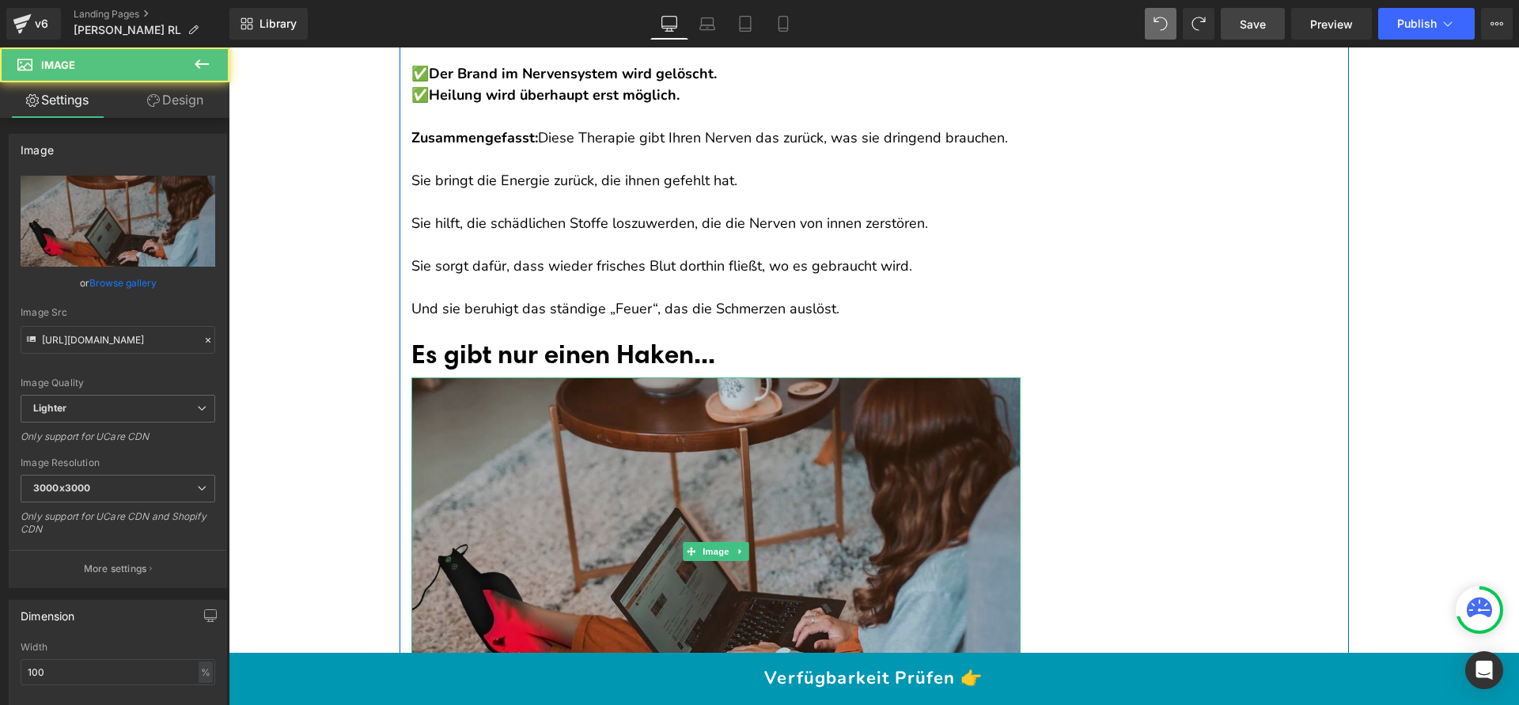
scroll to position [8372, 0]
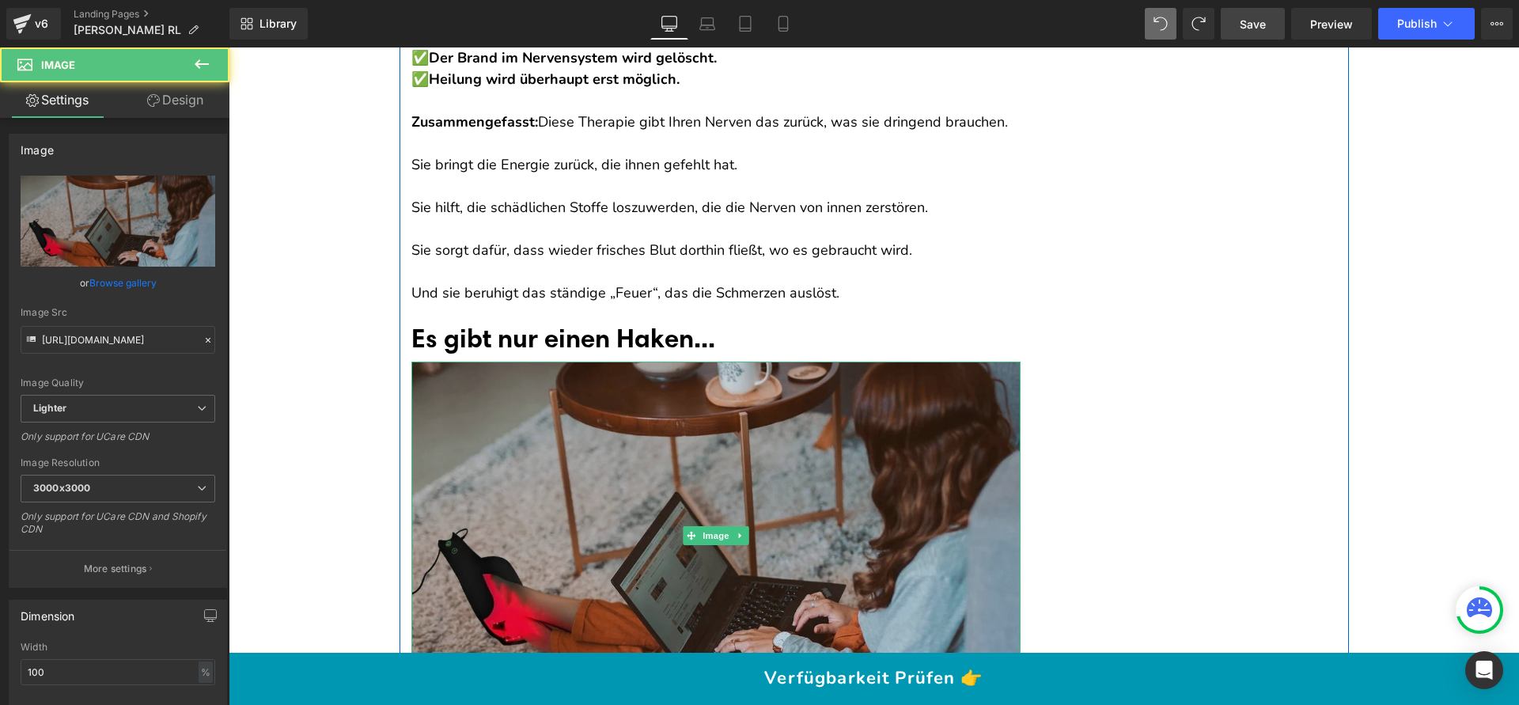
click at [513, 426] on img at bounding box center [715, 535] width 609 height 347
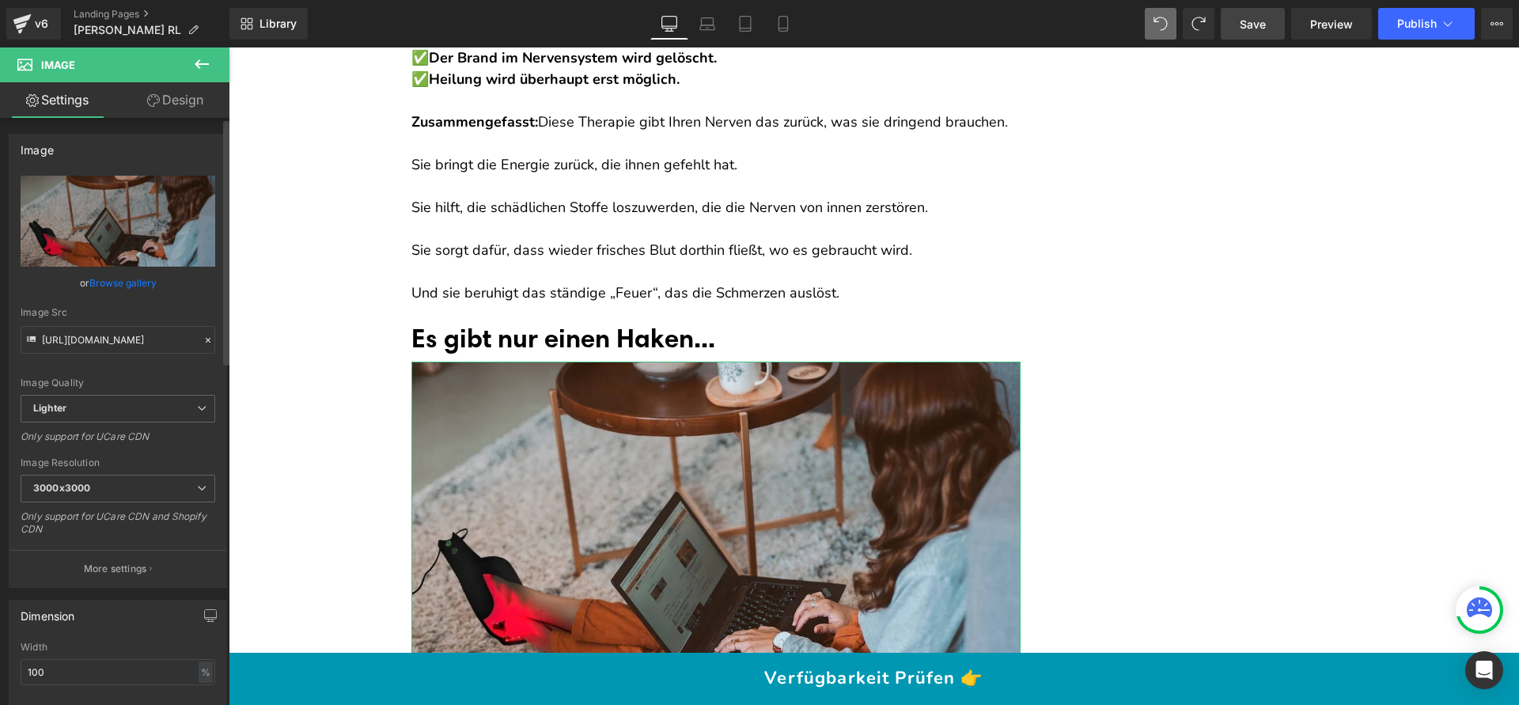
click at [125, 284] on link "Browse gallery" at bounding box center [122, 283] width 67 height 28
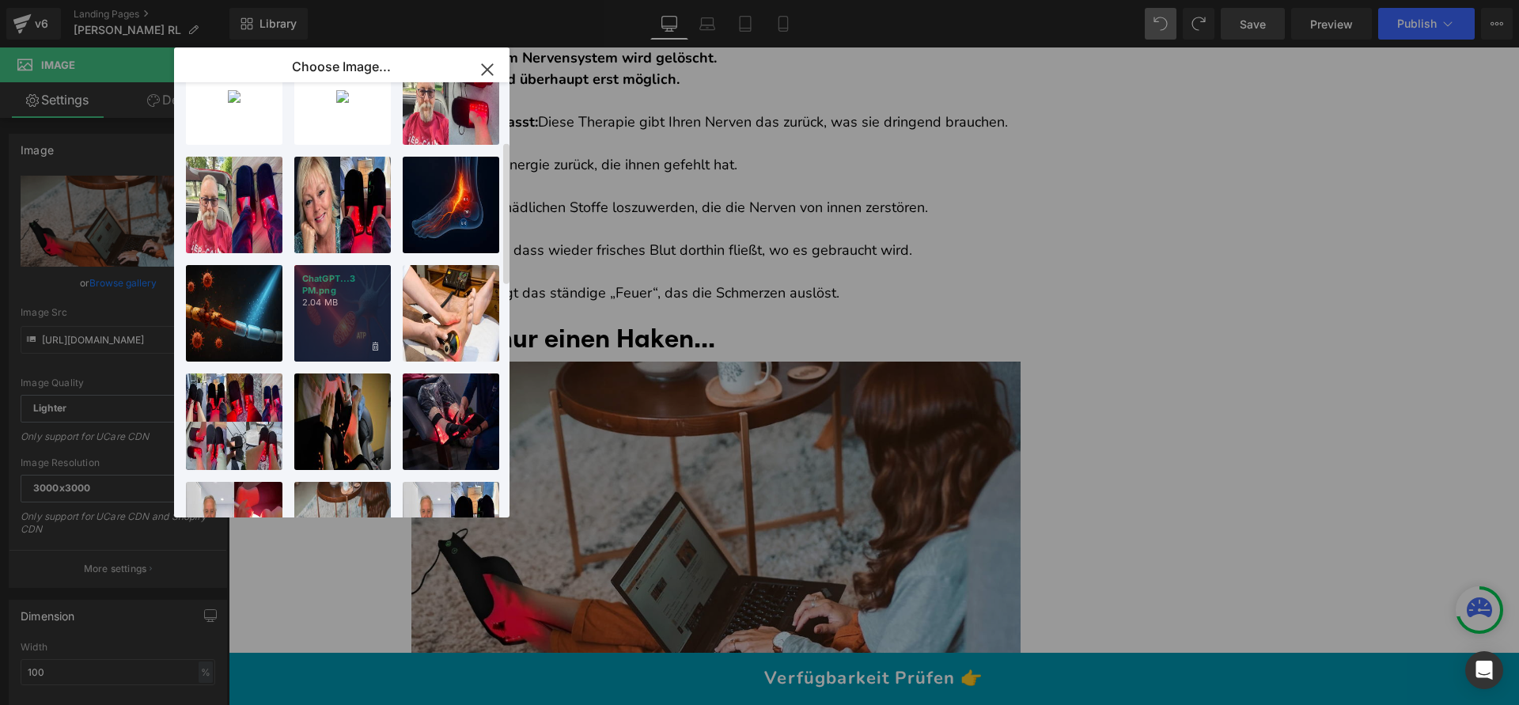
scroll to position [293, 0]
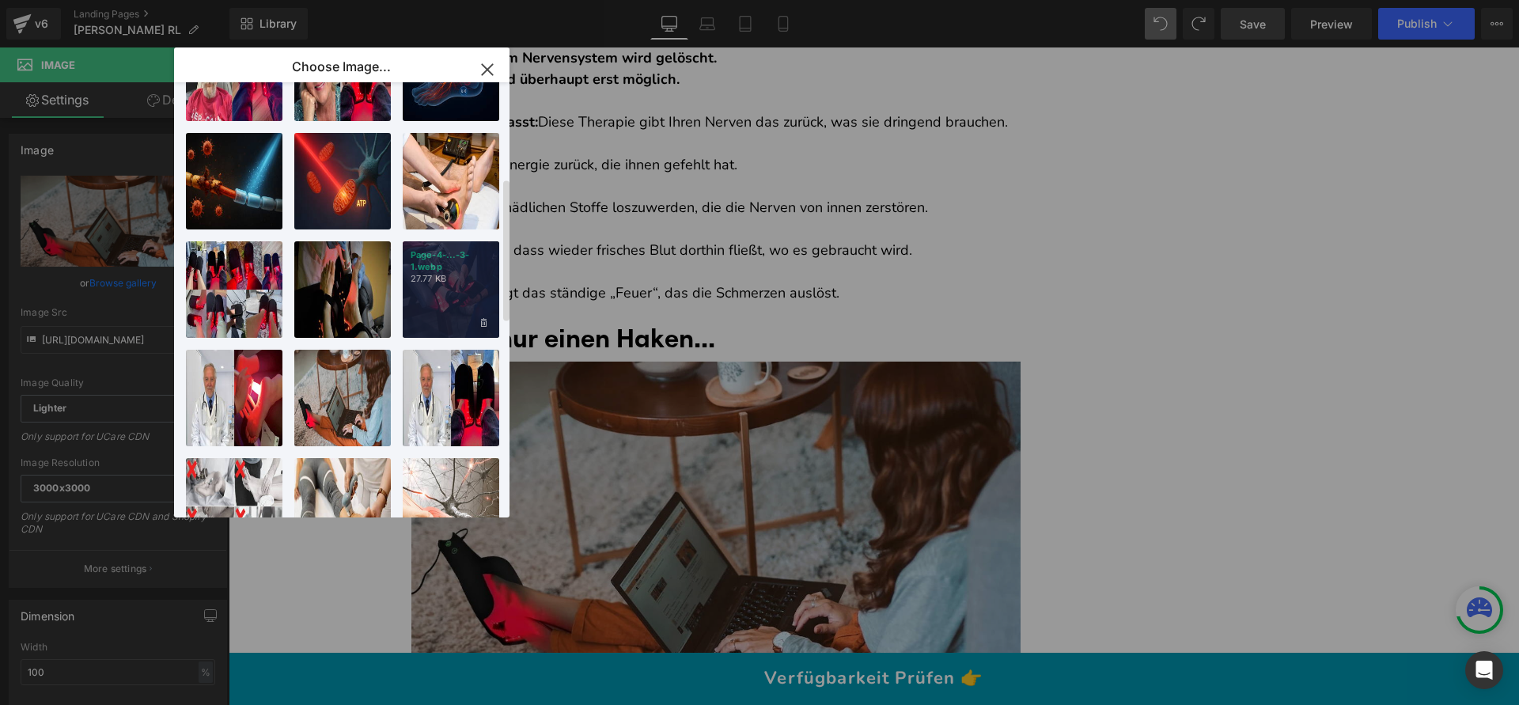
click at [478, 273] on p "27.77 KB" at bounding box center [451, 279] width 81 height 12
type input "[URL][DOMAIN_NAME]"
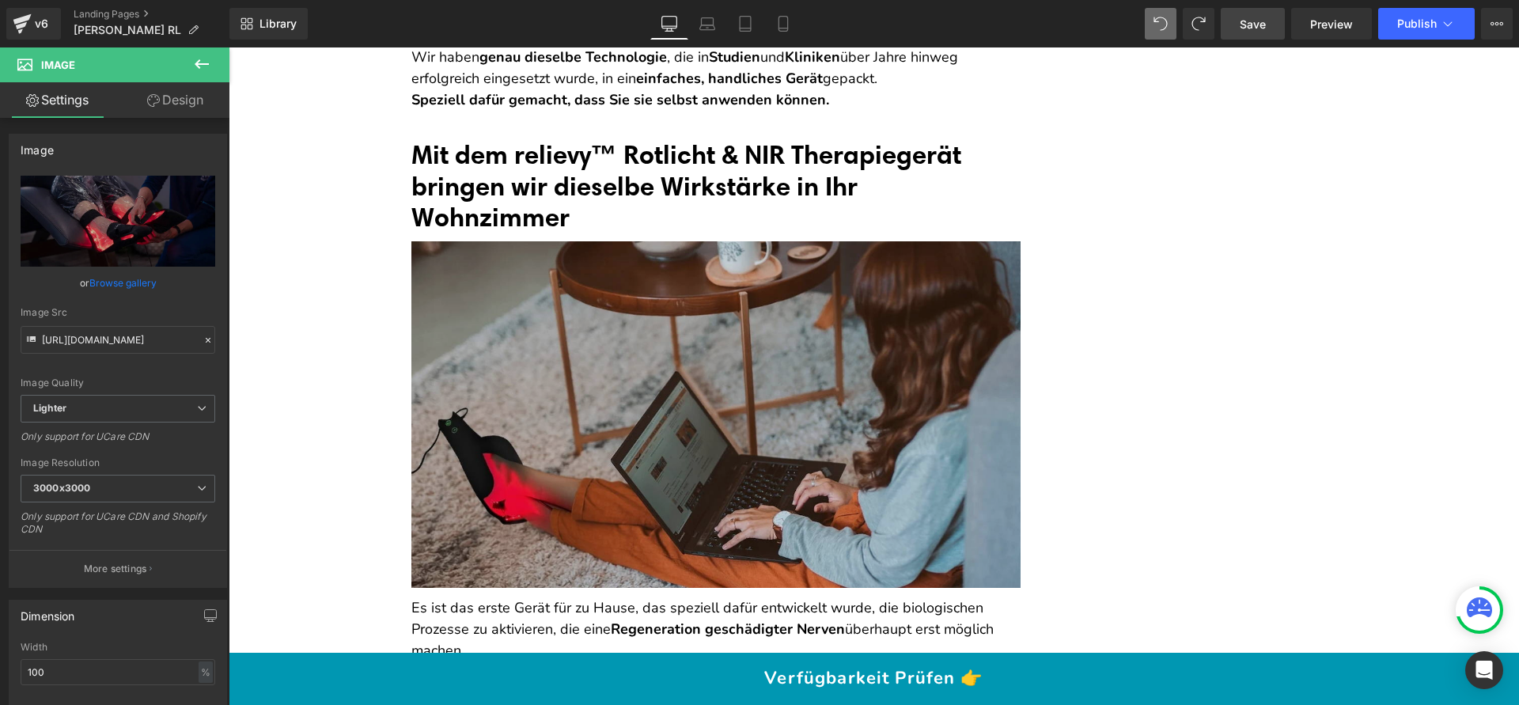
scroll to position [9346, 0]
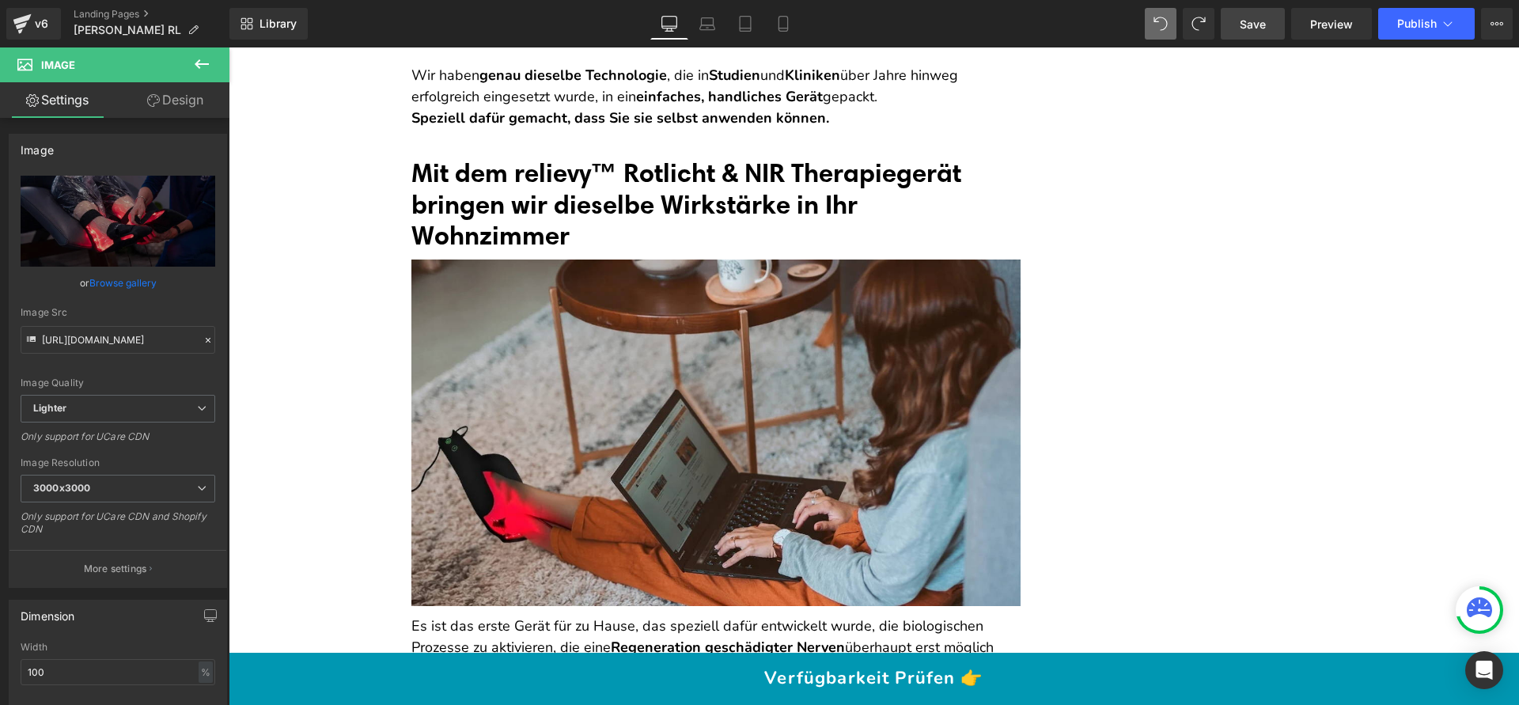
click at [631, 249] on font "Mit dem relievy™ Rotlicht & NIR Therapiegerät bringen wir dieselbe Wirkstärke i…" at bounding box center [686, 204] width 550 height 94
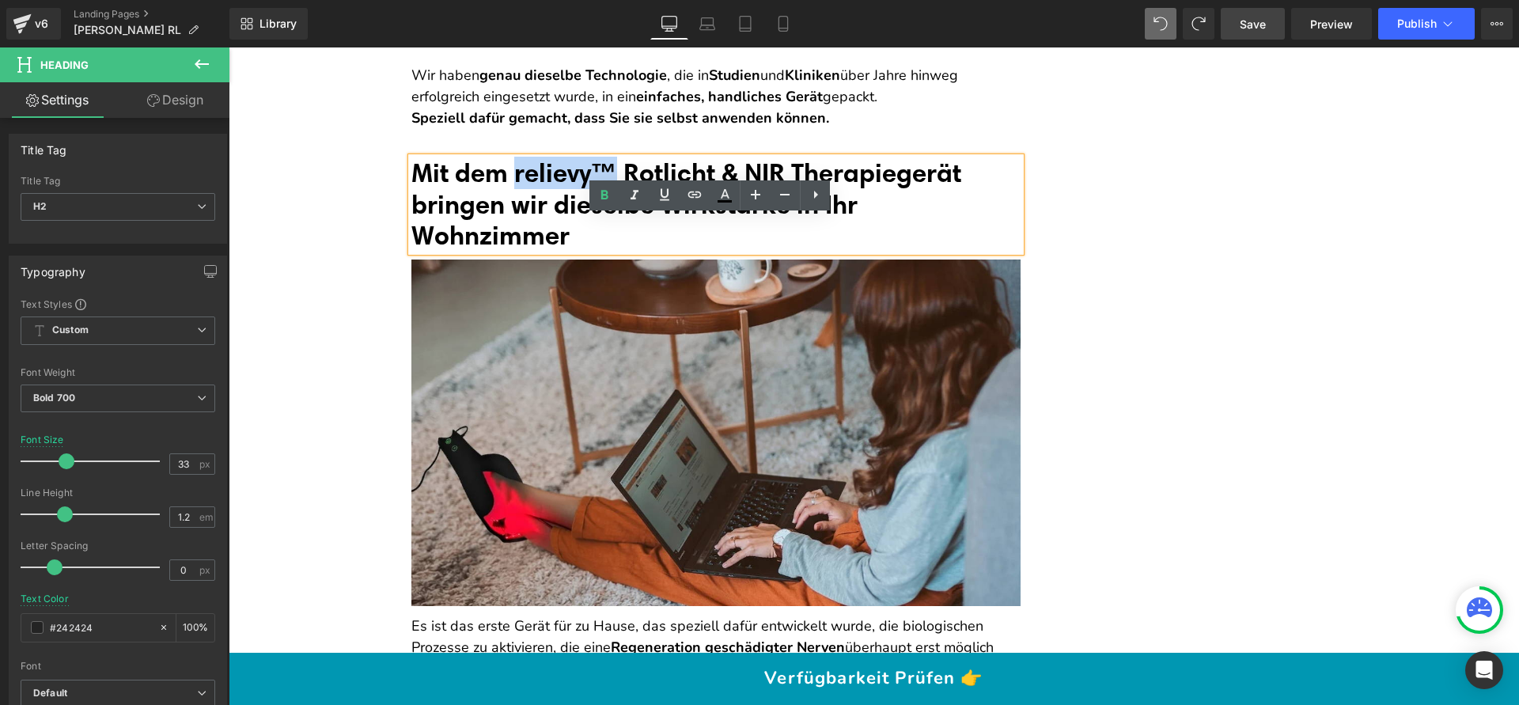
drag, startPoint x: 621, startPoint y: 228, endPoint x: 513, endPoint y: 225, distance: 108.4
click at [513, 225] on font "Mit dem relievy™ Rotlicht & NIR Therapiegerät bringen wir dieselbe Wirkstärke i…" at bounding box center [686, 204] width 550 height 94
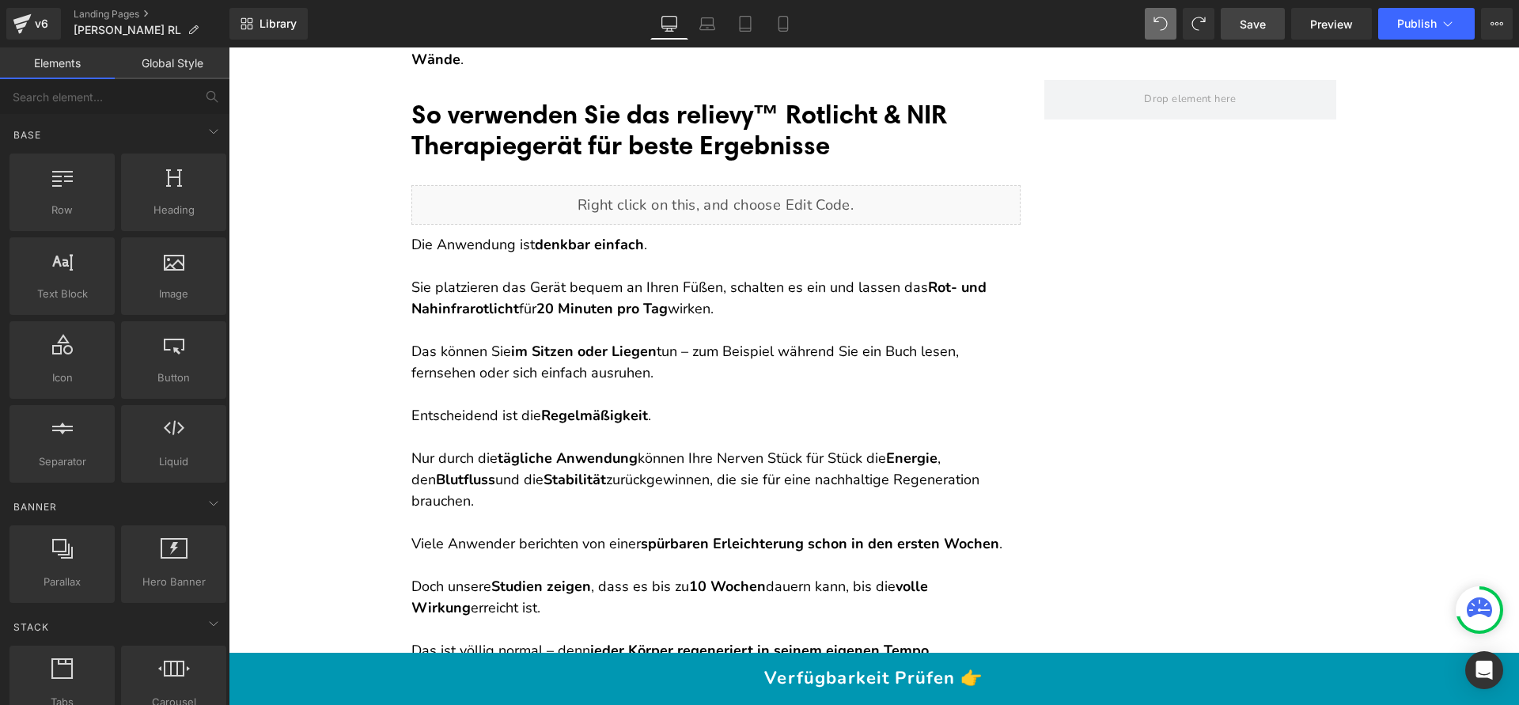
scroll to position [10287, 0]
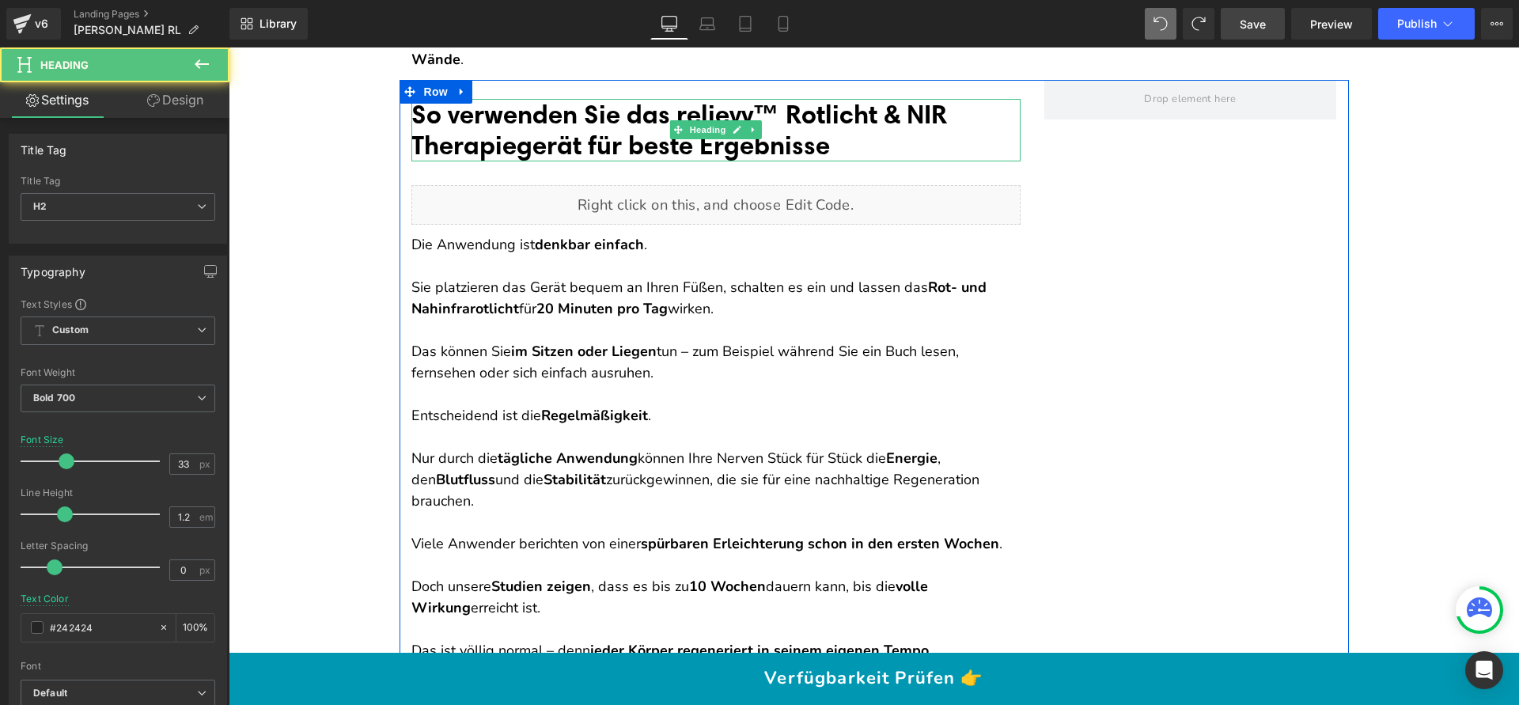
click at [777, 153] on font "So verwenden Sie das relievy™ Rotlicht & NIR Therapiegerät für beste Ergebnisse" at bounding box center [679, 129] width 536 height 63
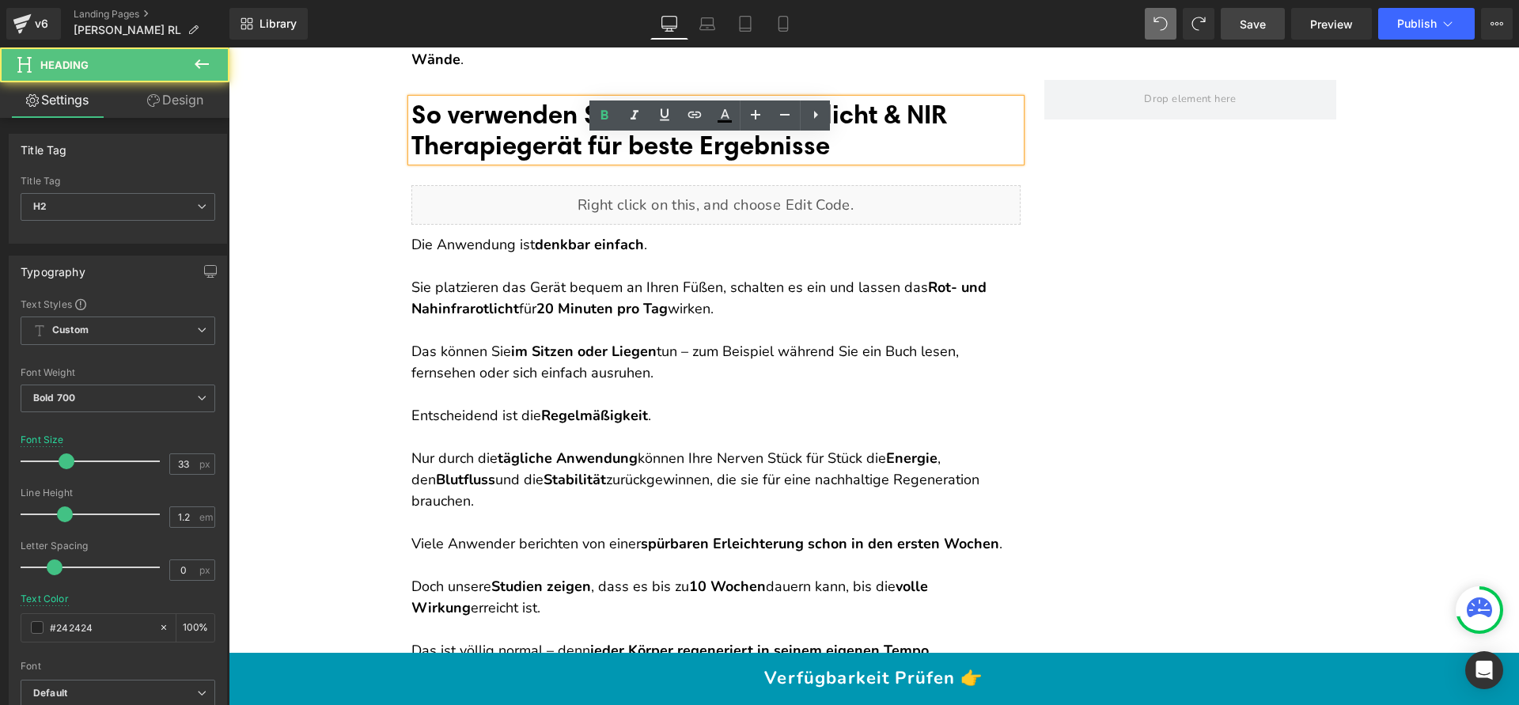
click at [793, 147] on font "So verwenden Sie das relievy™ Rotlicht & NIR Therapiegerät für beste Ergebnisse" at bounding box center [679, 129] width 536 height 63
click at [693, 150] on font "So verwenden Sie das relievy Rotlicht & NIR Therapiegerät für beste Ergebnisse" at bounding box center [665, 129] width 509 height 63
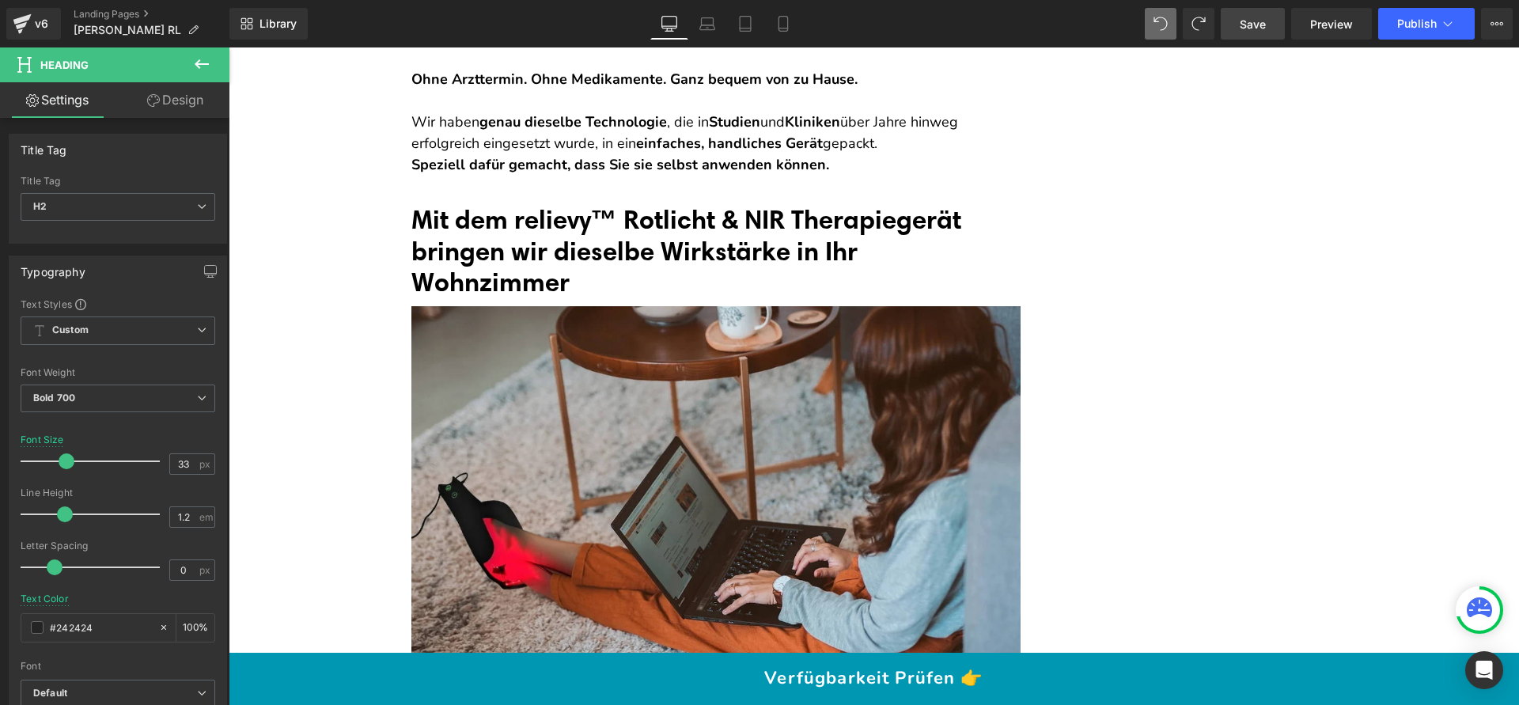
scroll to position [9293, 0]
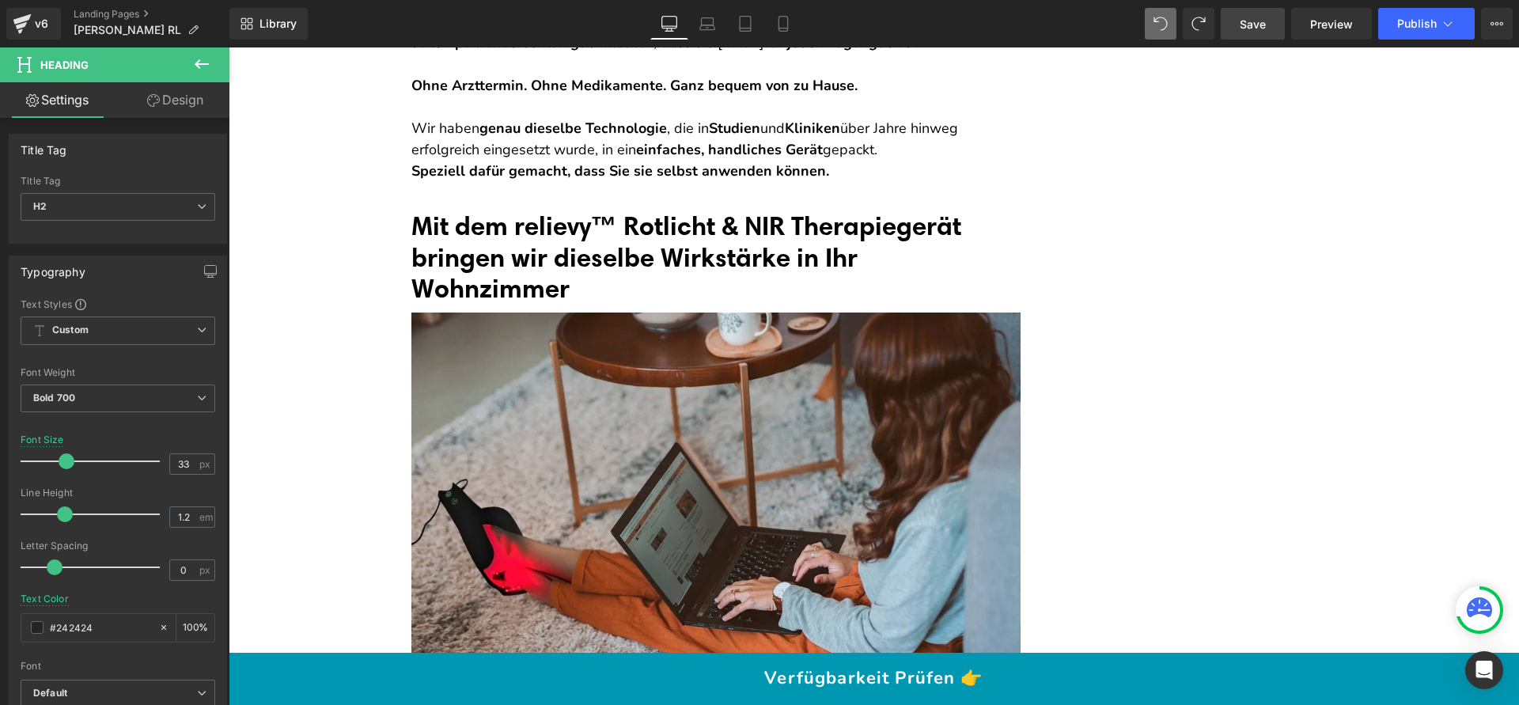
click at [618, 281] on font "Mit dem relievy™ Rotlicht & NIR Therapiegerät bringen wir dieselbe Wirkstärke i…" at bounding box center [686, 257] width 550 height 94
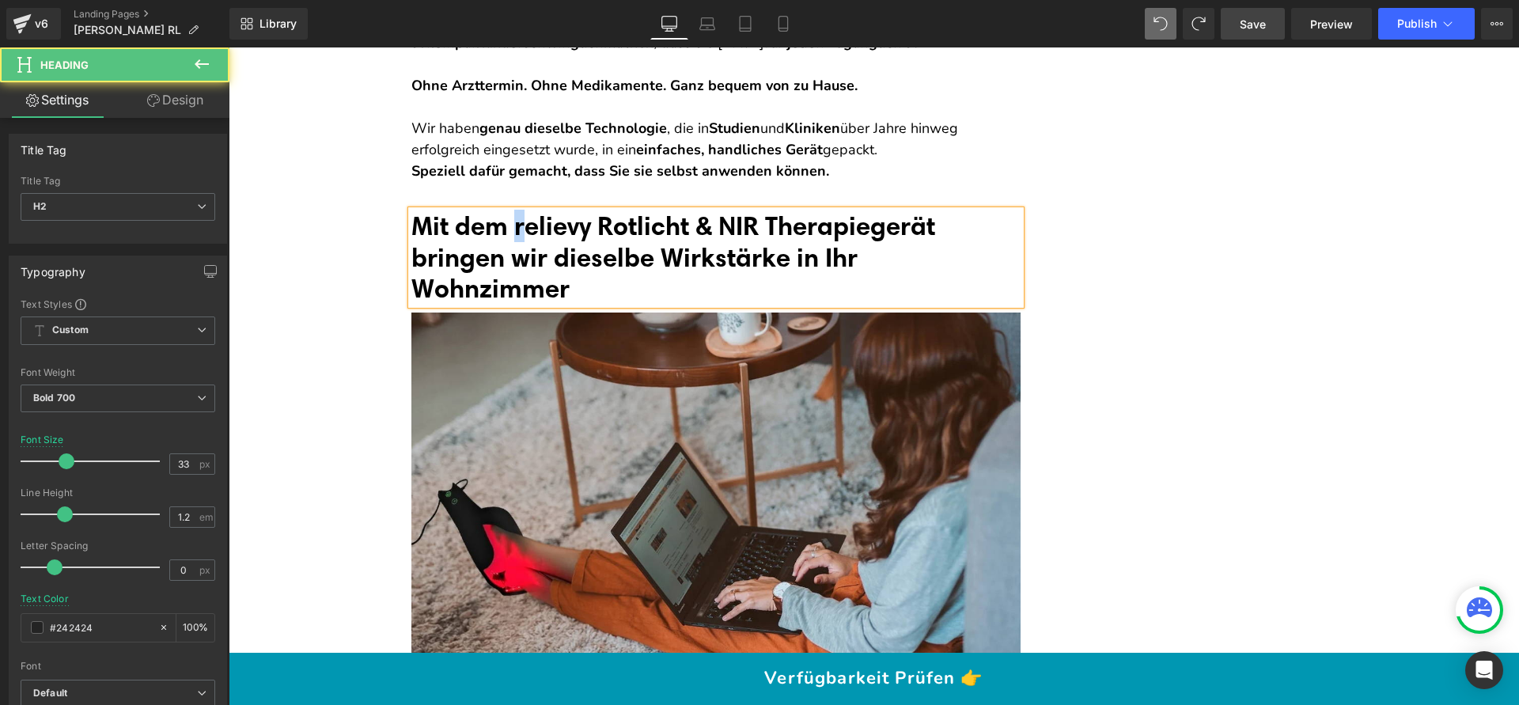
drag, startPoint x: 523, startPoint y: 282, endPoint x: 508, endPoint y: 280, distance: 15.2
click at [508, 280] on font "Mit dem relievy Rotlicht & NIR Therapiegerät bringen wir dieselbe Wirkstärke in…" at bounding box center [673, 257] width 524 height 94
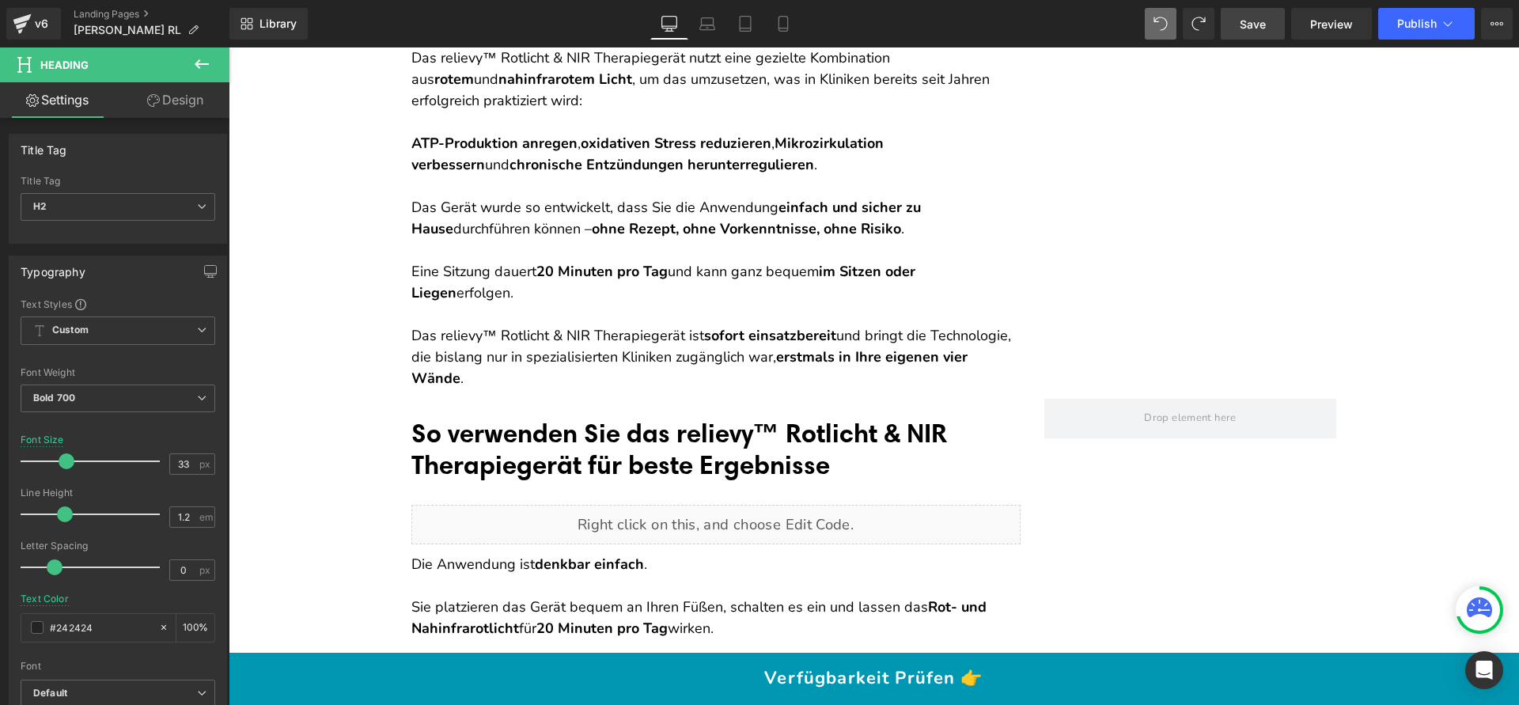
scroll to position [10351, 0]
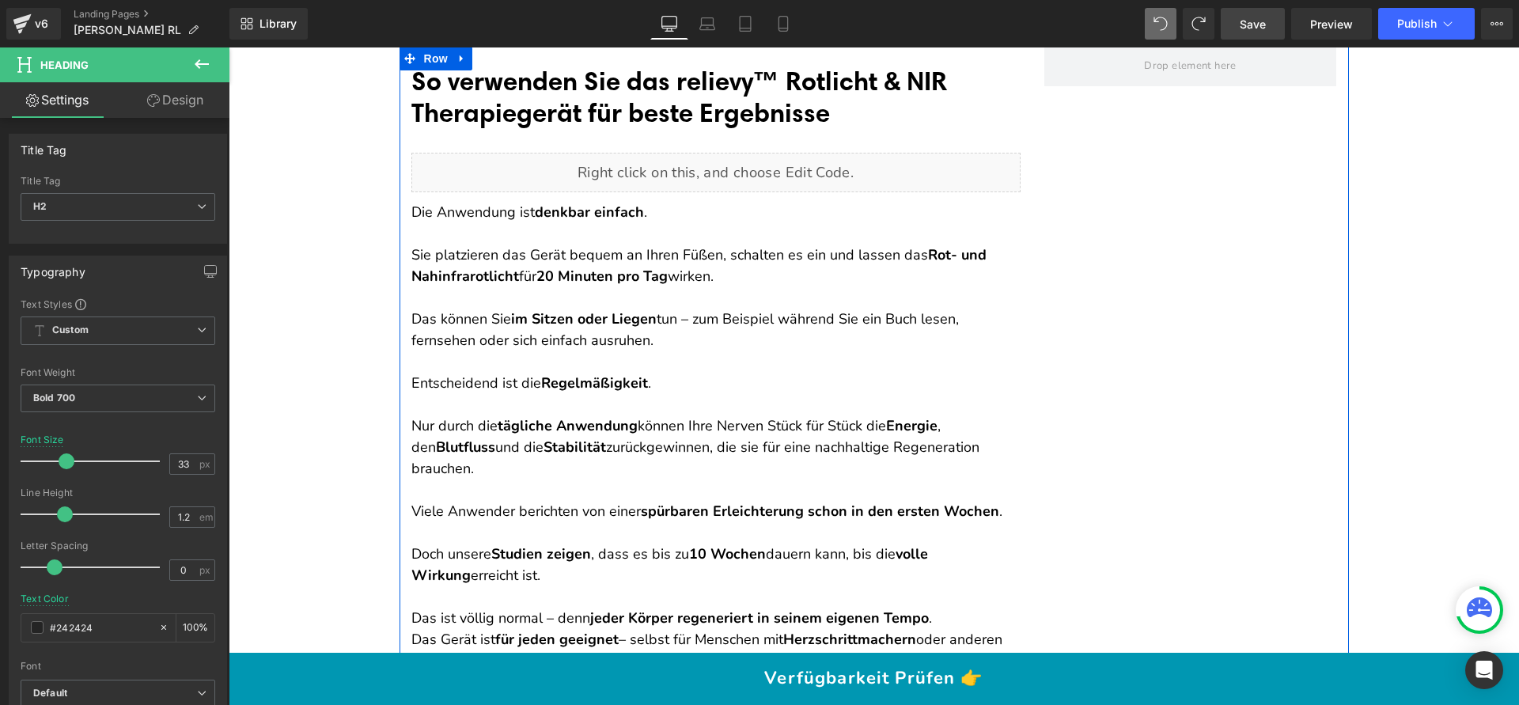
click at [710, 113] on font "So verwenden Sie das relievy™ Rotlicht & NIR Therapiegerät für beste Ergebnisse" at bounding box center [679, 96] width 536 height 63
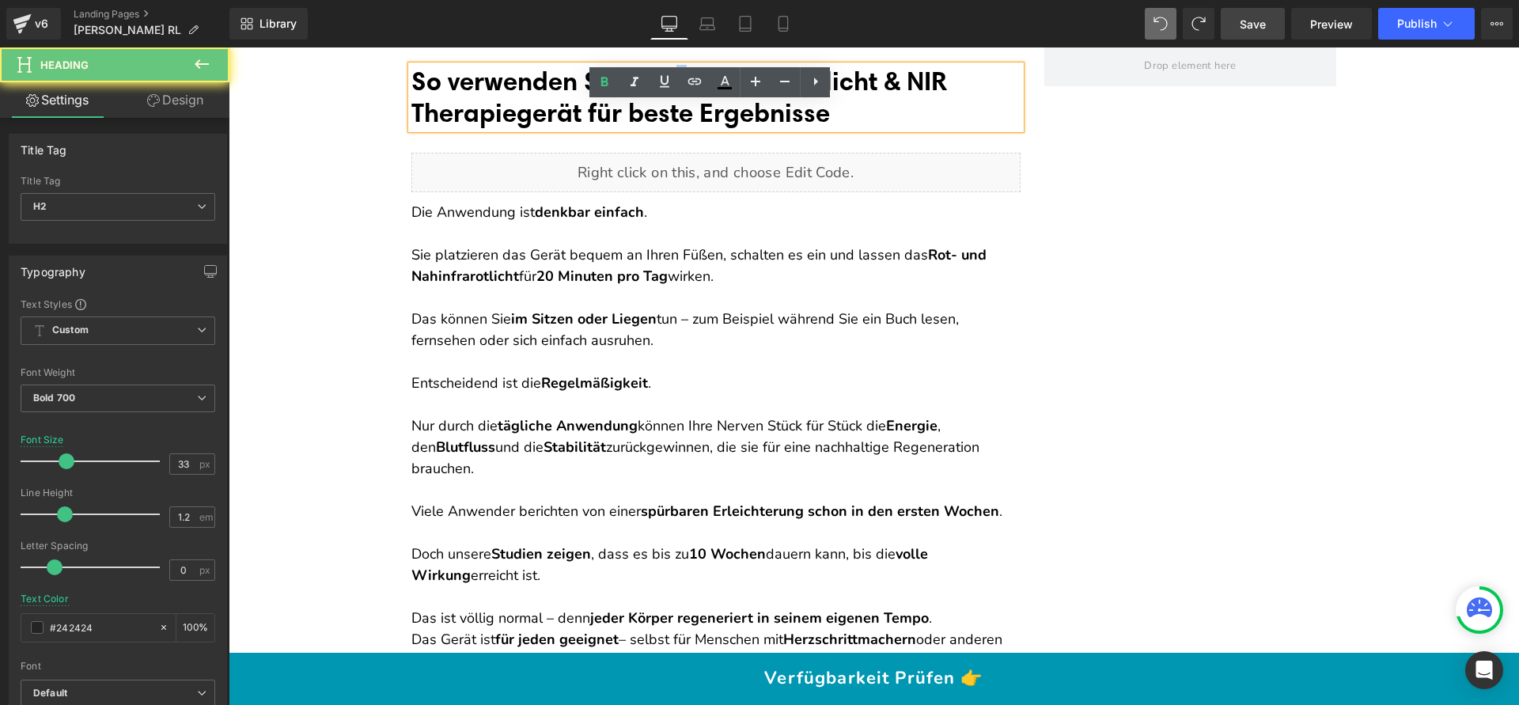
drag, startPoint x: 699, startPoint y: 113, endPoint x: 691, endPoint y: 113, distance: 8.7
click at [691, 113] on font "So verwenden Sie das relievy™ Rotlicht & NIR Therapiegerät für beste Ergebnisse" at bounding box center [679, 96] width 536 height 63
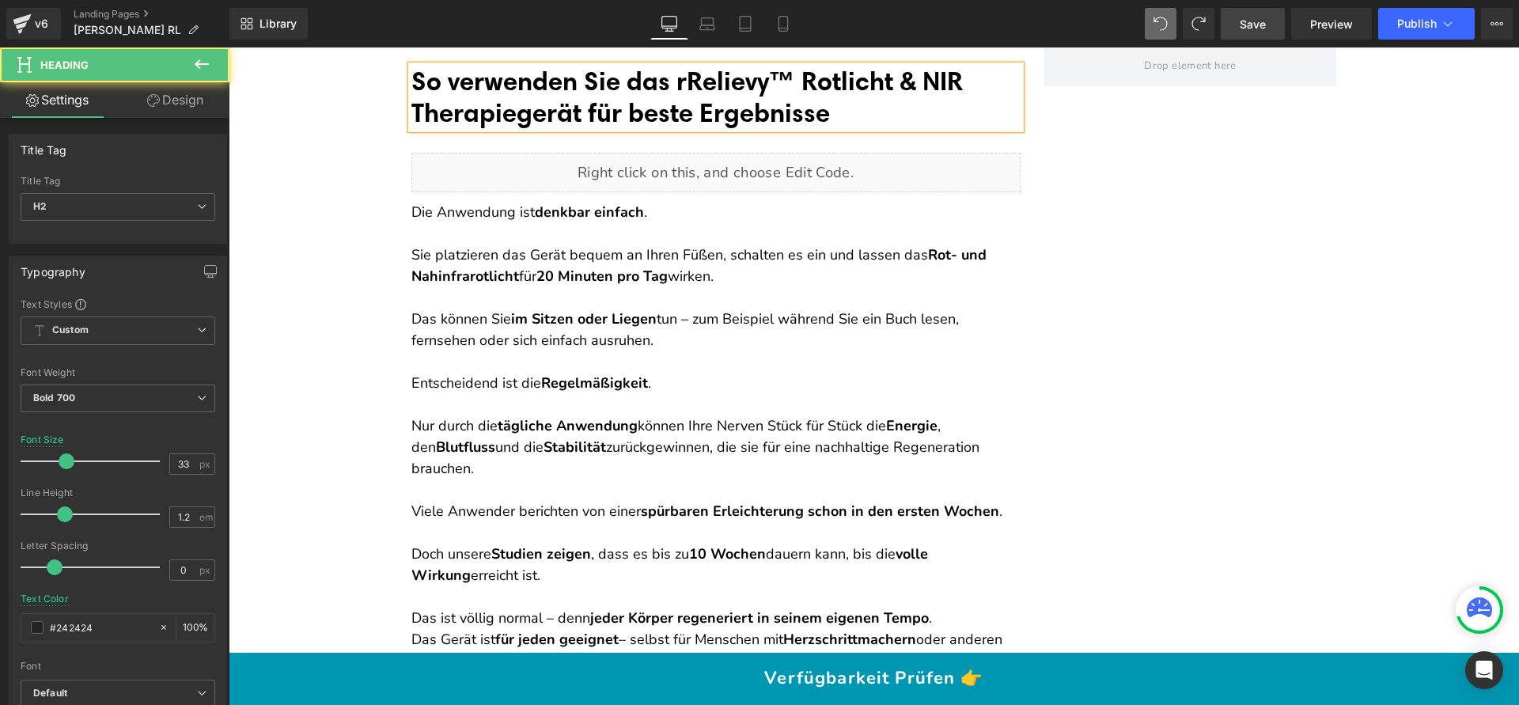
click at [701, 113] on font "So verwenden Sie das rRelievy™ Rotlicht & NIR Therapiegerät für beste Ergebnisse" at bounding box center [686, 96] width 551 height 63
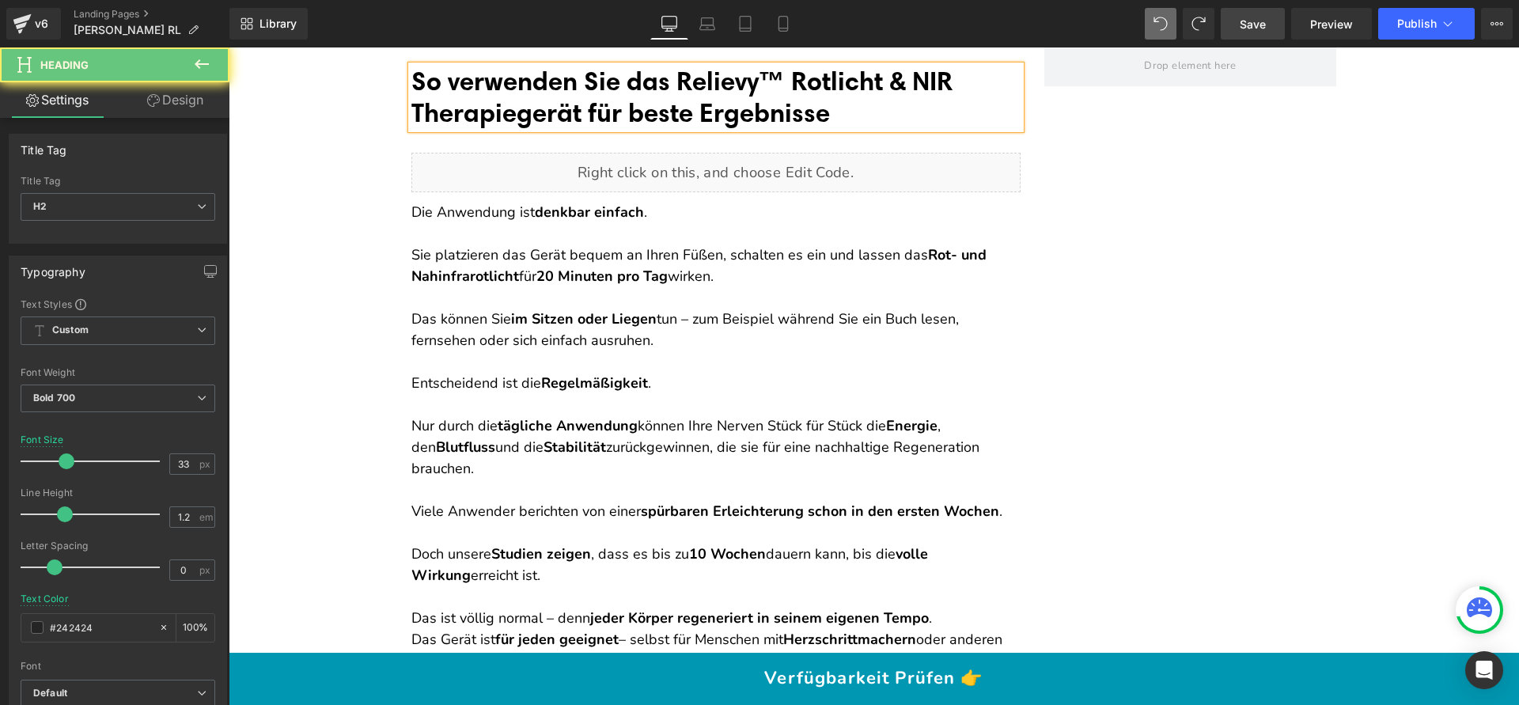
click at [795, 115] on font "So verwenden Sie das Relievy™ Rotlicht & NIR Therapiegerät für beste Ergebnisse" at bounding box center [681, 96] width 541 height 63
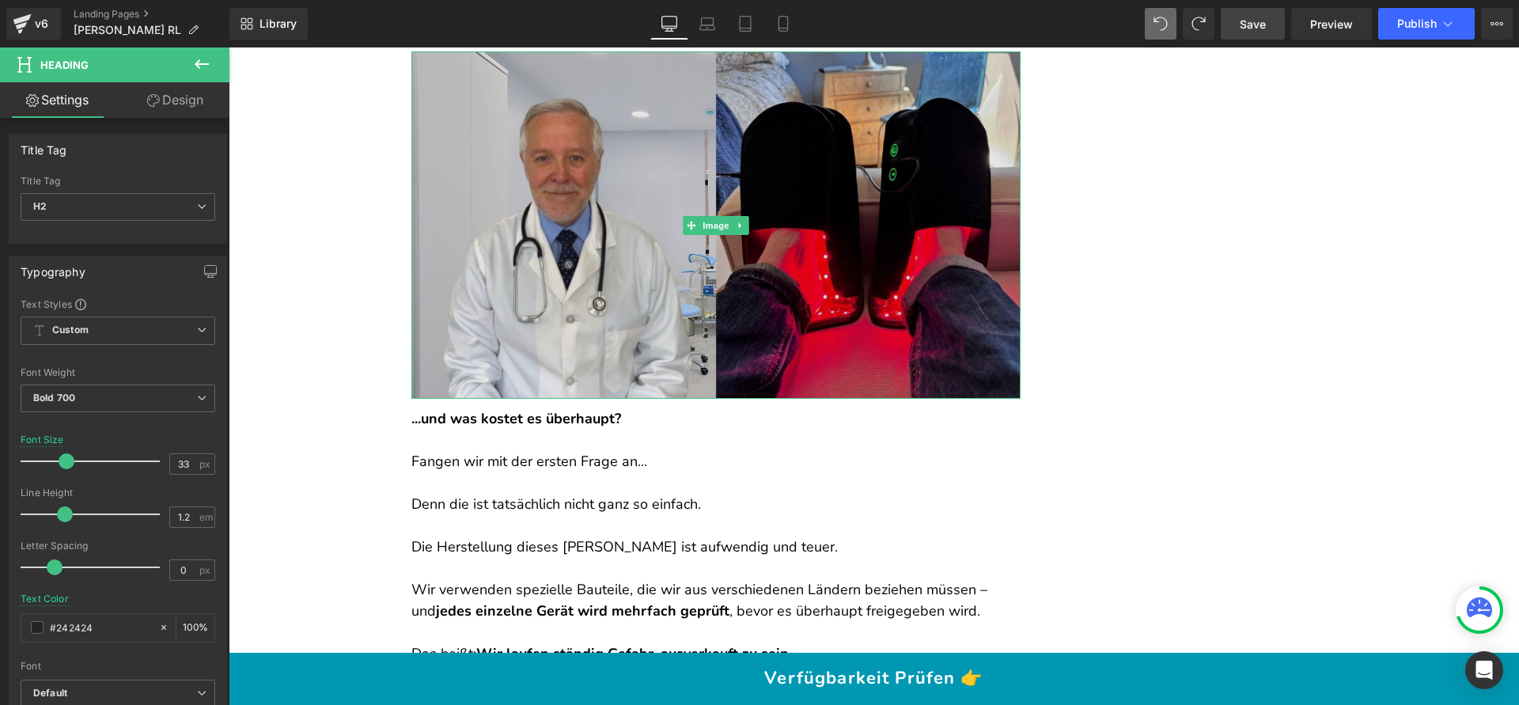
scroll to position [15186, 0]
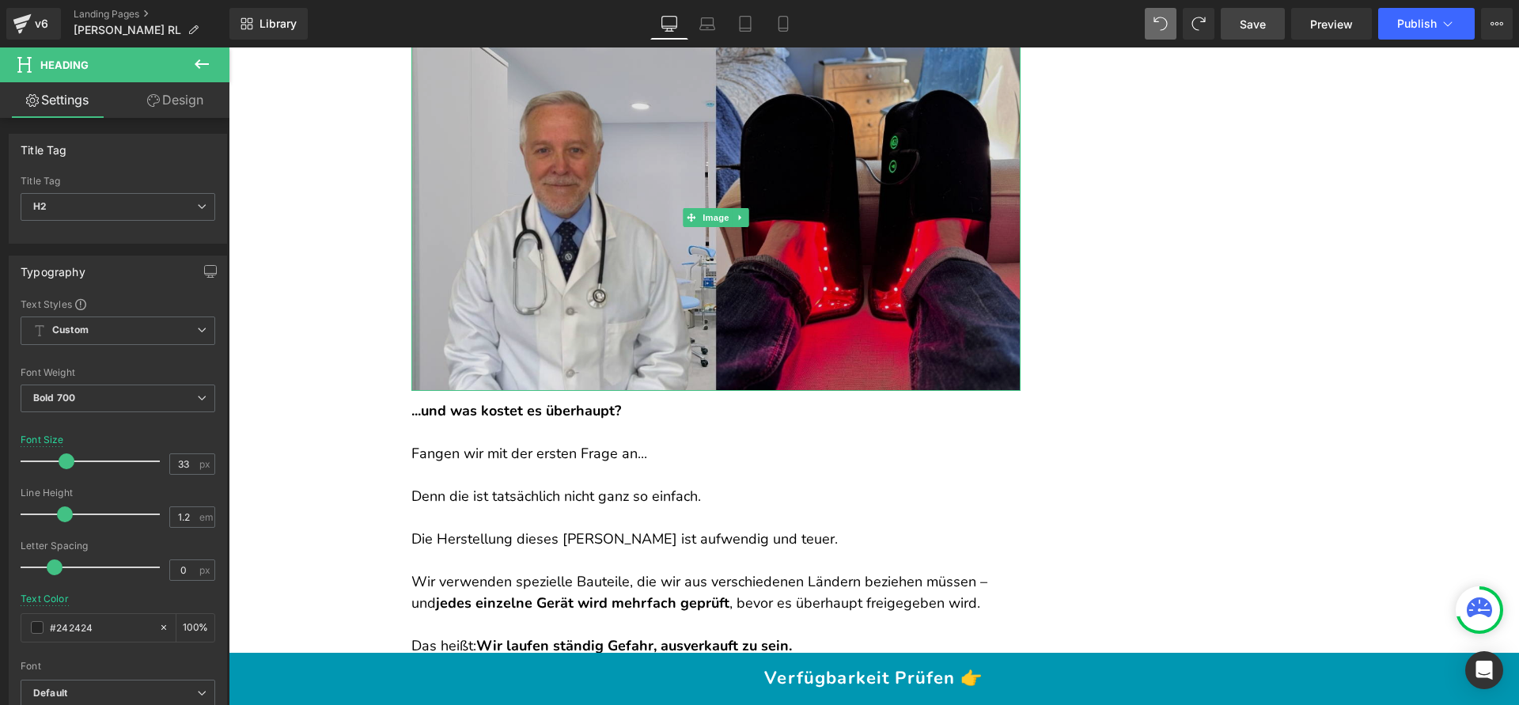
click at [652, 271] on img at bounding box center [715, 217] width 609 height 347
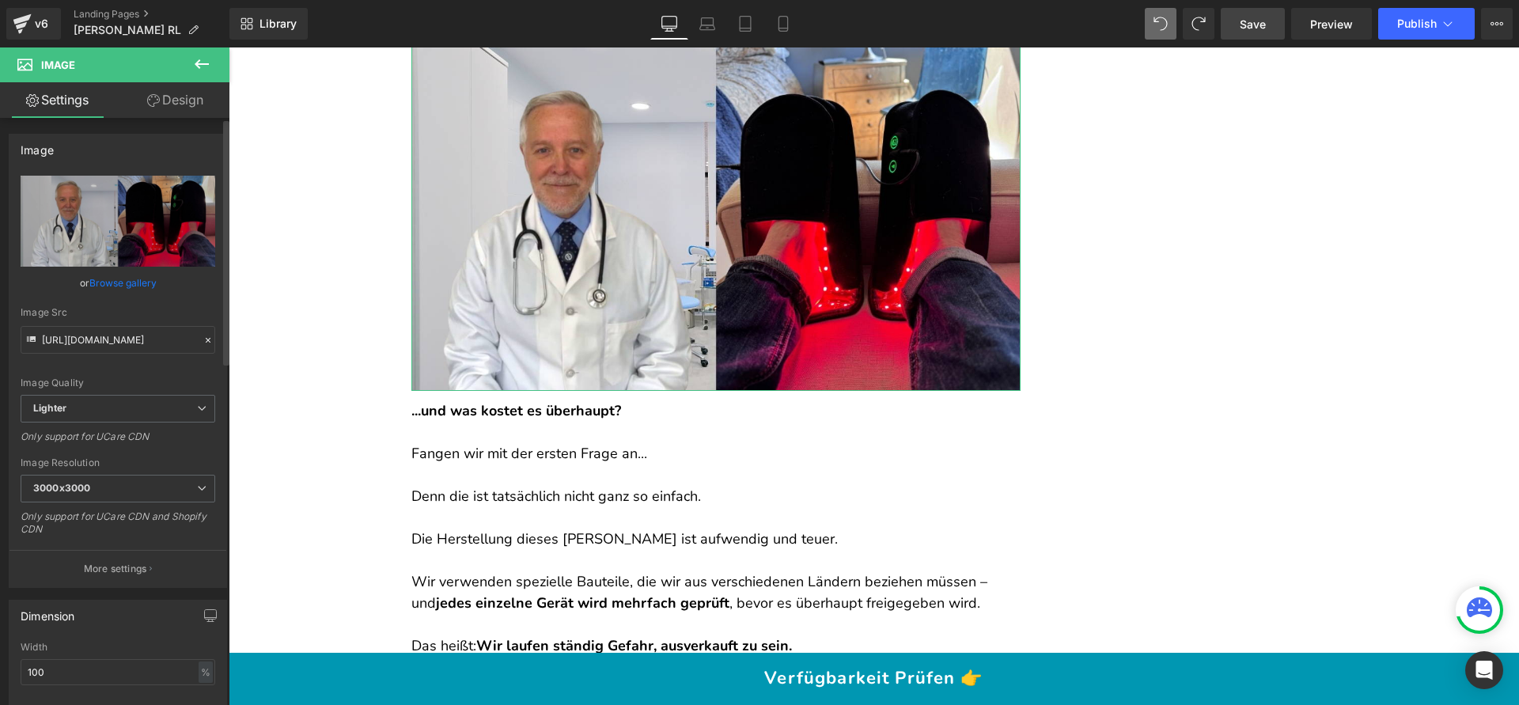
click at [125, 281] on link "Browse gallery" at bounding box center [122, 283] width 67 height 28
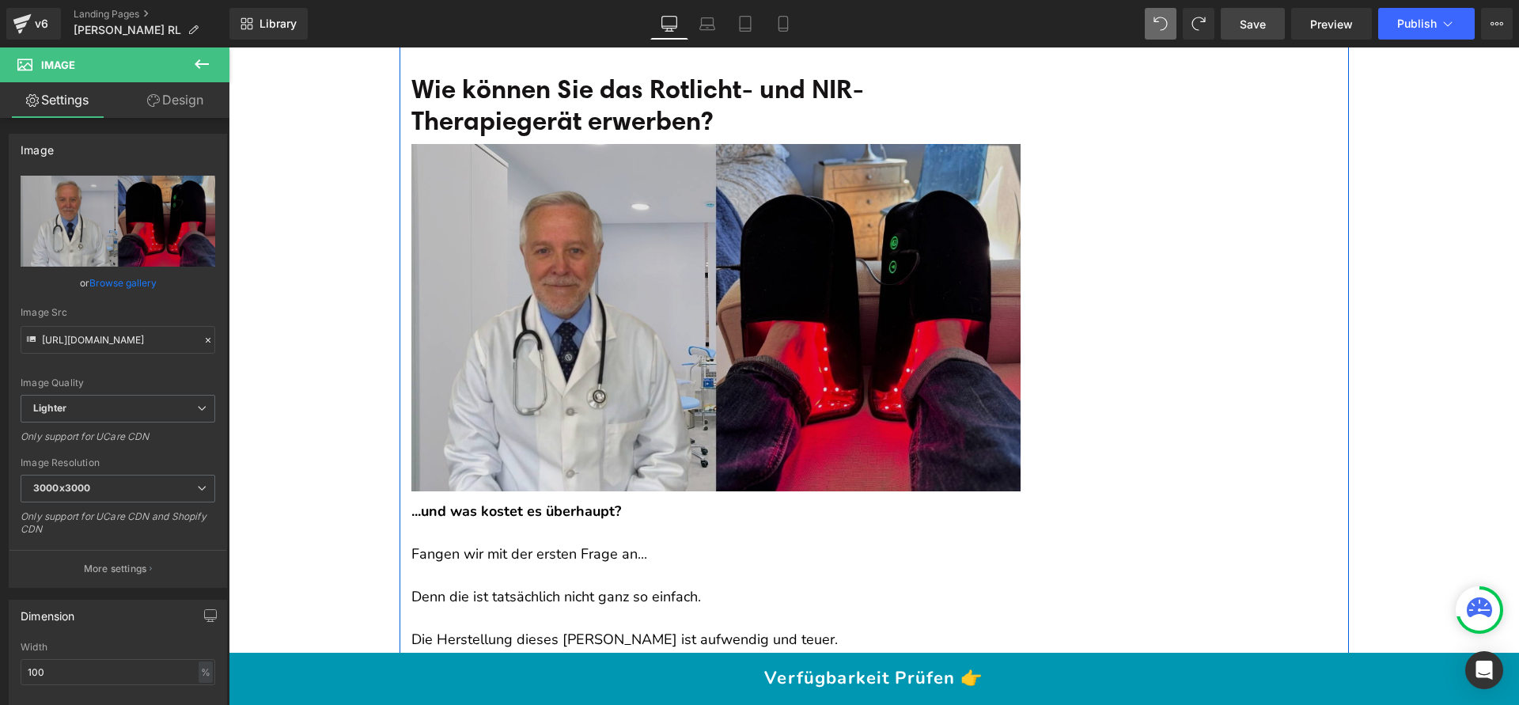
scroll to position [15041, 0]
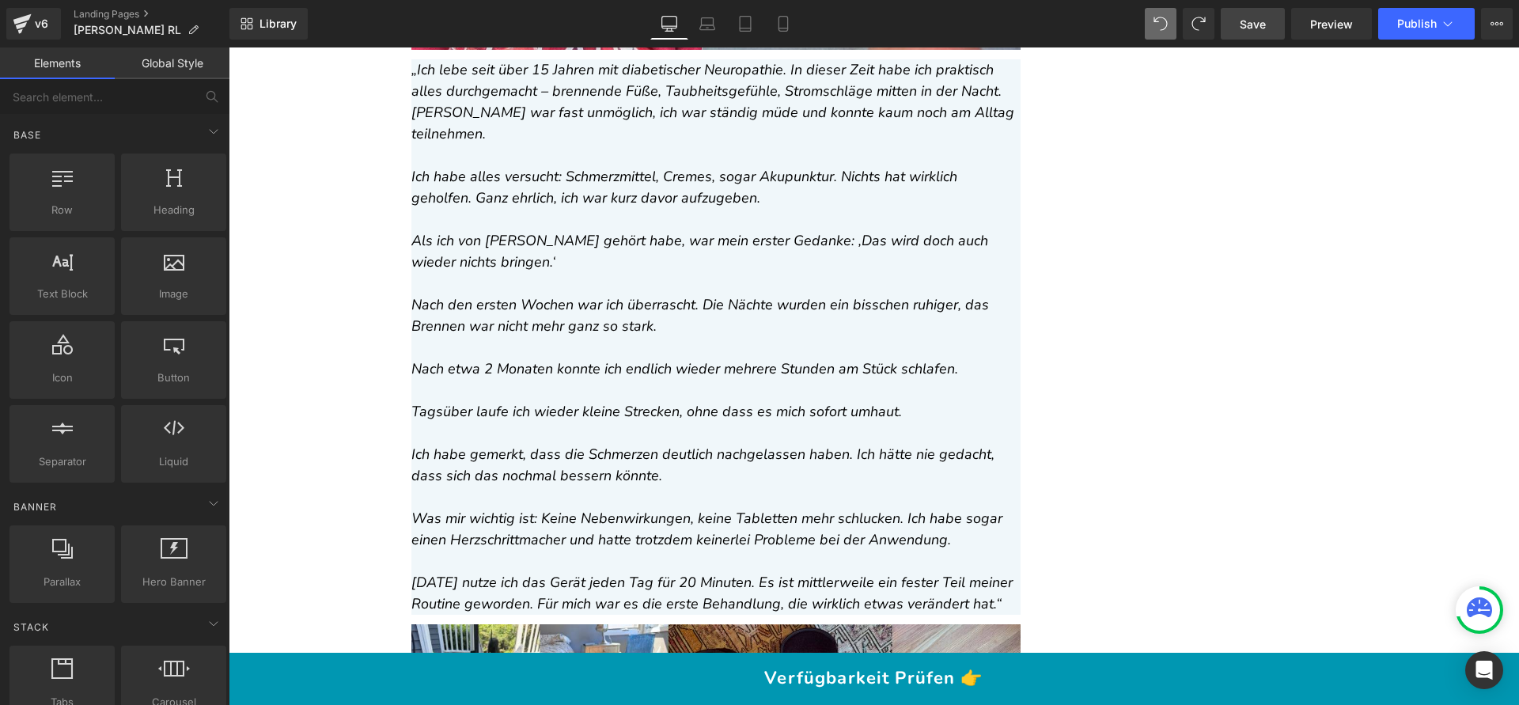
scroll to position [12561, 0]
